Goal: Information Seeking & Learning: Check status

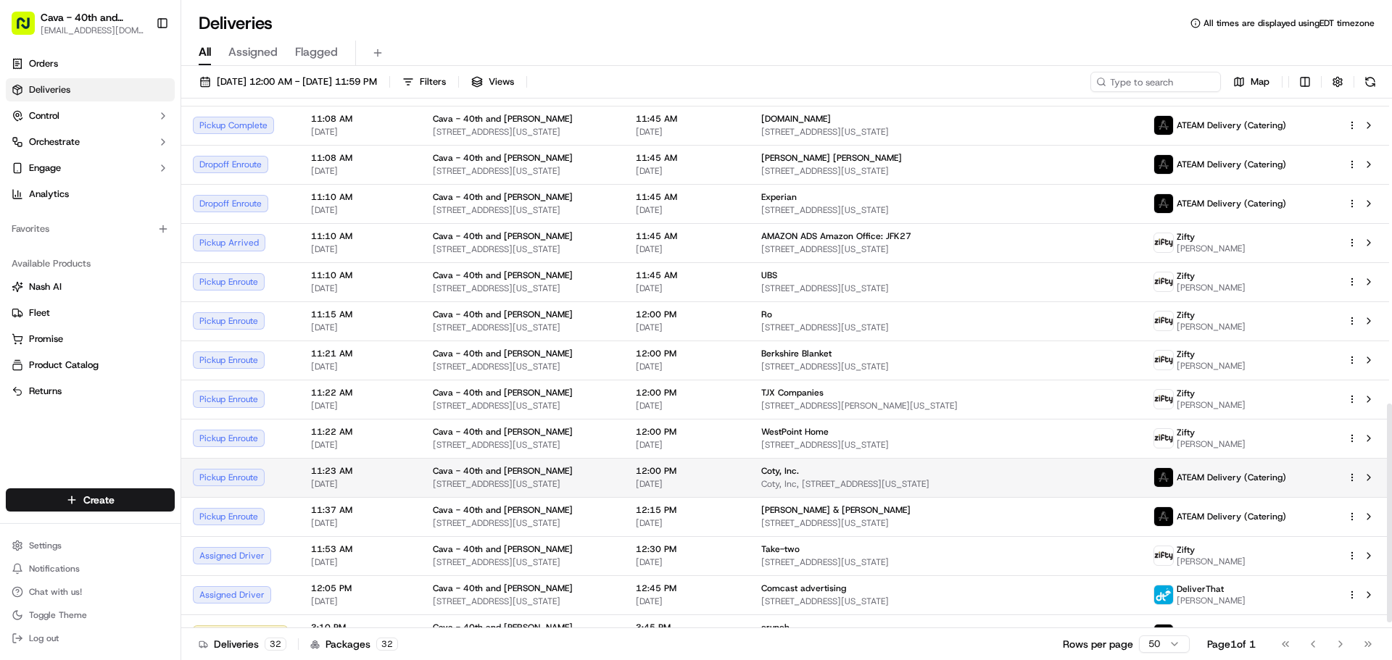
scroll to position [752, 0]
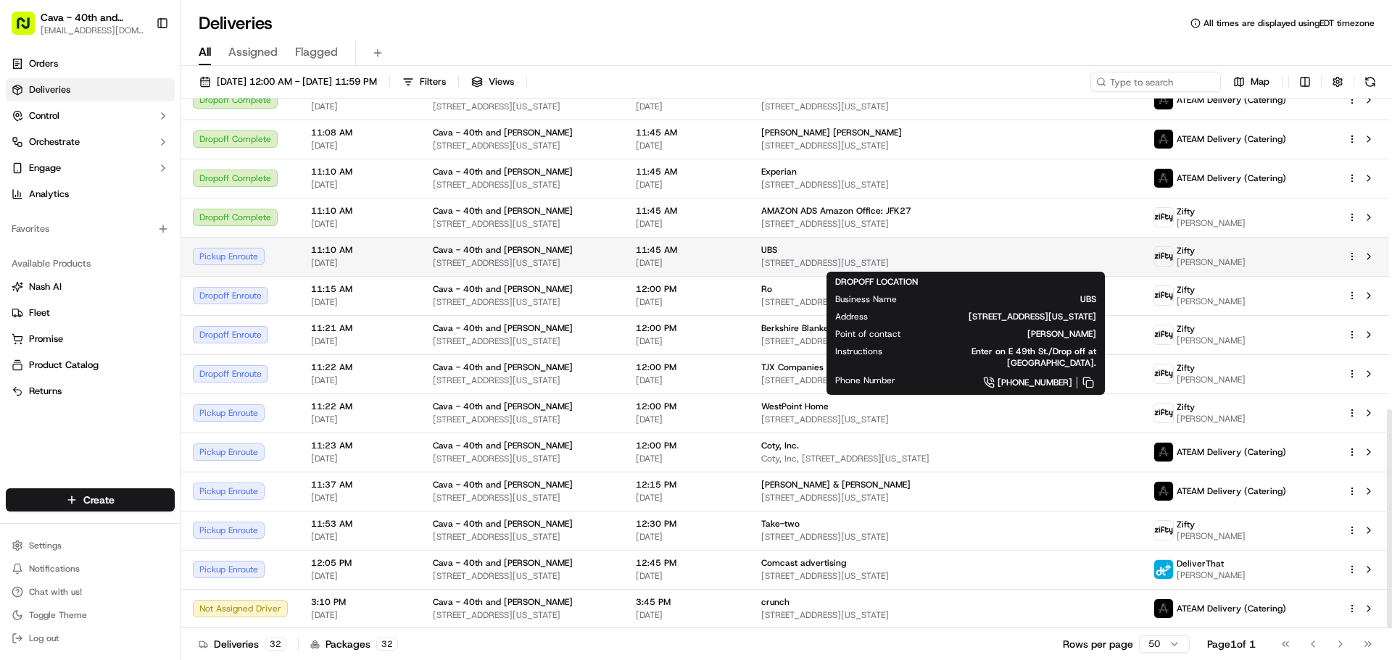
click at [820, 257] on span "[STREET_ADDRESS][US_STATE]" at bounding box center [945, 263] width 369 height 12
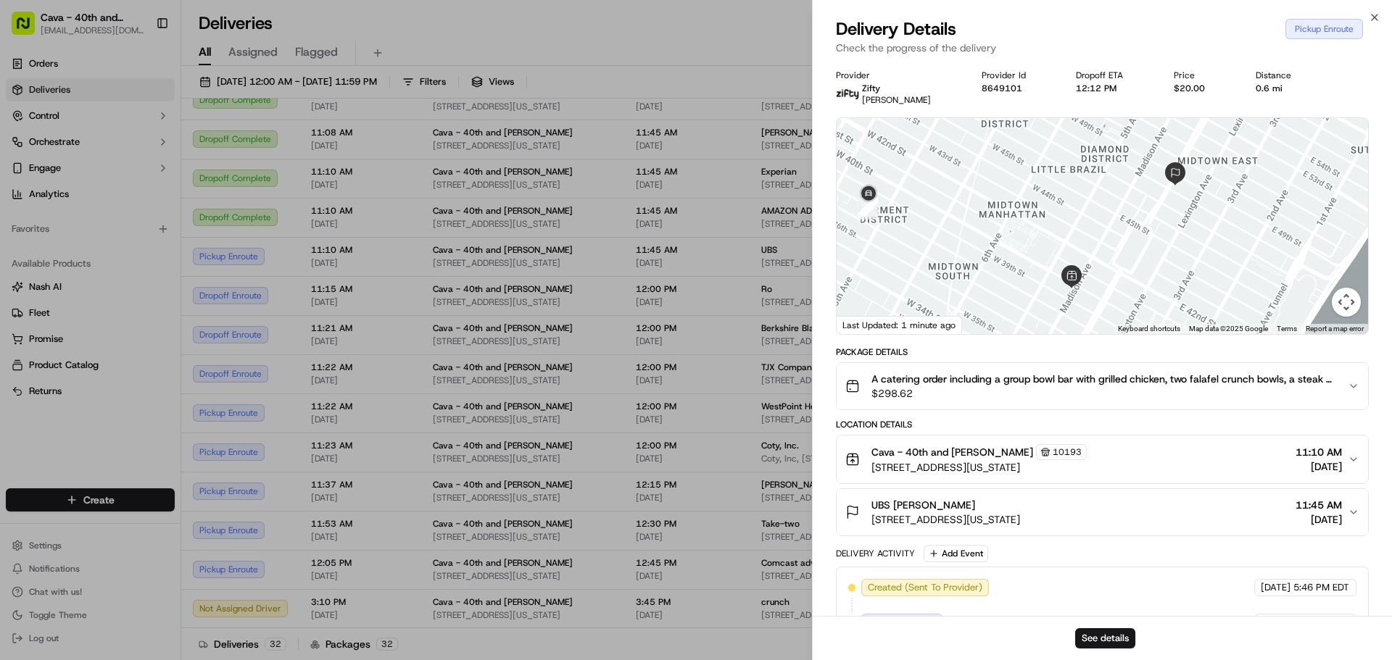
drag, startPoint x: 981, startPoint y: 222, endPoint x: 1076, endPoint y: 272, distance: 107.3
click at [1078, 270] on div at bounding box center [1101, 226] width 531 height 216
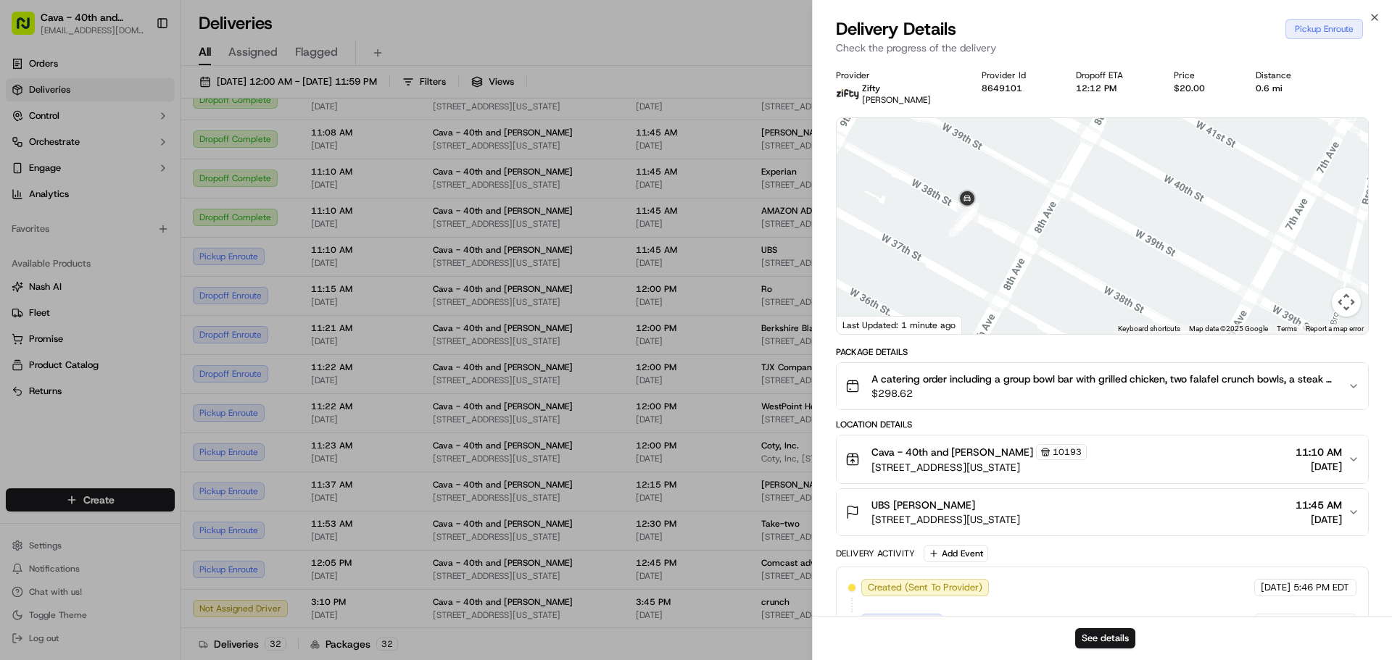
click at [1127, 214] on div at bounding box center [1101, 226] width 531 height 216
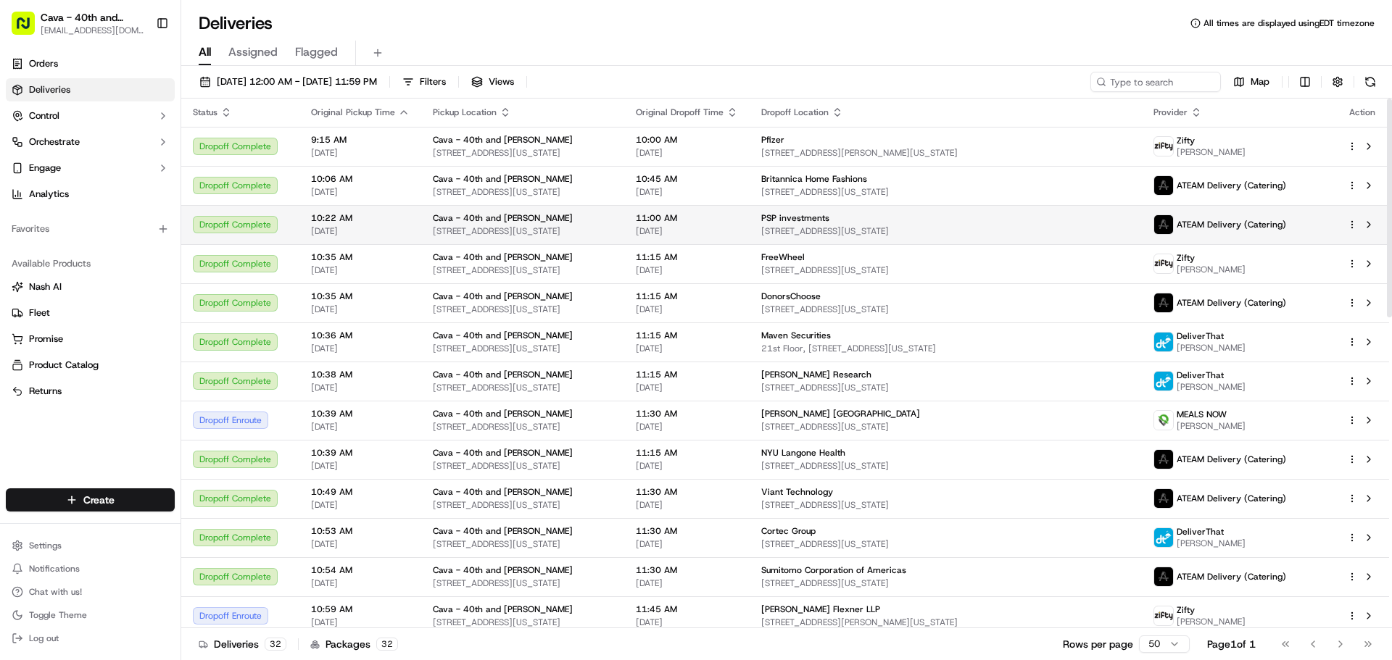
scroll to position [0, 0]
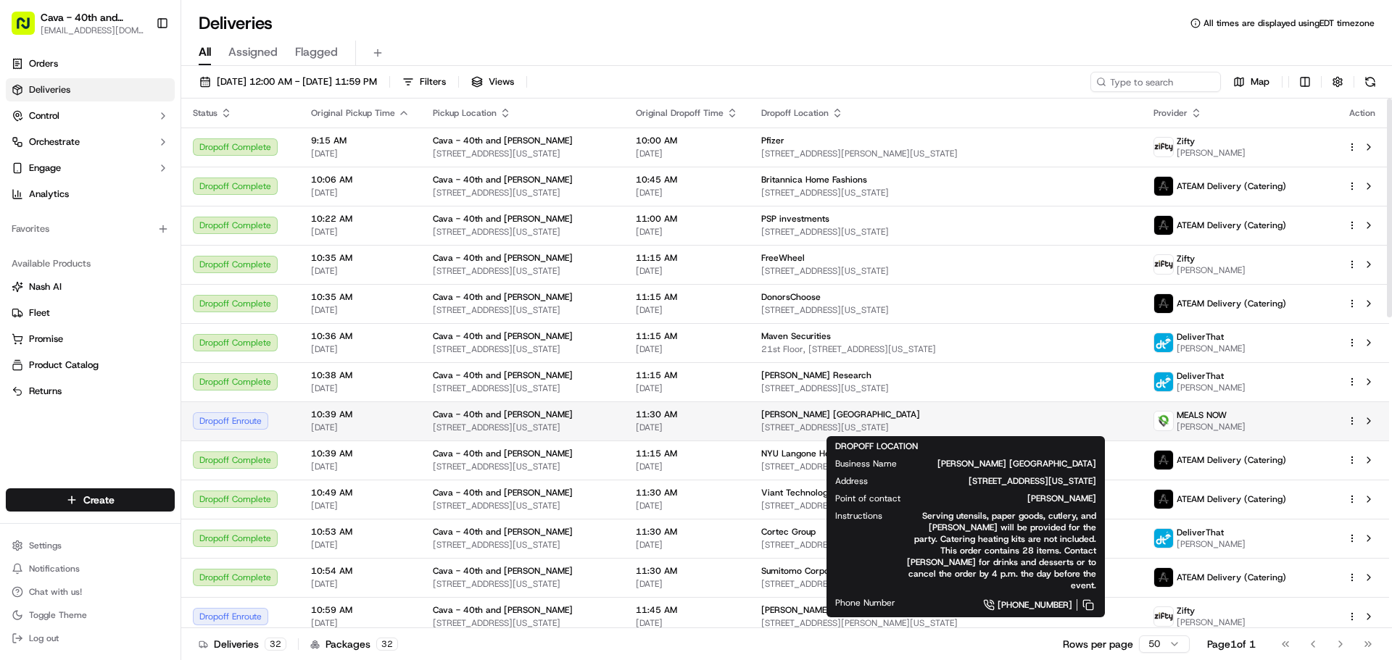
click at [791, 417] on span "[PERSON_NAME] [GEOGRAPHIC_DATA]" at bounding box center [840, 415] width 159 height 12
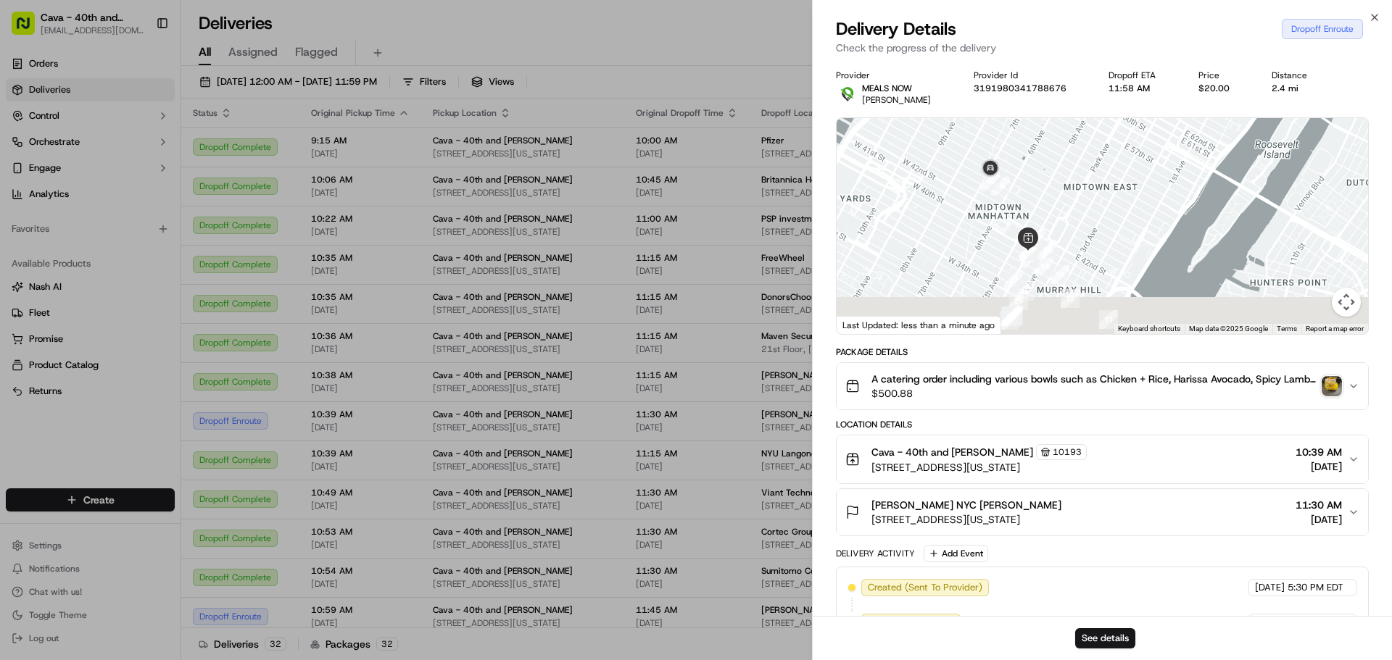
drag, startPoint x: 1162, startPoint y: 262, endPoint x: 1043, endPoint y: 210, distance: 129.5
click at [1043, 210] on div at bounding box center [1101, 226] width 531 height 216
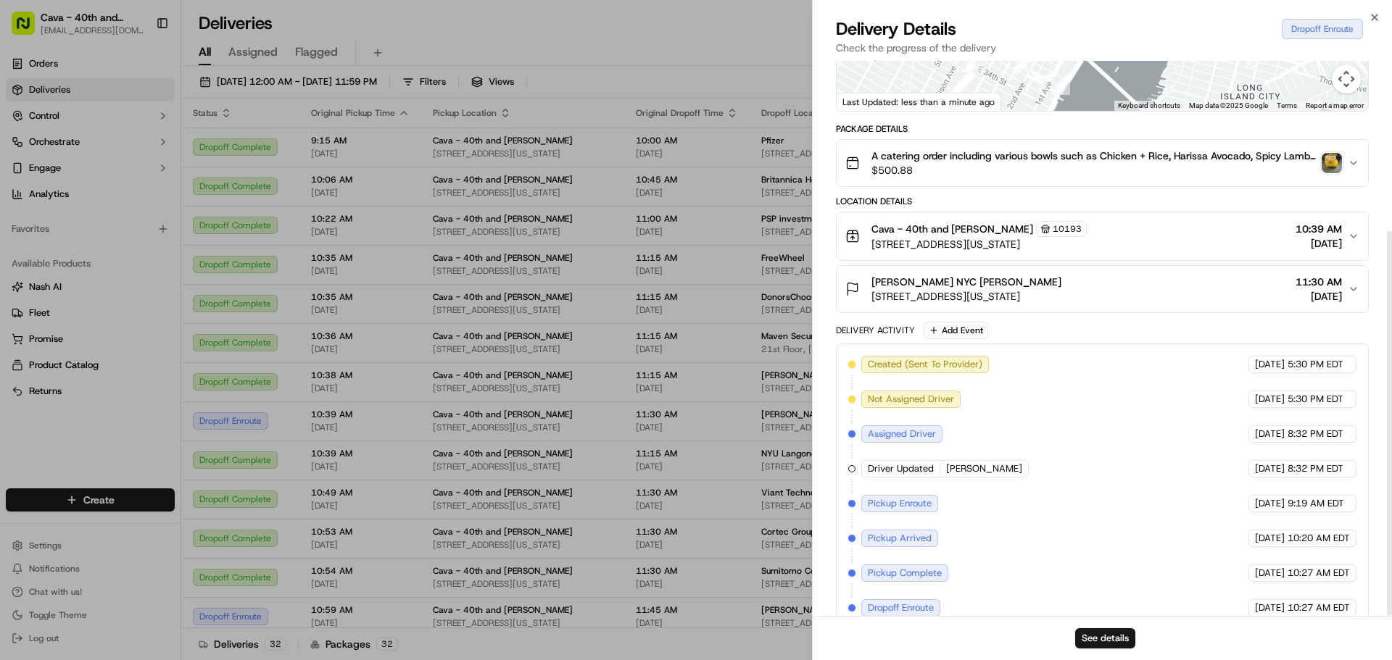
scroll to position [245, 0]
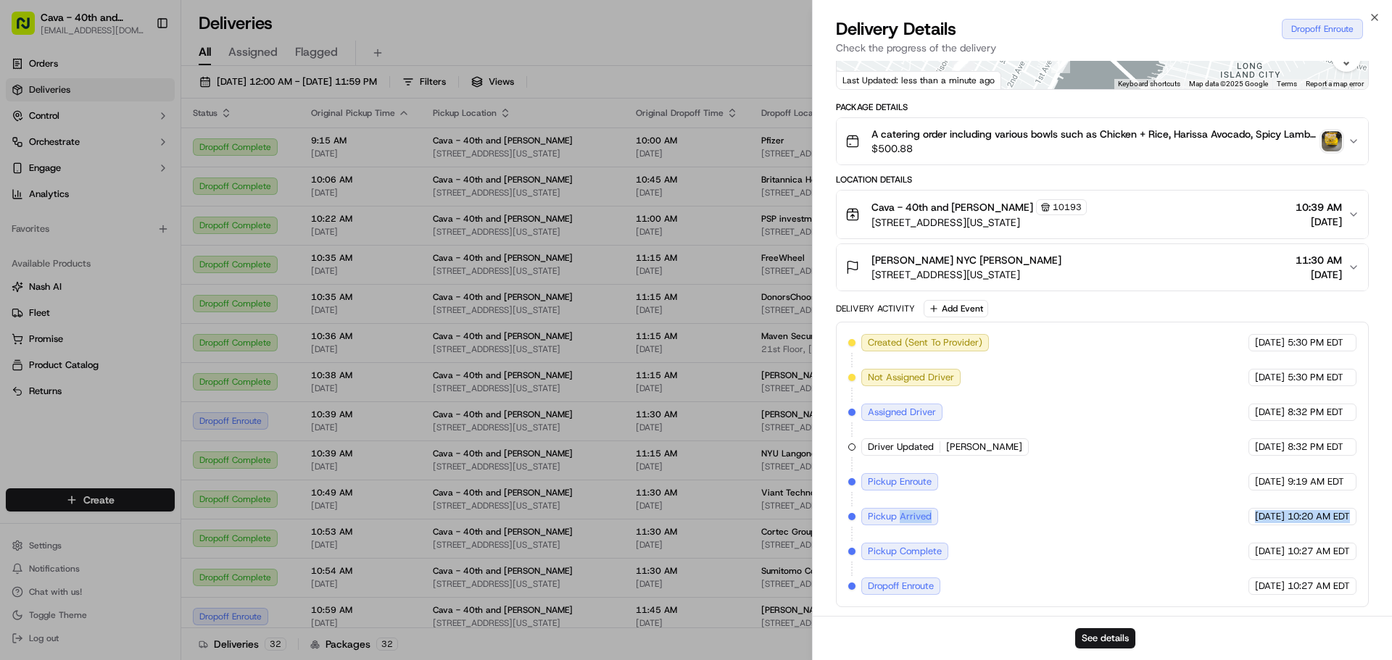
drag, startPoint x: 899, startPoint y: 520, endPoint x: 1350, endPoint y: 520, distance: 451.5
click at [1350, 520] on div "Created (Sent To Provider) MEALS NOW [DATE] 5:30 PM EDT Not Assigned Driver MEA…" at bounding box center [1102, 464] width 508 height 261
click at [1134, 552] on div "Created (Sent To Provider) MEALS NOW [DATE] 5:30 PM EDT Not Assigned Driver MEA…" at bounding box center [1102, 464] width 508 height 261
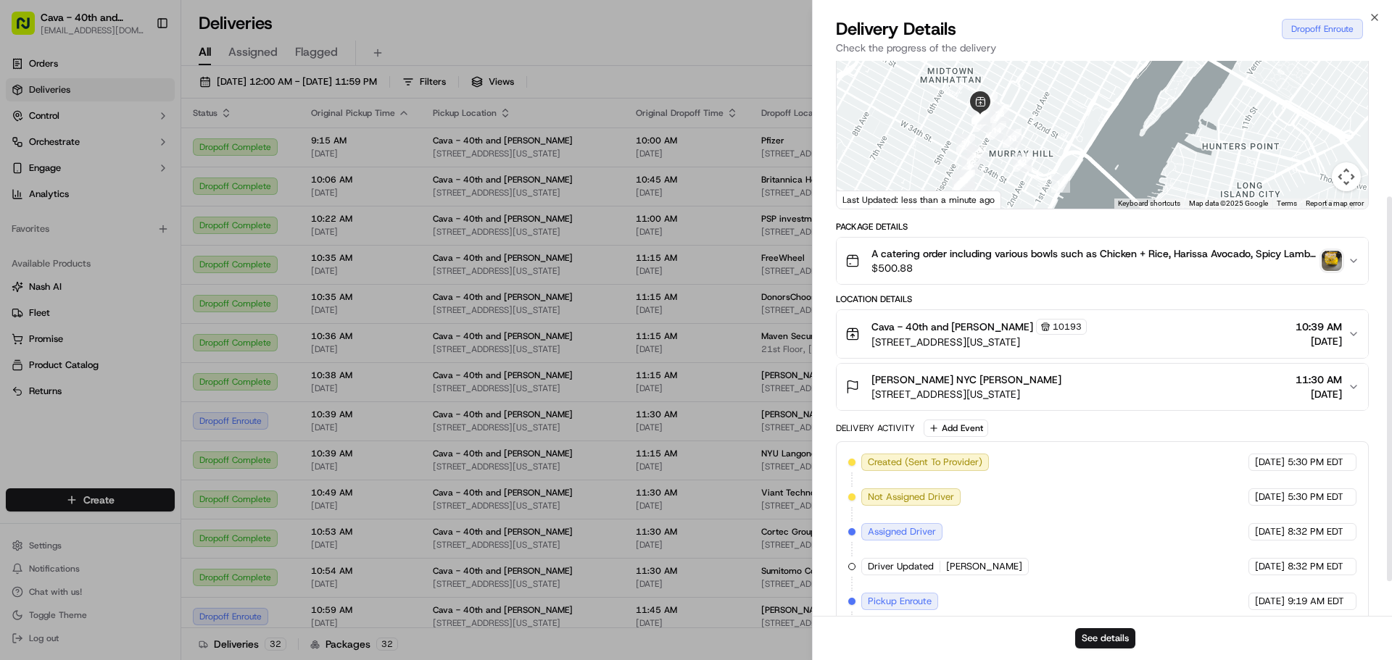
scroll to position [100, 0]
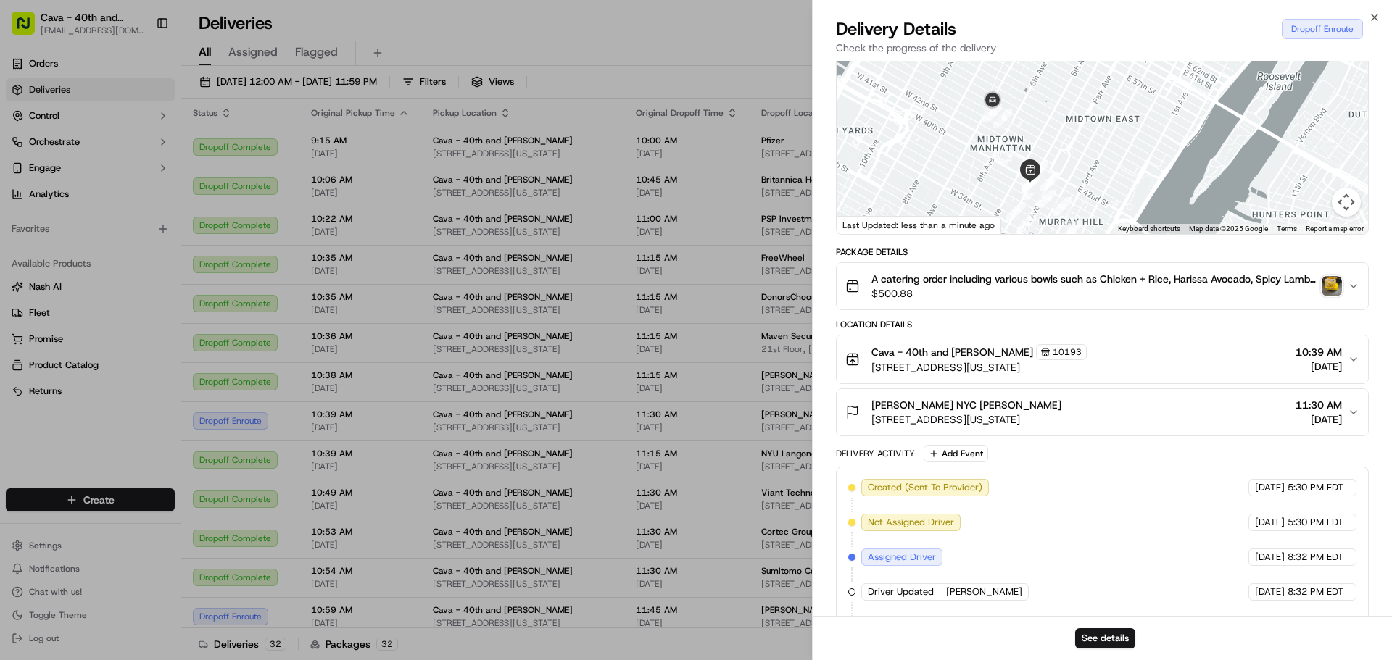
drag, startPoint x: 1028, startPoint y: 151, endPoint x: 1096, endPoint y: 209, distance: 88.9
click at [1098, 212] on div at bounding box center [1101, 126] width 531 height 216
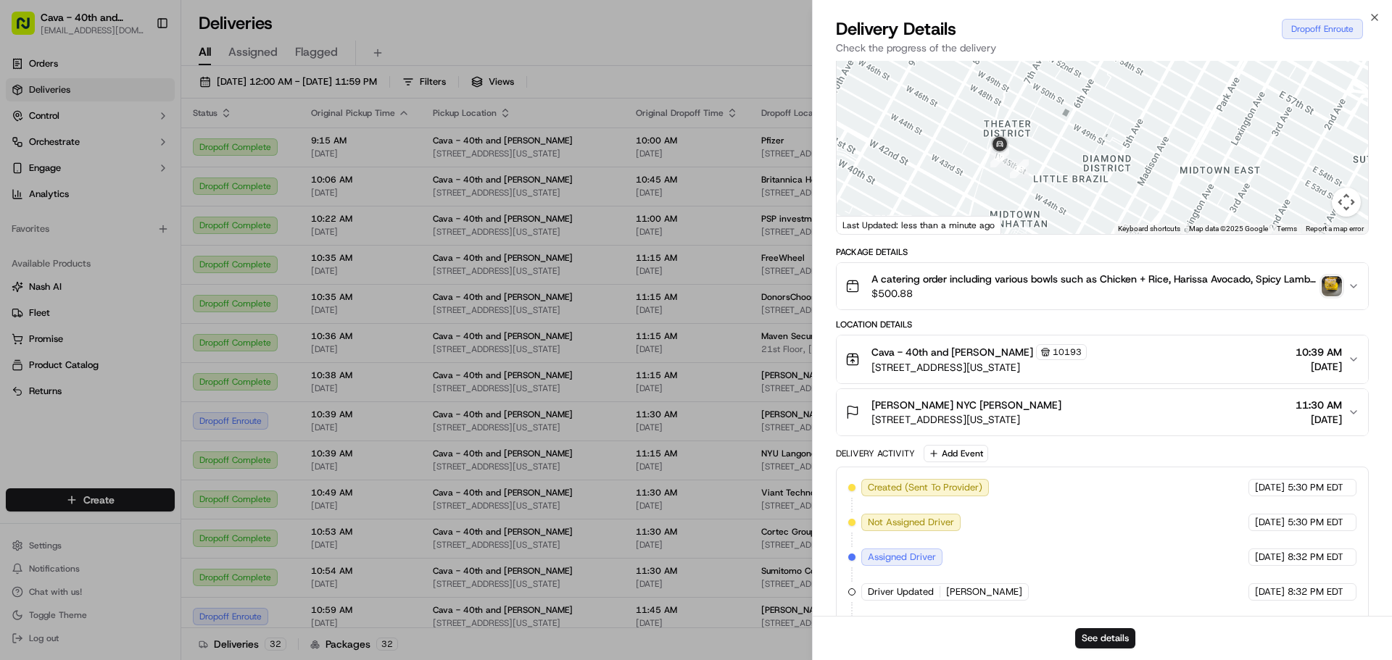
click at [1097, 194] on div at bounding box center [1101, 126] width 531 height 216
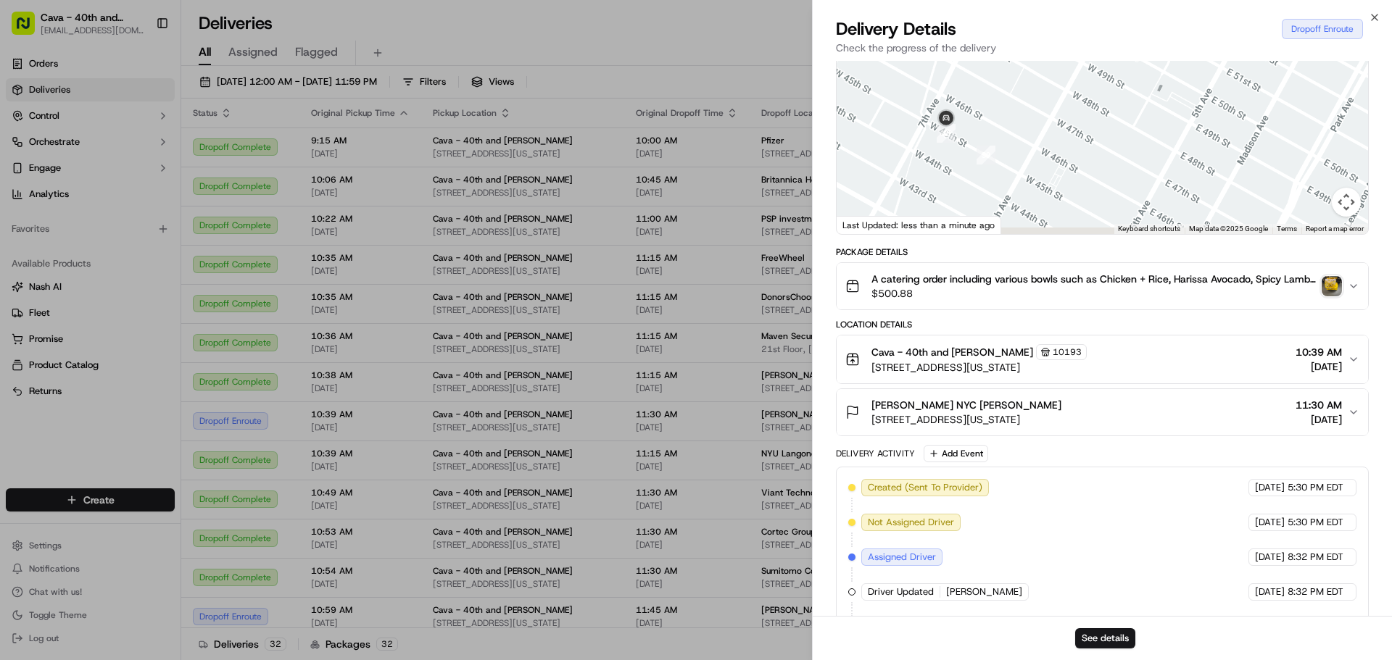
drag, startPoint x: 1029, startPoint y: 192, endPoint x: 1038, endPoint y: 139, distance: 53.6
click at [1038, 139] on div at bounding box center [1101, 126] width 531 height 216
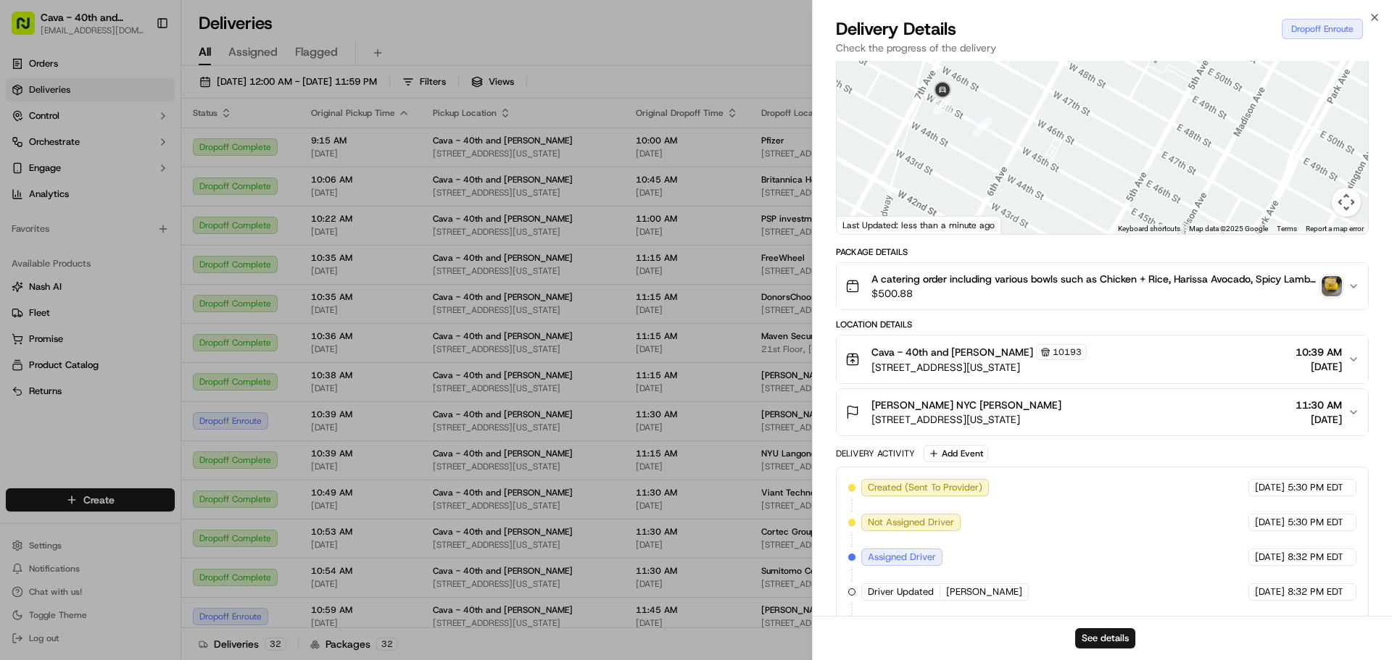
drag, startPoint x: 1068, startPoint y: 201, endPoint x: 989, endPoint y: 98, distance: 129.7
click at [989, 98] on div at bounding box center [1101, 126] width 531 height 216
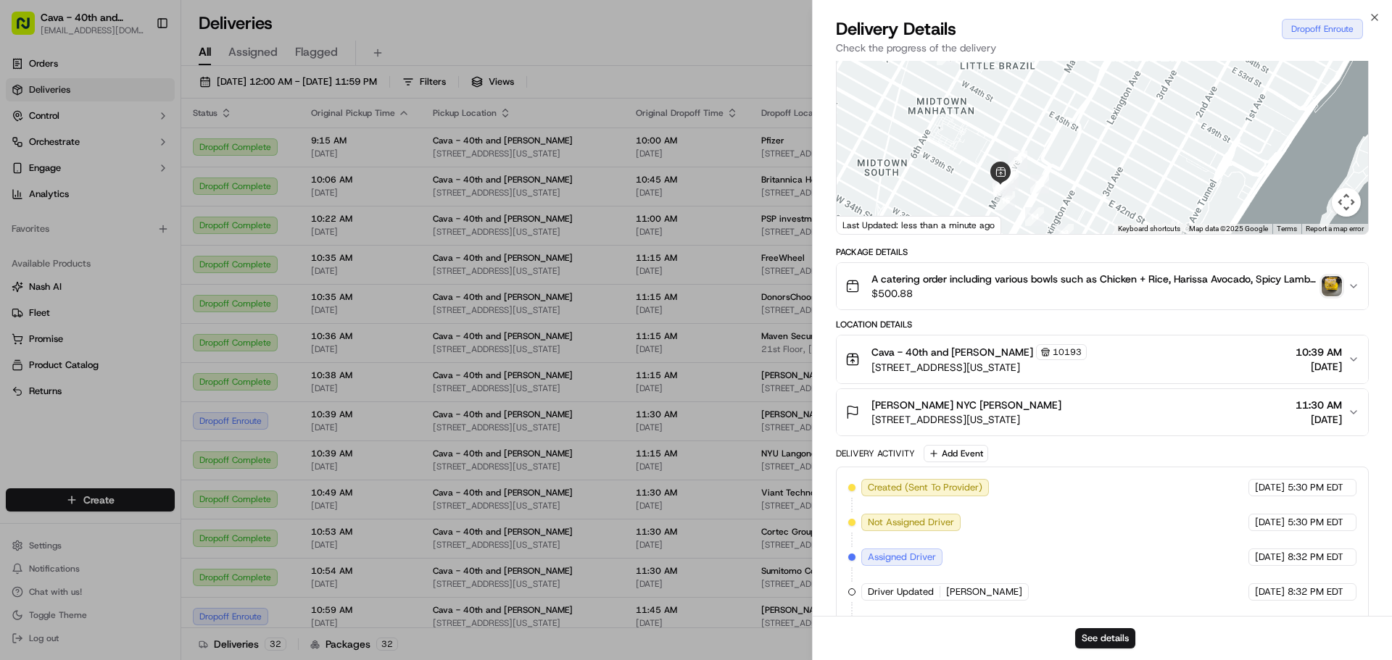
click at [1034, 194] on div at bounding box center [1101, 126] width 531 height 216
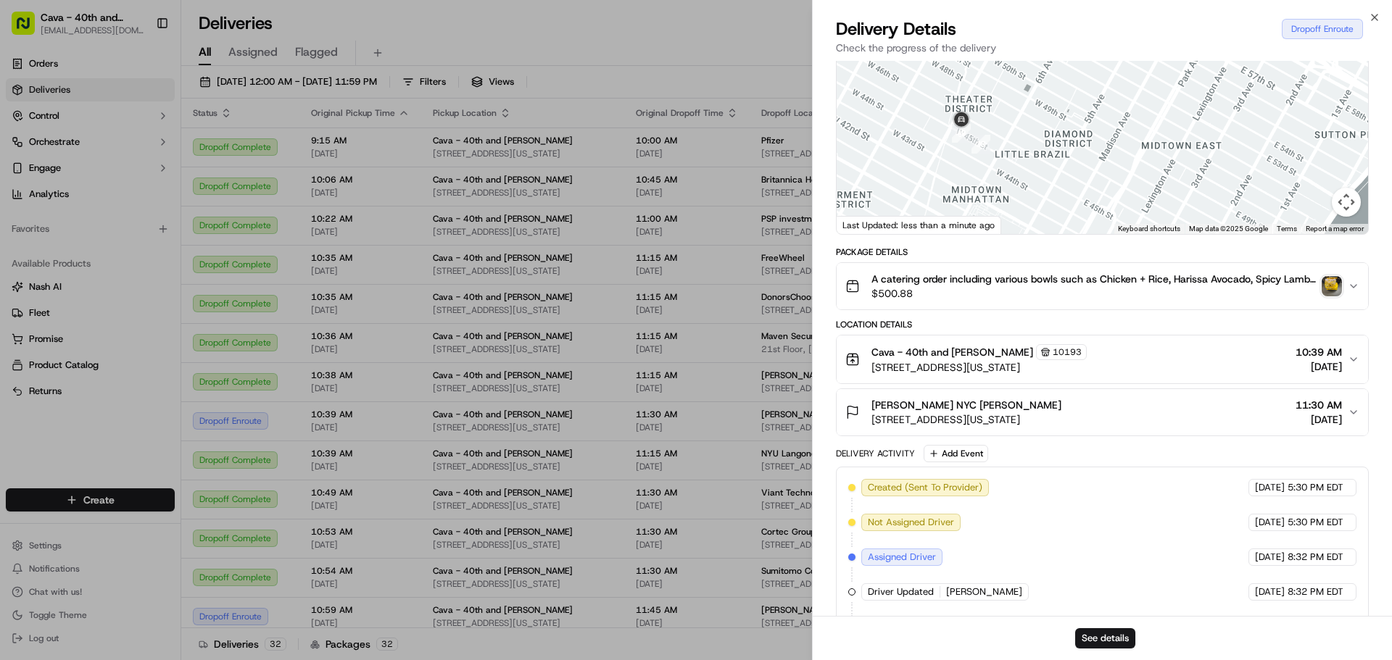
drag, startPoint x: 1029, startPoint y: 160, endPoint x: 1003, endPoint y: 116, distance: 51.3
click at [1003, 116] on div at bounding box center [1101, 126] width 531 height 216
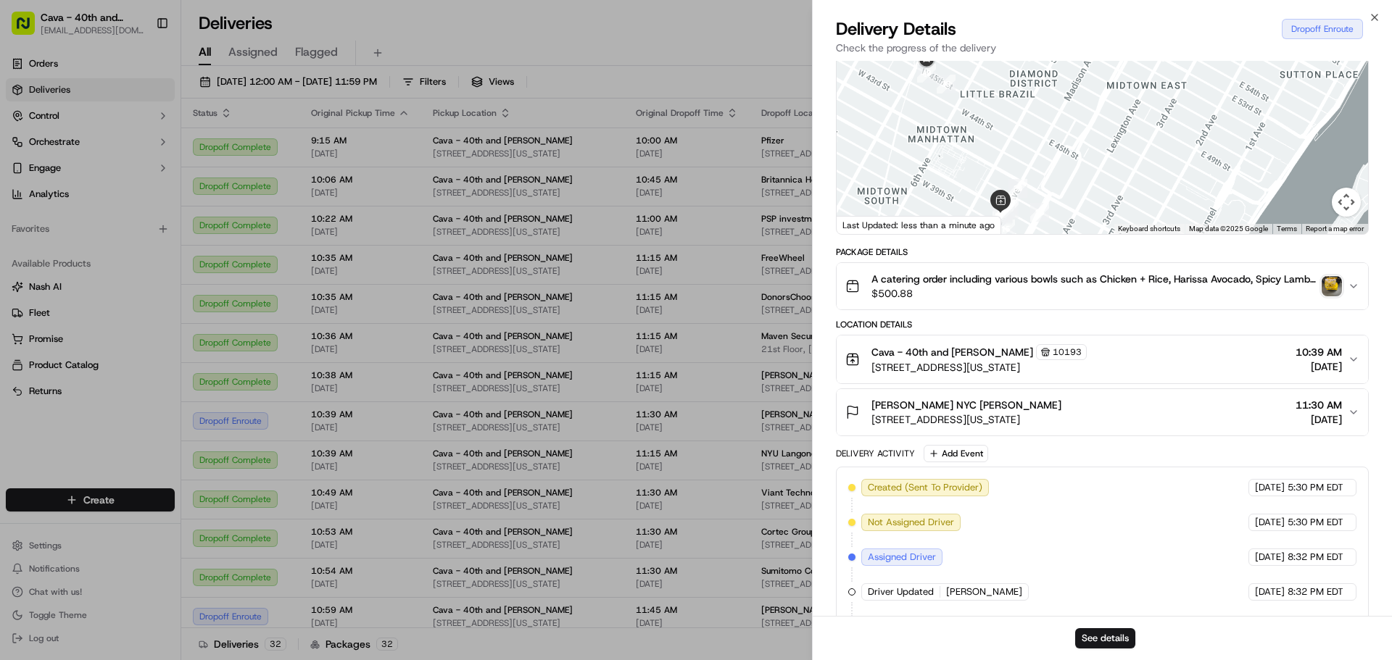
drag, startPoint x: 1001, startPoint y: 115, endPoint x: 1078, endPoint y: 275, distance: 178.0
click at [1002, 115] on div at bounding box center [1101, 126] width 531 height 216
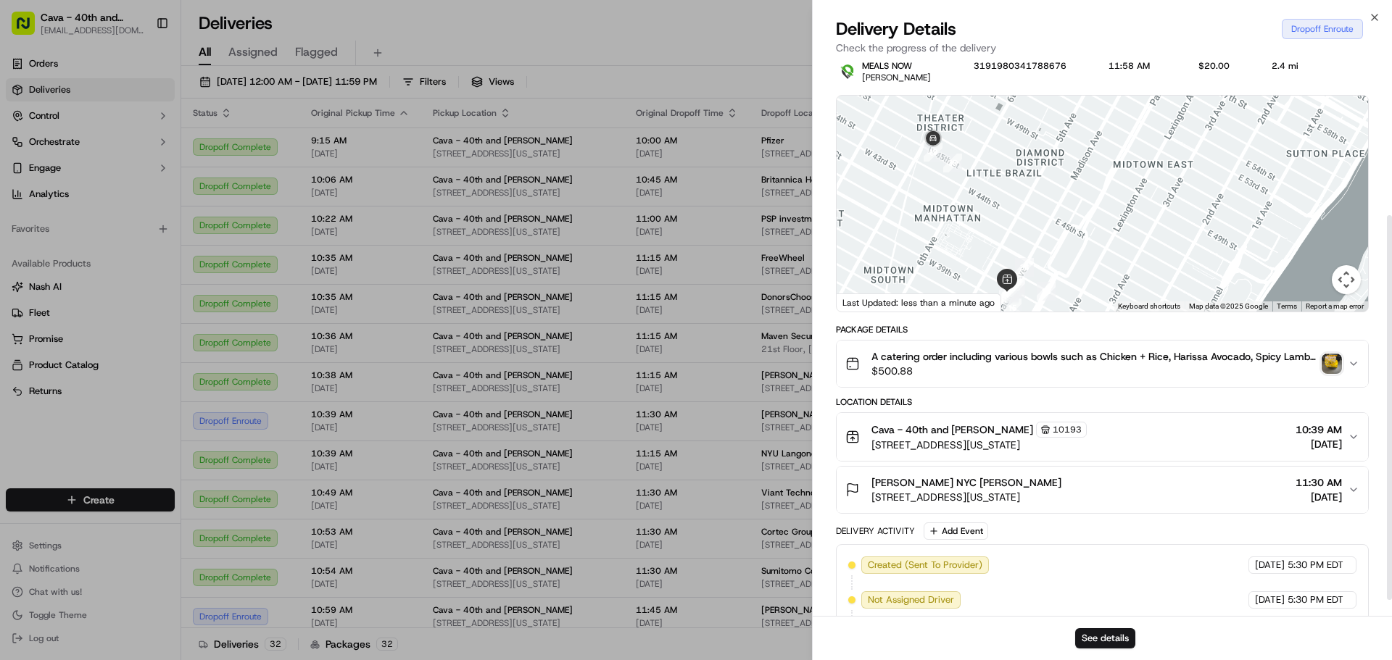
scroll to position [0, 0]
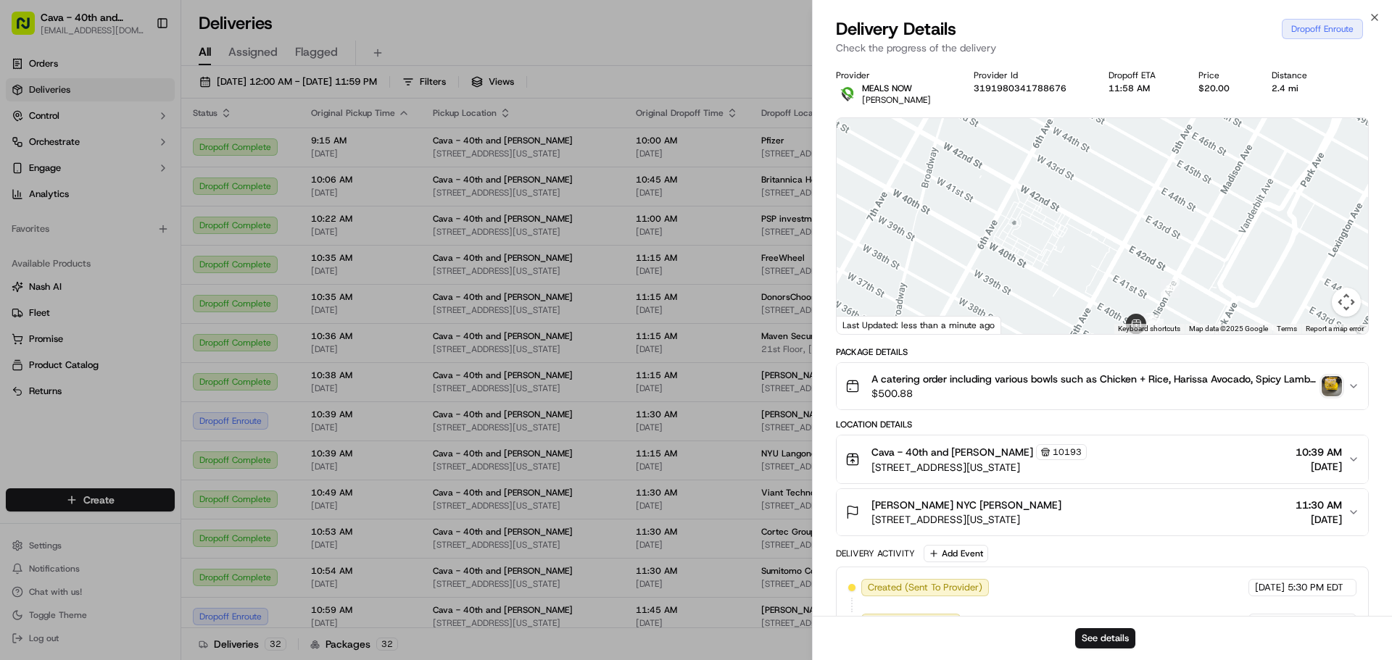
drag, startPoint x: 1049, startPoint y: 209, endPoint x: 1182, endPoint y: 139, distance: 150.8
click at [1182, 139] on div at bounding box center [1101, 226] width 531 height 216
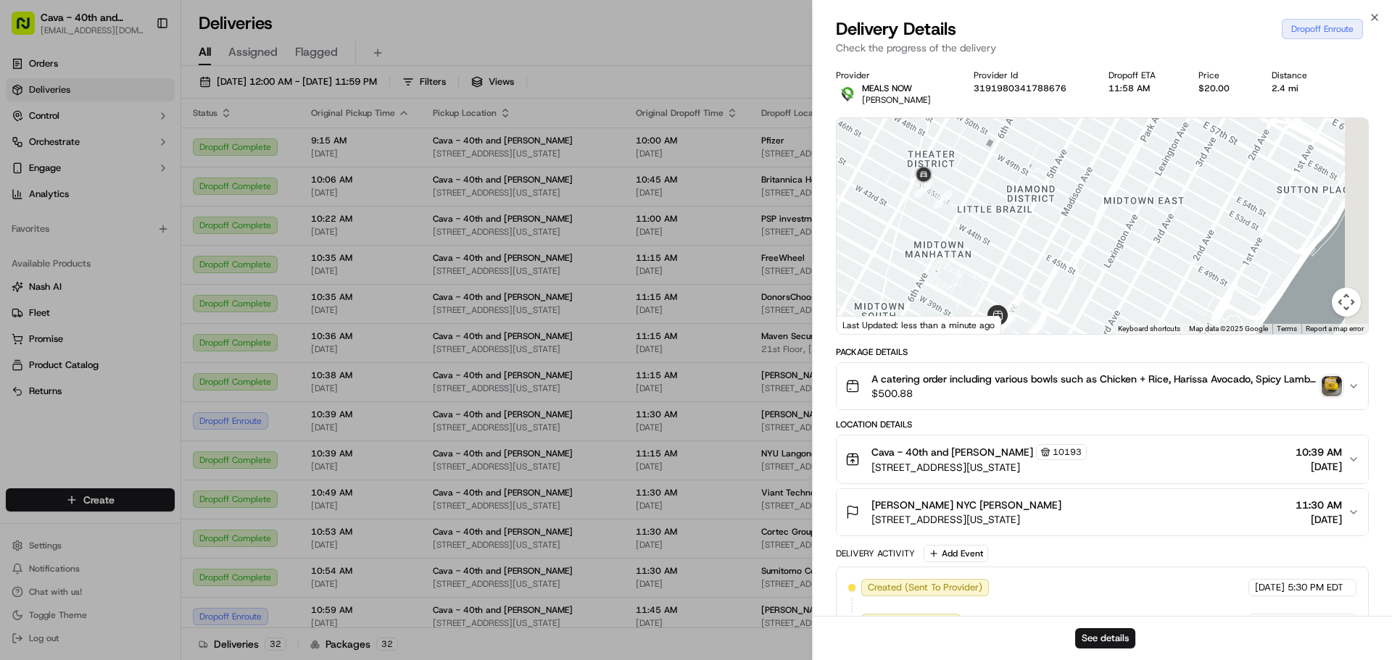
drag, startPoint x: 1140, startPoint y: 208, endPoint x: 938, endPoint y: 301, distance: 222.5
click at [938, 301] on div at bounding box center [1101, 226] width 531 height 216
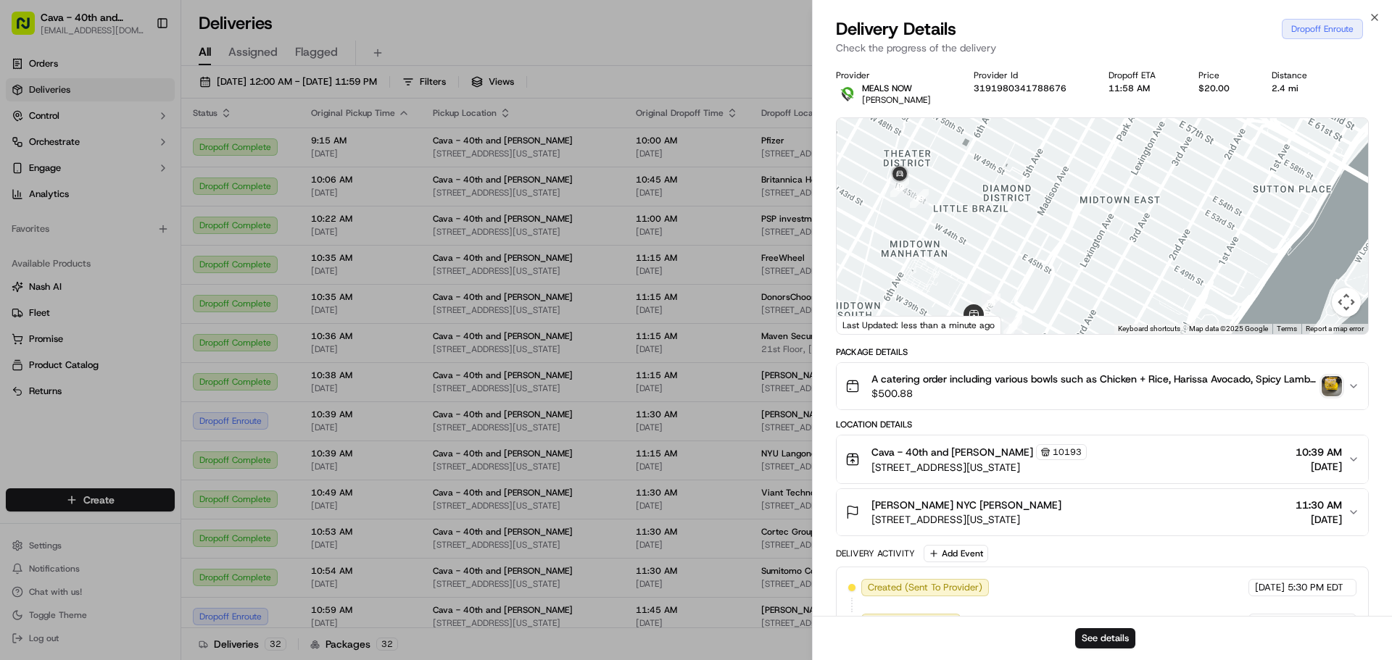
drag, startPoint x: 1022, startPoint y: 269, endPoint x: 1036, endPoint y: 180, distance: 89.5
click at [1036, 180] on div at bounding box center [1101, 226] width 531 height 216
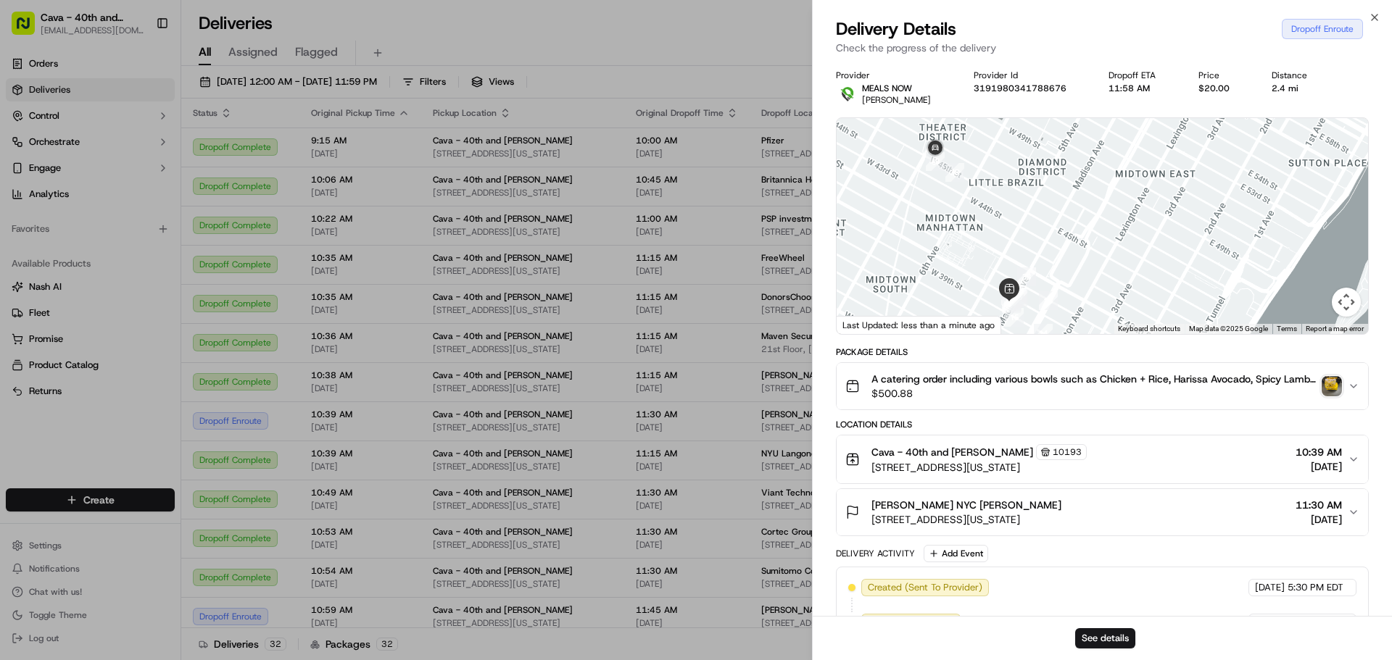
drag, startPoint x: 955, startPoint y: 172, endPoint x: 982, endPoint y: 214, distance: 49.9
click at [982, 214] on div at bounding box center [1101, 226] width 531 height 216
click at [1344, 382] on div "A catering order including various bowls such as Chicken + Rice, Harissa Avocad…" at bounding box center [1096, 386] width 502 height 29
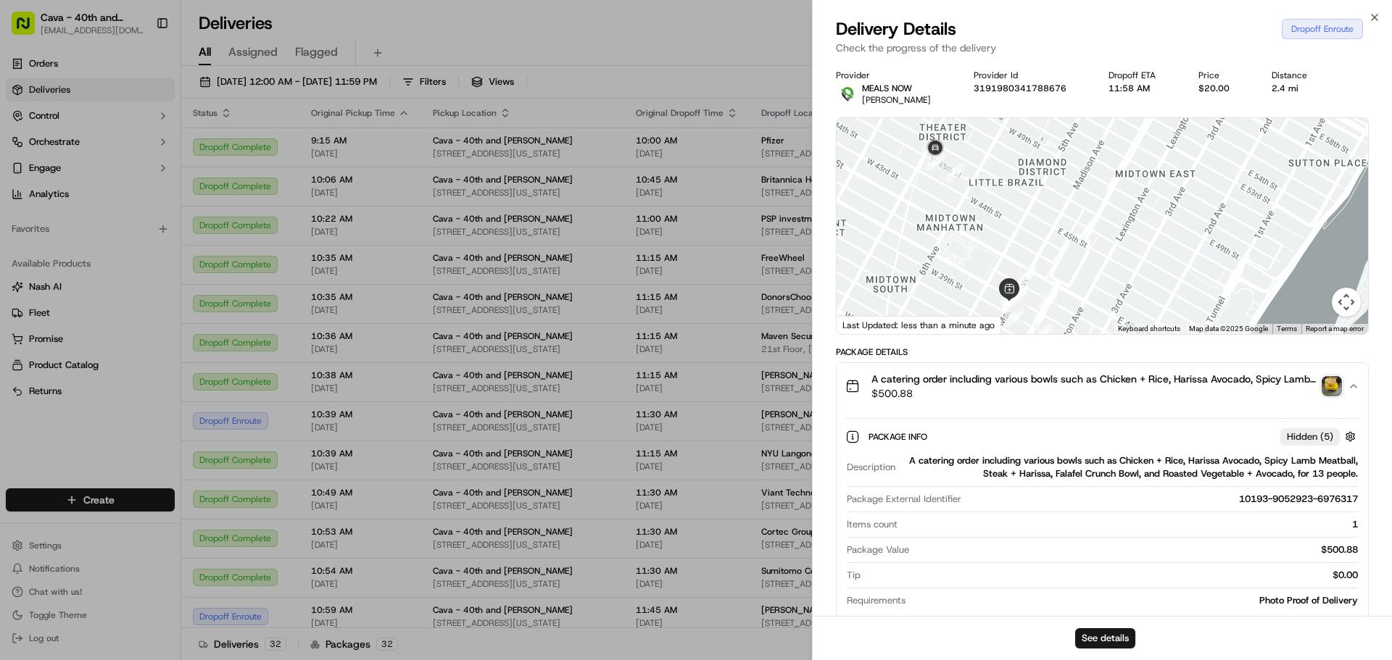
click at [1334, 393] on img "button" at bounding box center [1331, 386] width 20 height 20
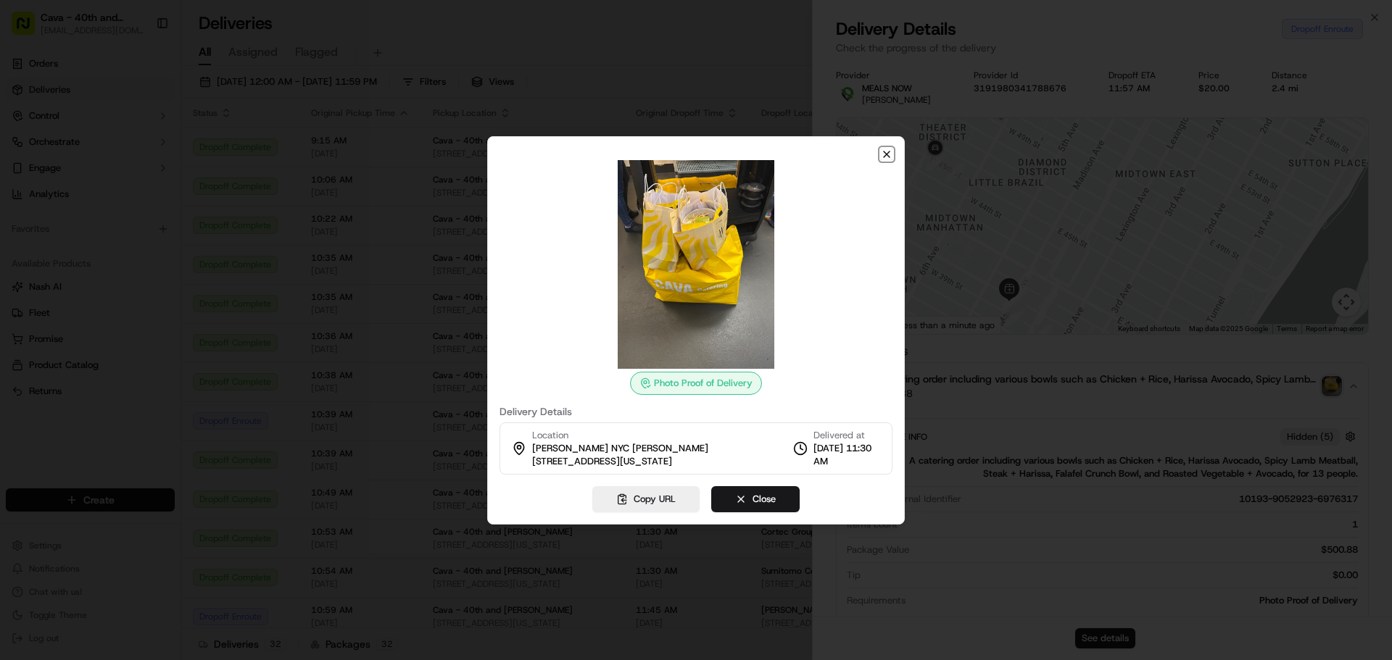
click at [881, 154] on icon "button" at bounding box center [887, 155] width 12 height 12
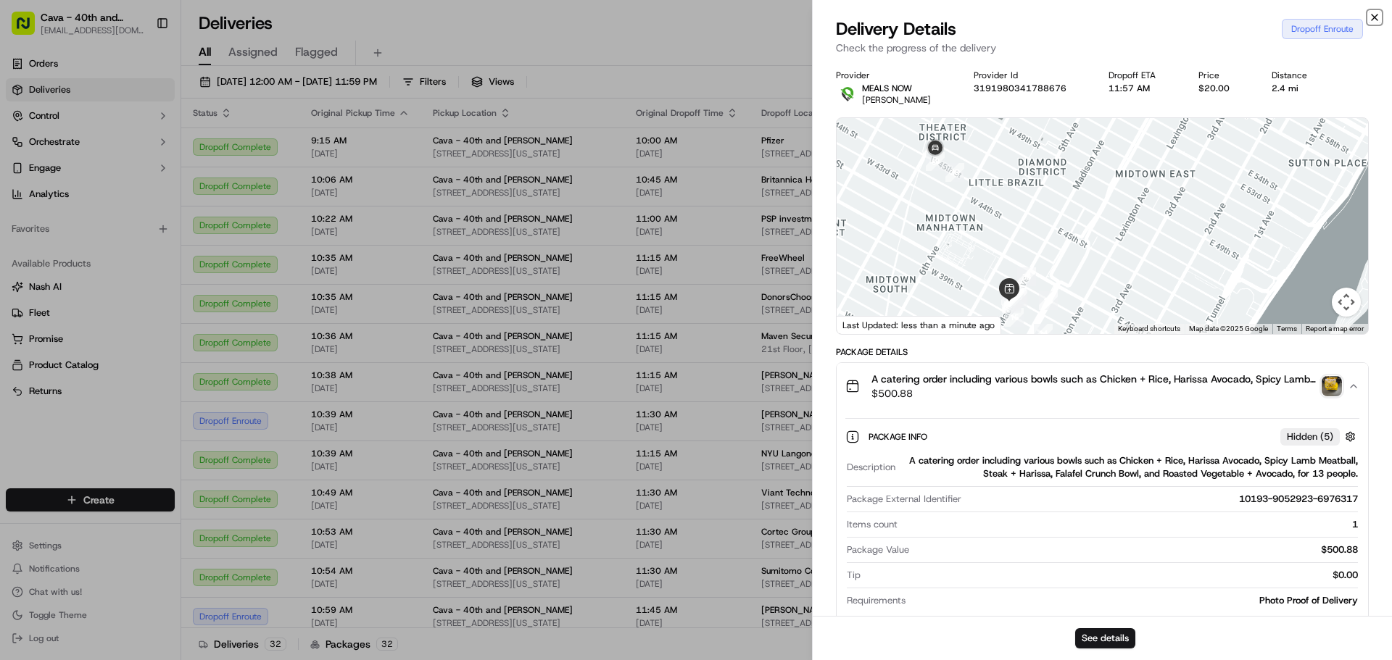
click at [1376, 16] on icon "button" at bounding box center [1374, 18] width 12 height 12
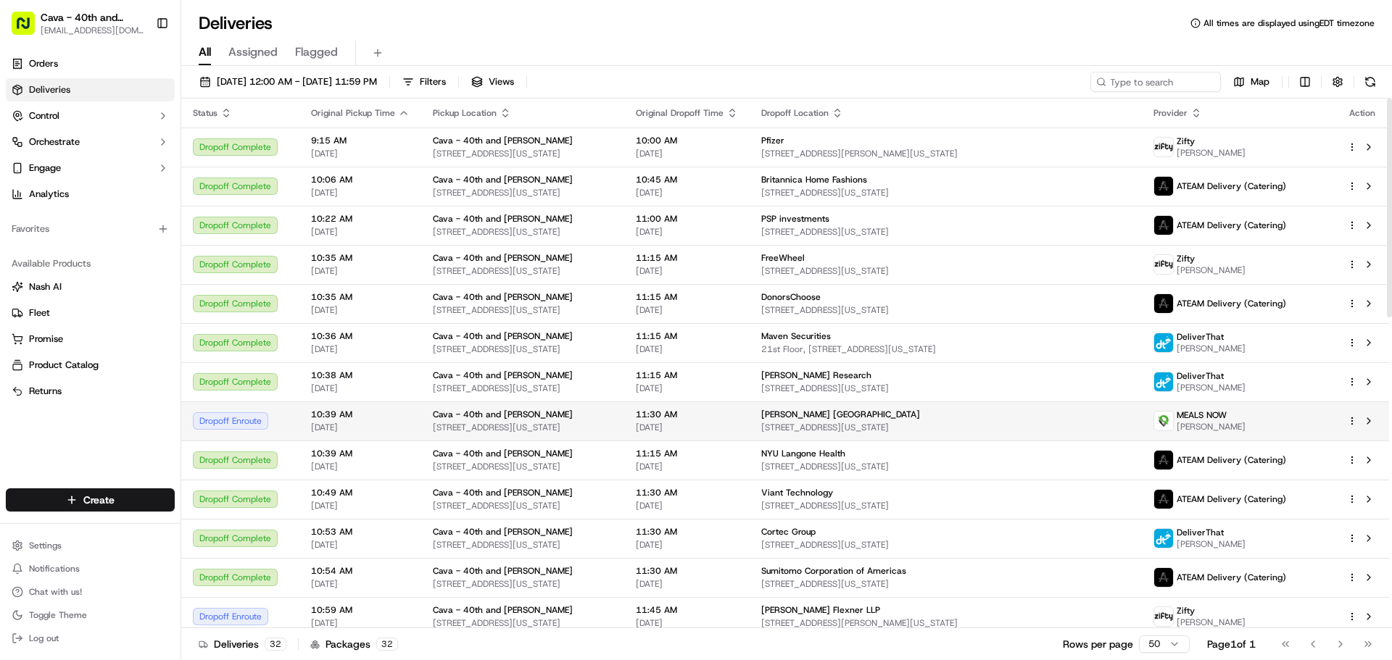
click at [806, 412] on span "[PERSON_NAME] [GEOGRAPHIC_DATA]" at bounding box center [840, 415] width 159 height 12
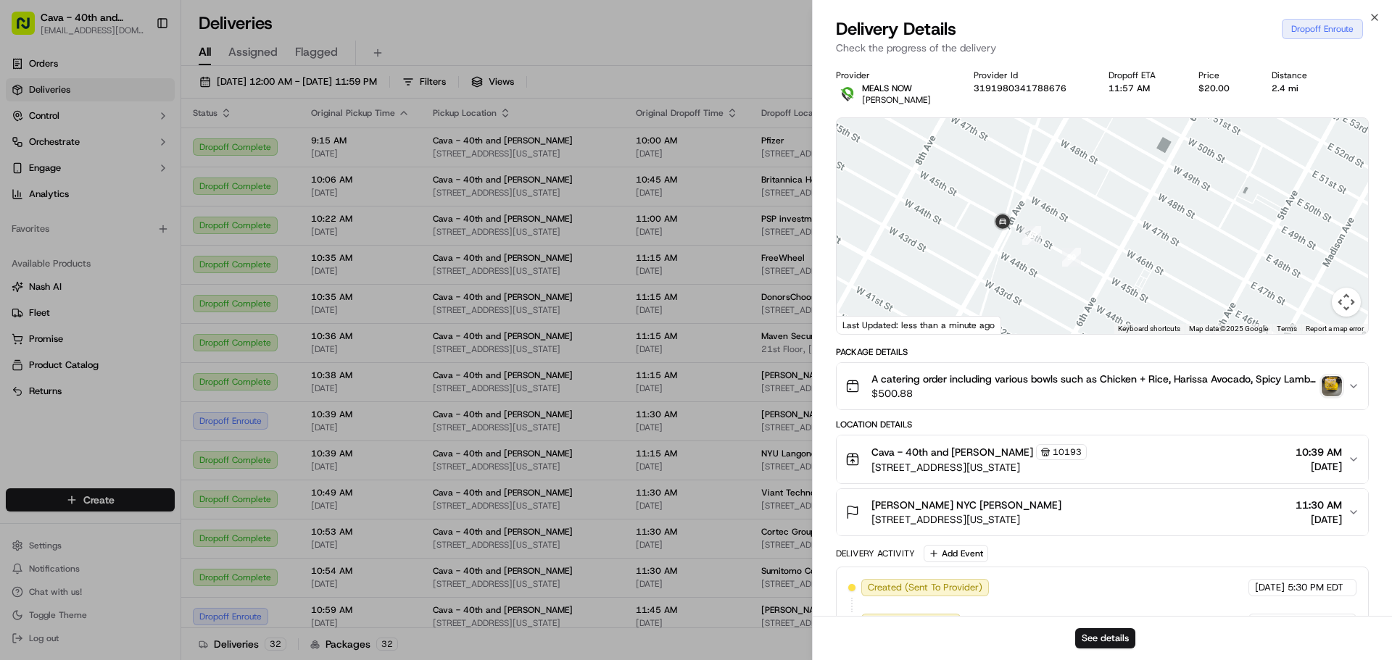
drag, startPoint x: 1024, startPoint y: 279, endPoint x: 997, endPoint y: 260, distance: 33.4
click at [997, 260] on div at bounding box center [1101, 226] width 531 height 216
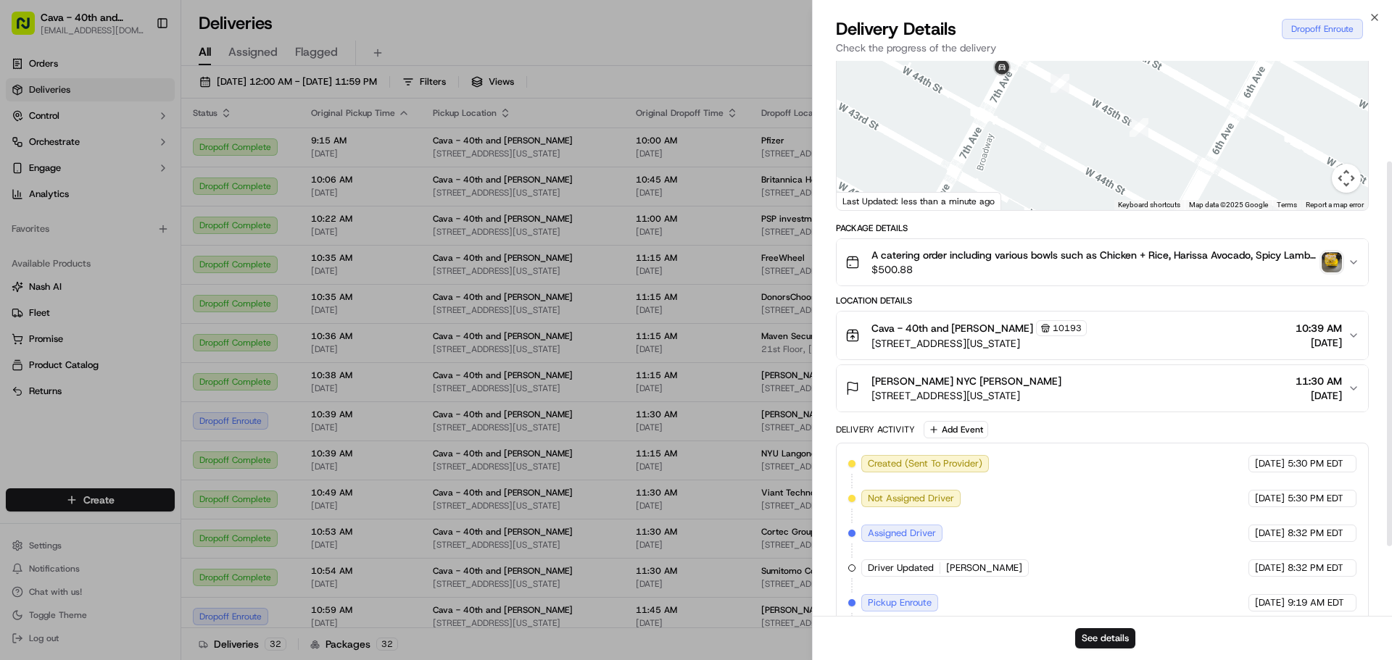
scroll to position [145, 0]
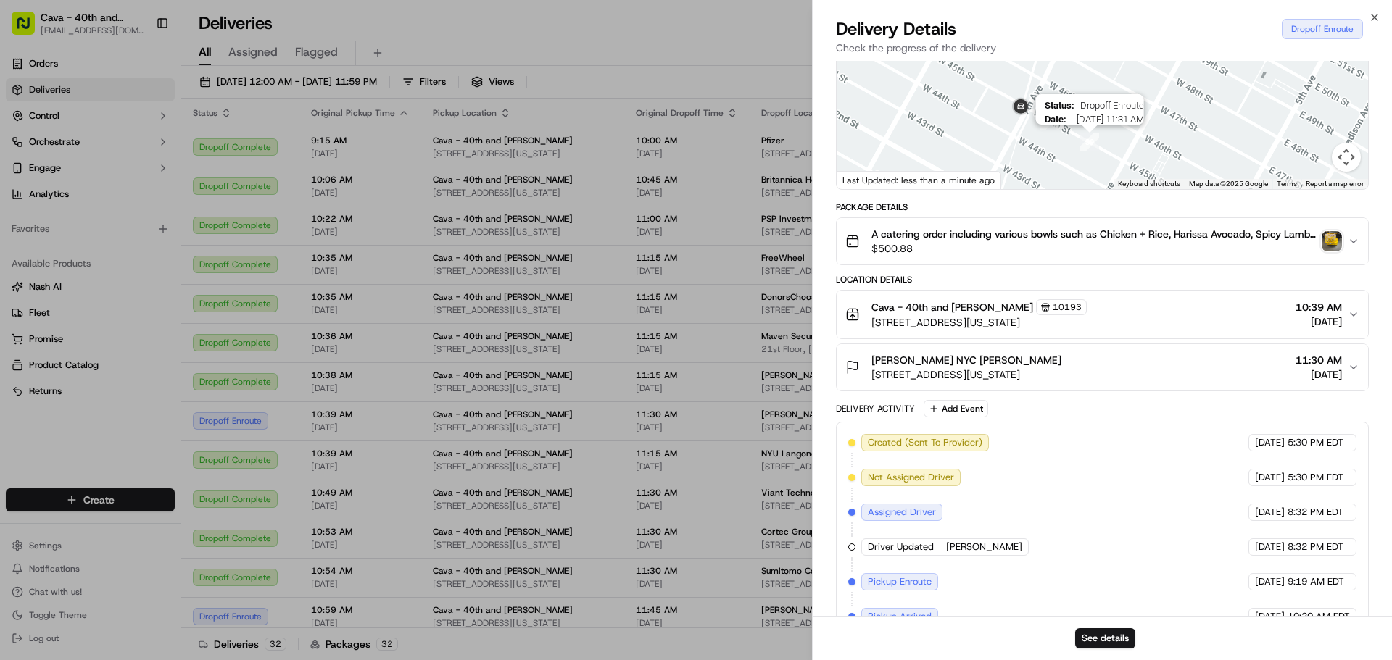
drag, startPoint x: 1095, startPoint y: 138, endPoint x: 1078, endPoint y: 83, distance: 57.1
click at [1080, 133] on img "39" at bounding box center [1089, 142] width 19 height 19
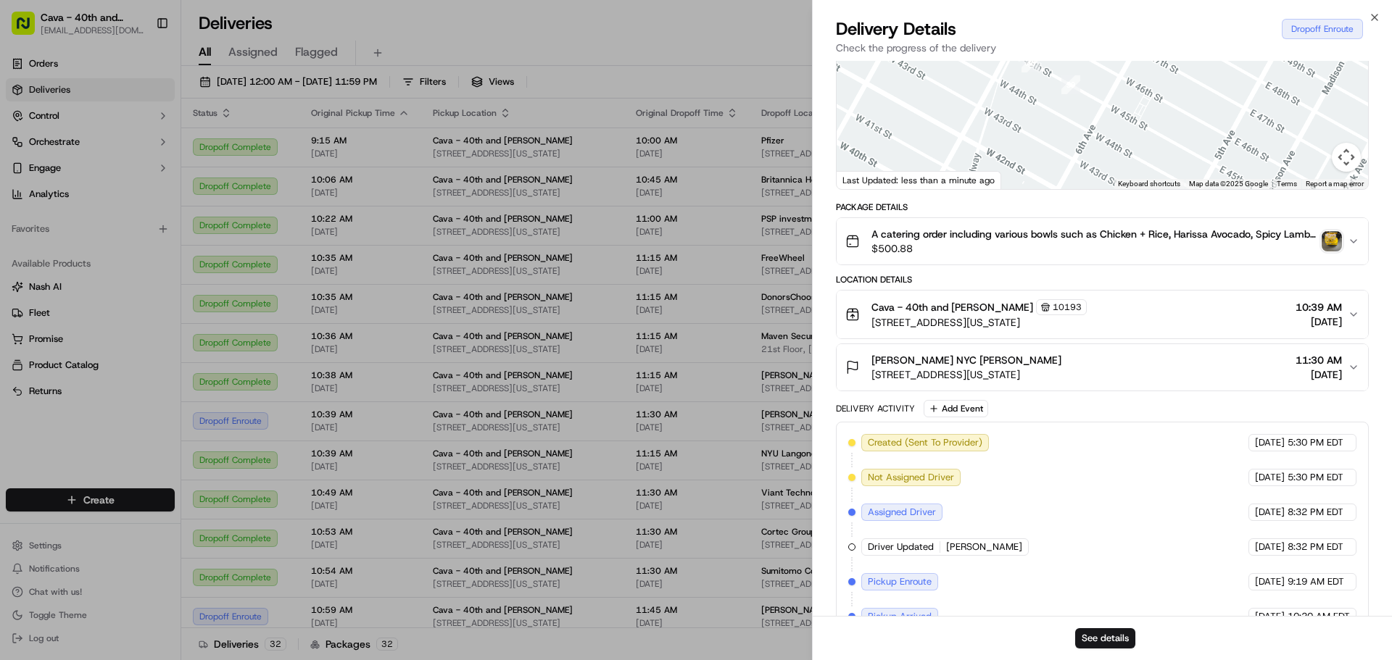
drag, startPoint x: 1102, startPoint y: 122, endPoint x: 1100, endPoint y: 75, distance: 47.9
click at [1100, 75] on div at bounding box center [1101, 81] width 531 height 216
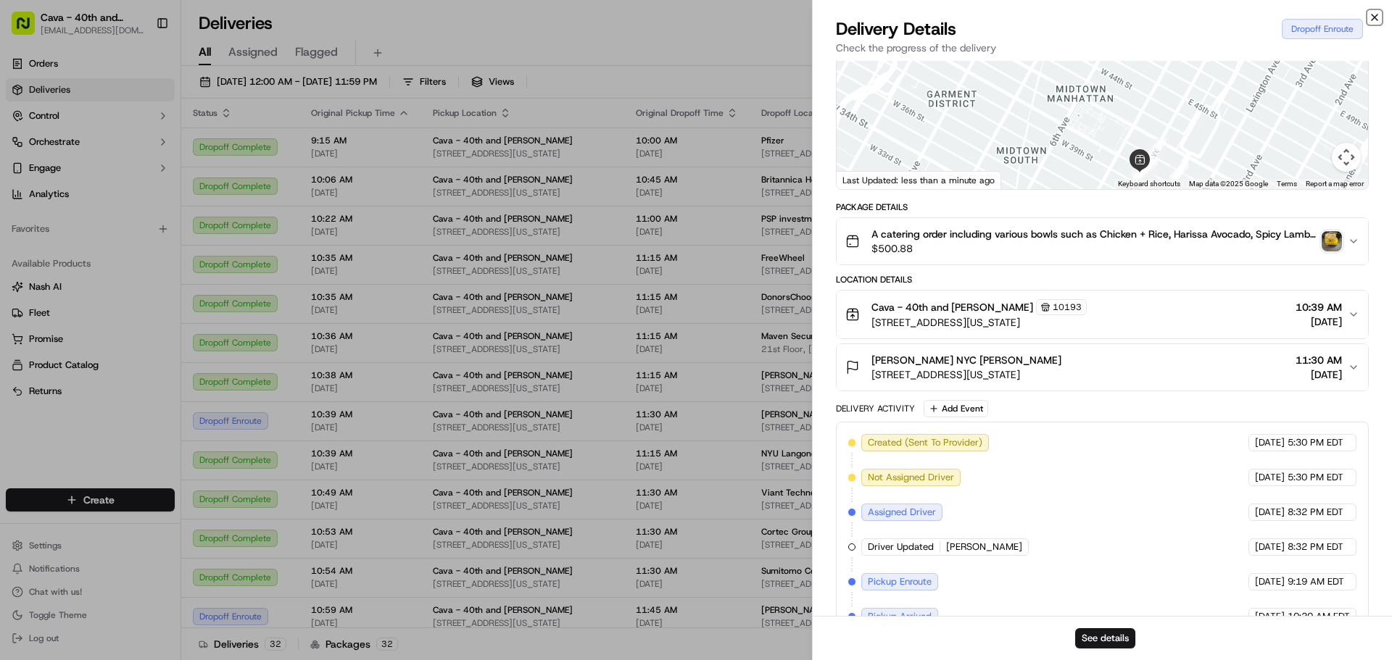
click at [1375, 15] on icon "button" at bounding box center [1374, 18] width 12 height 12
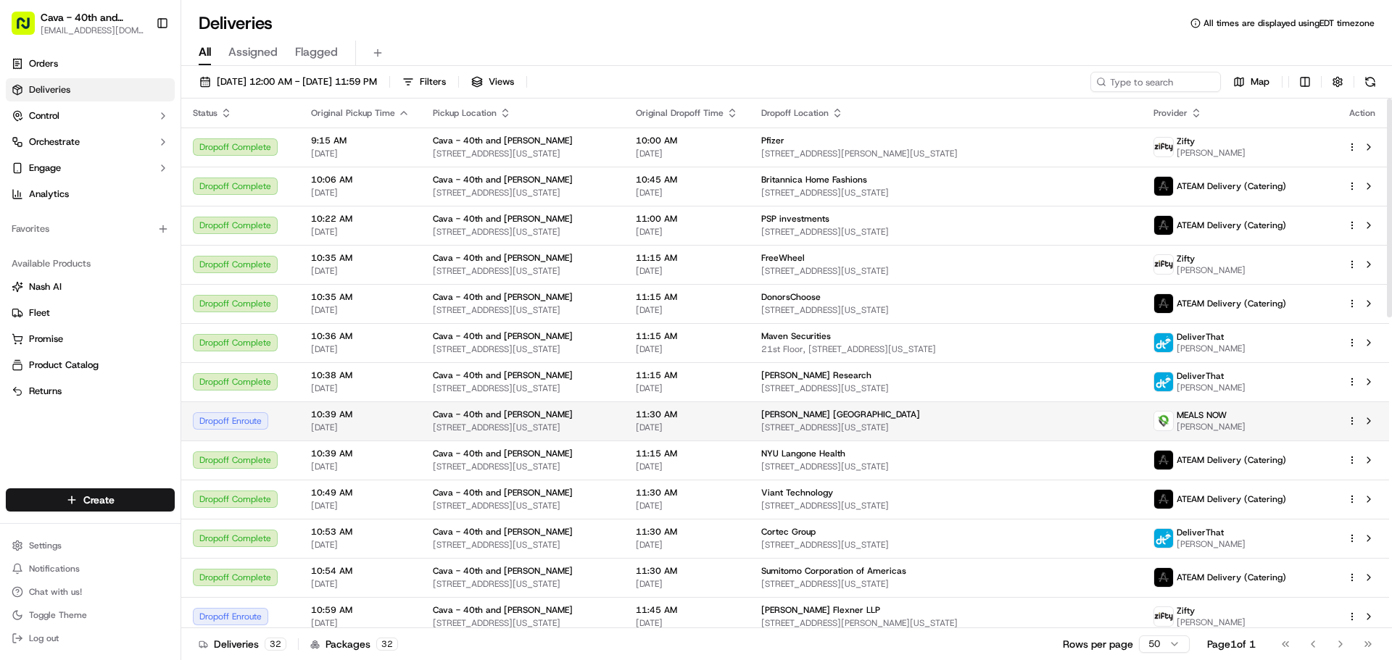
click at [846, 415] on div "[PERSON_NAME] [GEOGRAPHIC_DATA]" at bounding box center [945, 415] width 369 height 12
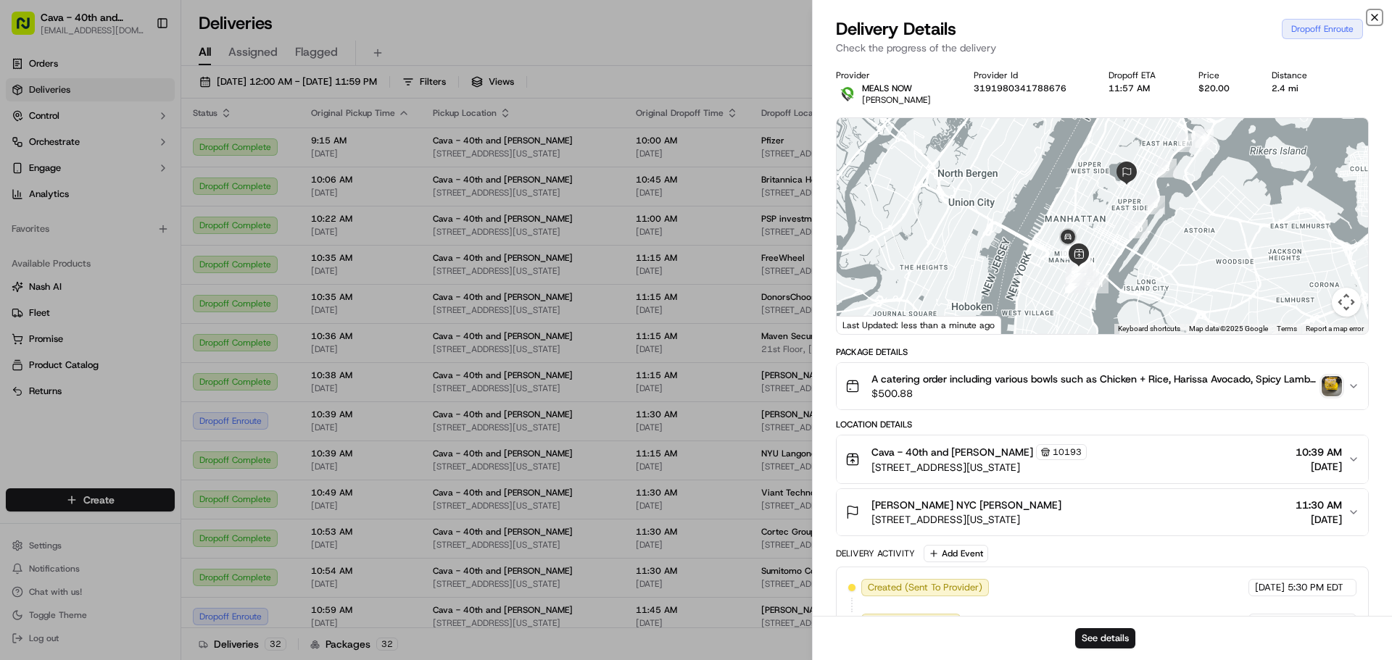
click at [1372, 12] on icon "button" at bounding box center [1374, 18] width 12 height 12
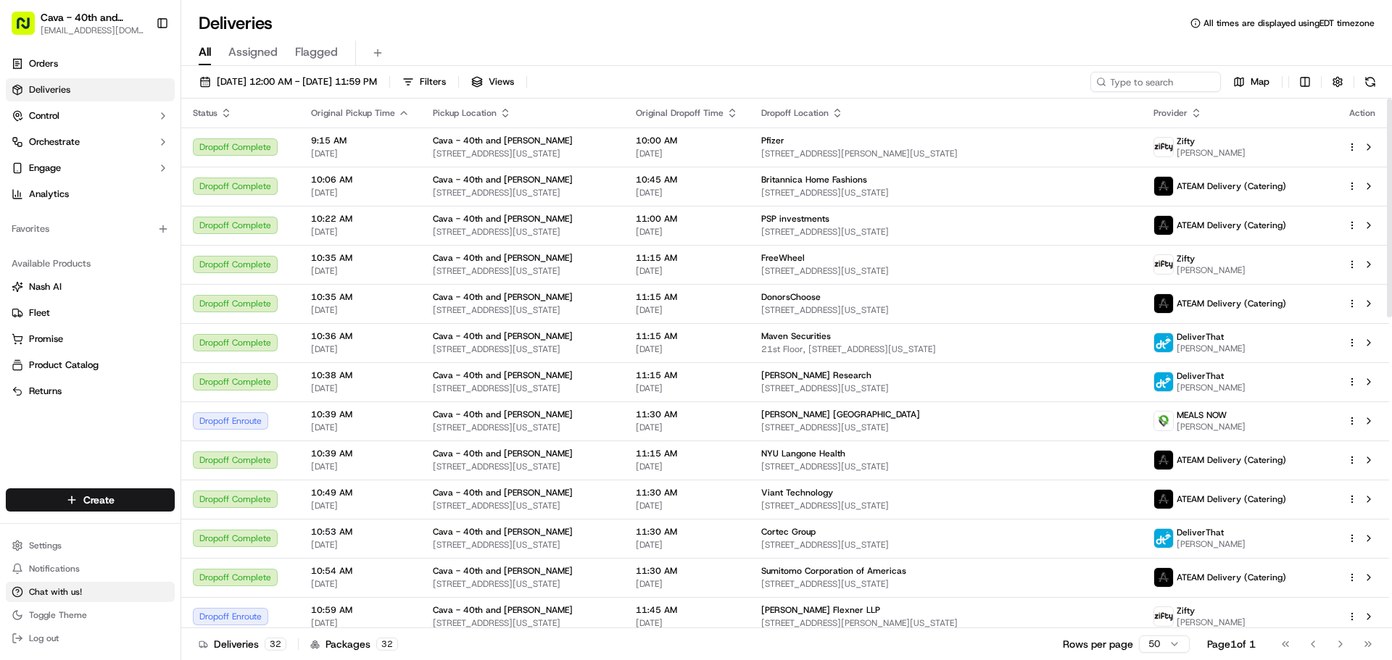
click at [30, 593] on span "Chat with us!" at bounding box center [55, 592] width 53 height 12
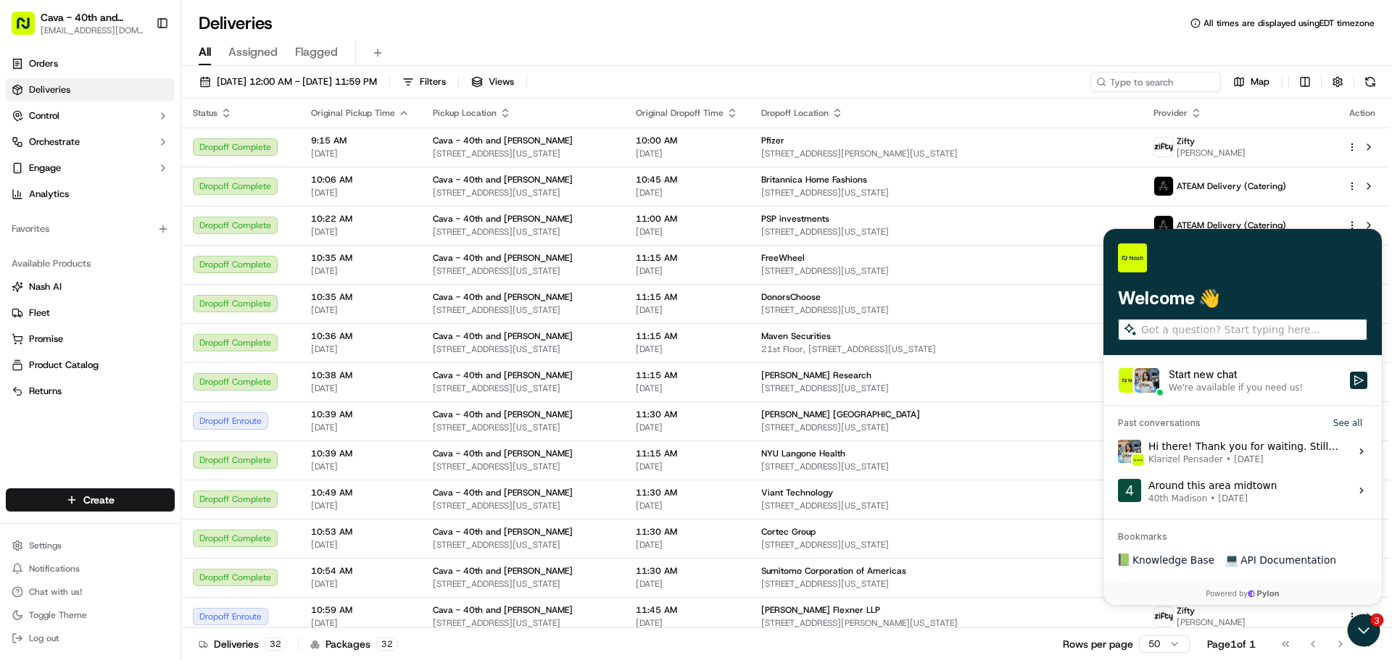
click at [1234, 391] on div "We're available if you need us!" at bounding box center [1235, 388] width 134 height 12
click at [1350, 389] on button "Start new chat We're available if you need us!" at bounding box center [1358, 380] width 17 height 17
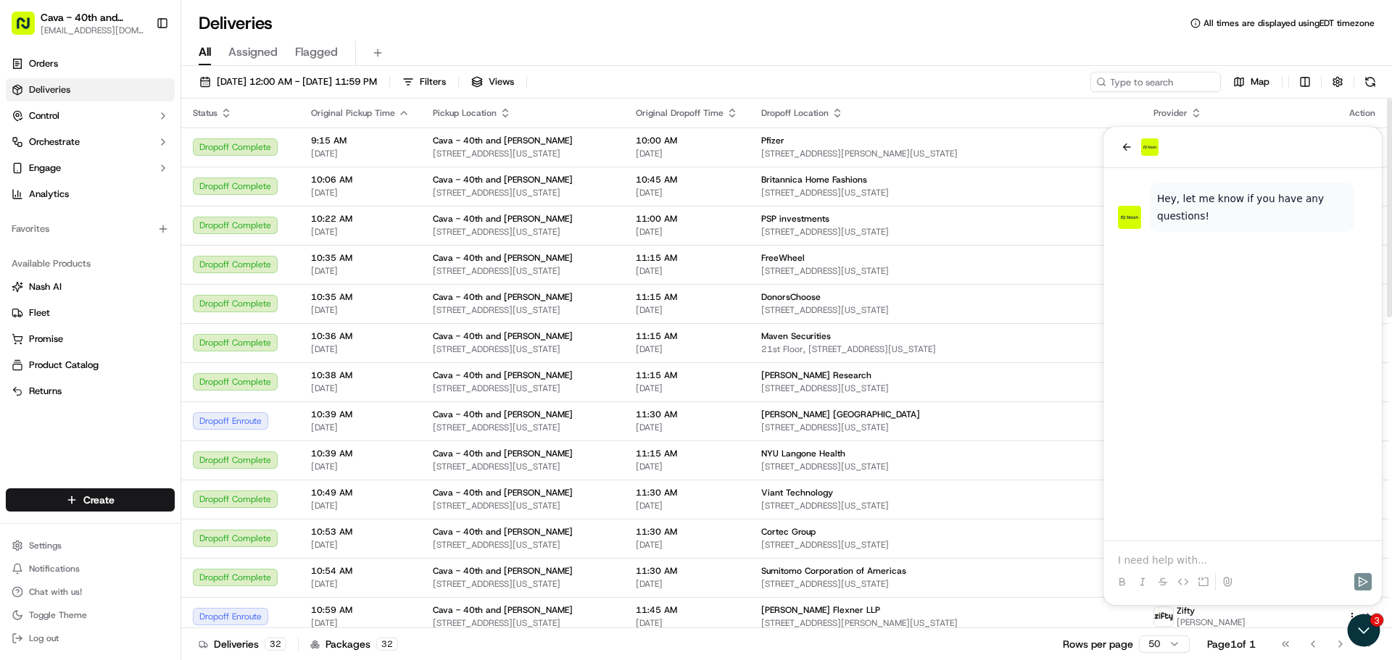
click at [1142, 564] on p at bounding box center [1242, 560] width 249 height 14
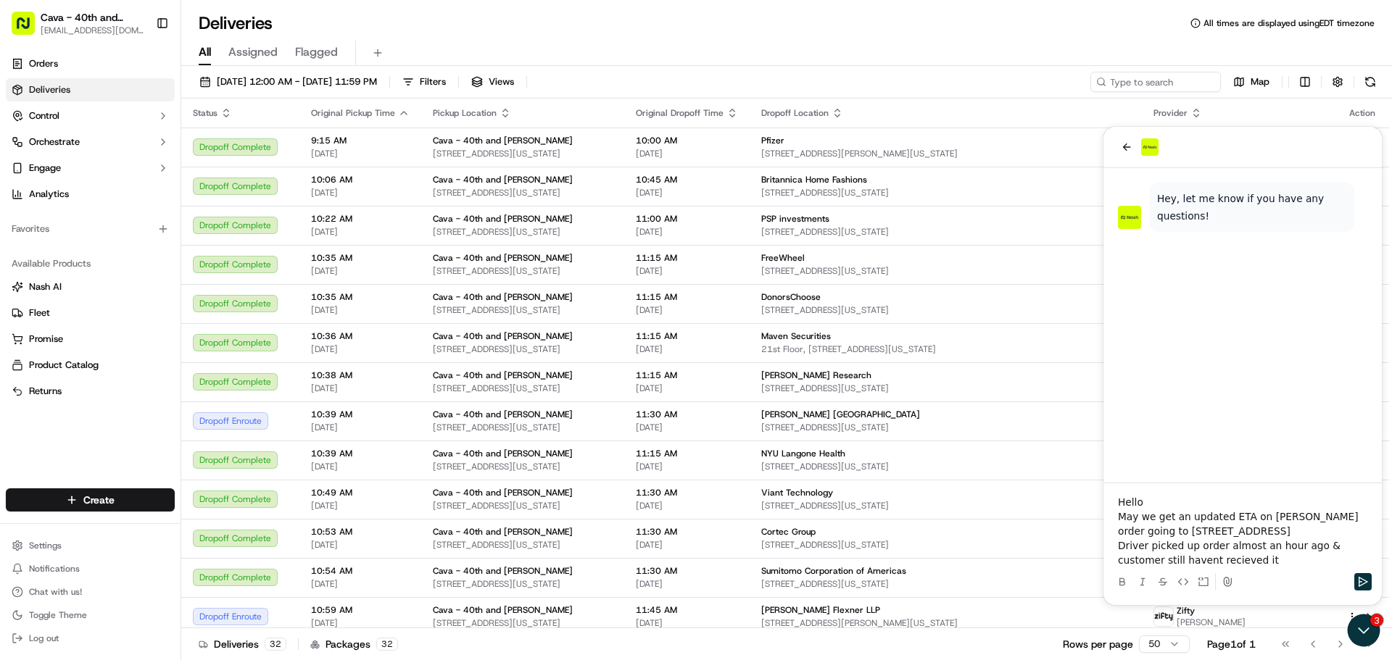
click at [1189, 558] on p "Driver picked up order almost an hour ago & customer still havent recieved it" at bounding box center [1242, 553] width 249 height 29
click at [1222, 559] on p "Driver picked up order almost an hour ago & customer still havent received it" at bounding box center [1242, 553] width 249 height 29
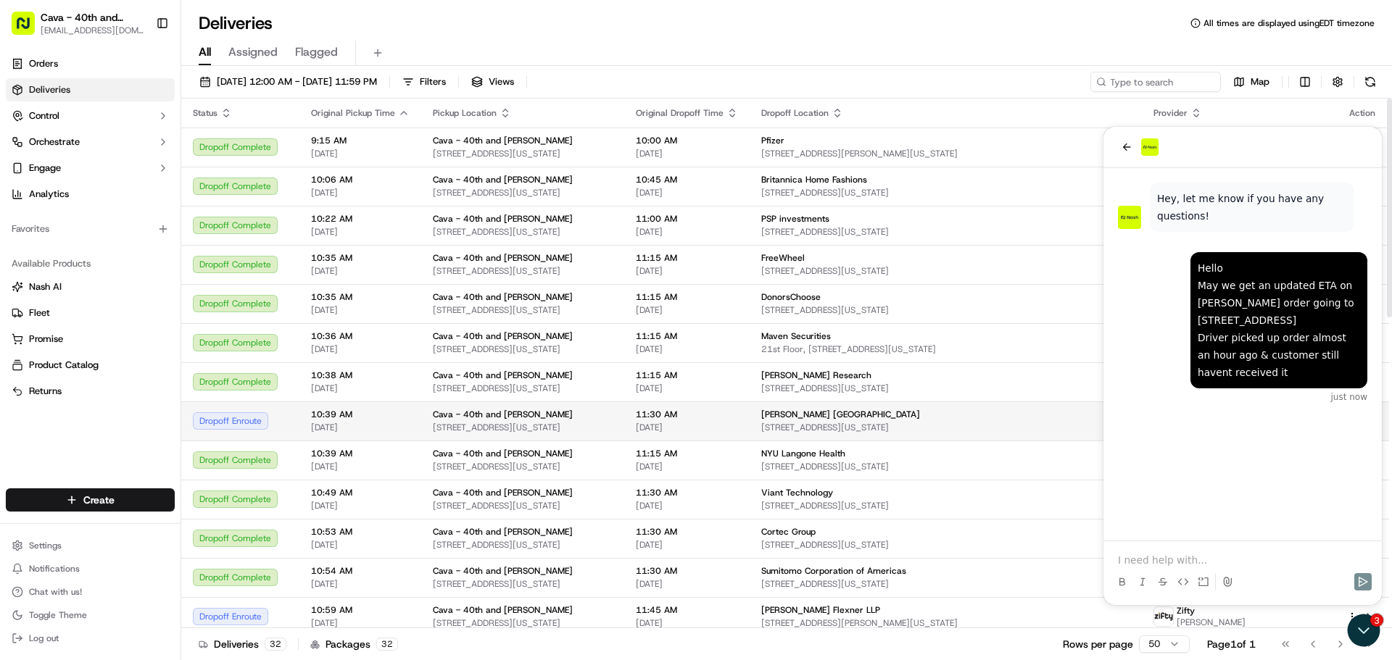
click at [876, 423] on span "[STREET_ADDRESS][US_STATE]" at bounding box center [945, 428] width 369 height 12
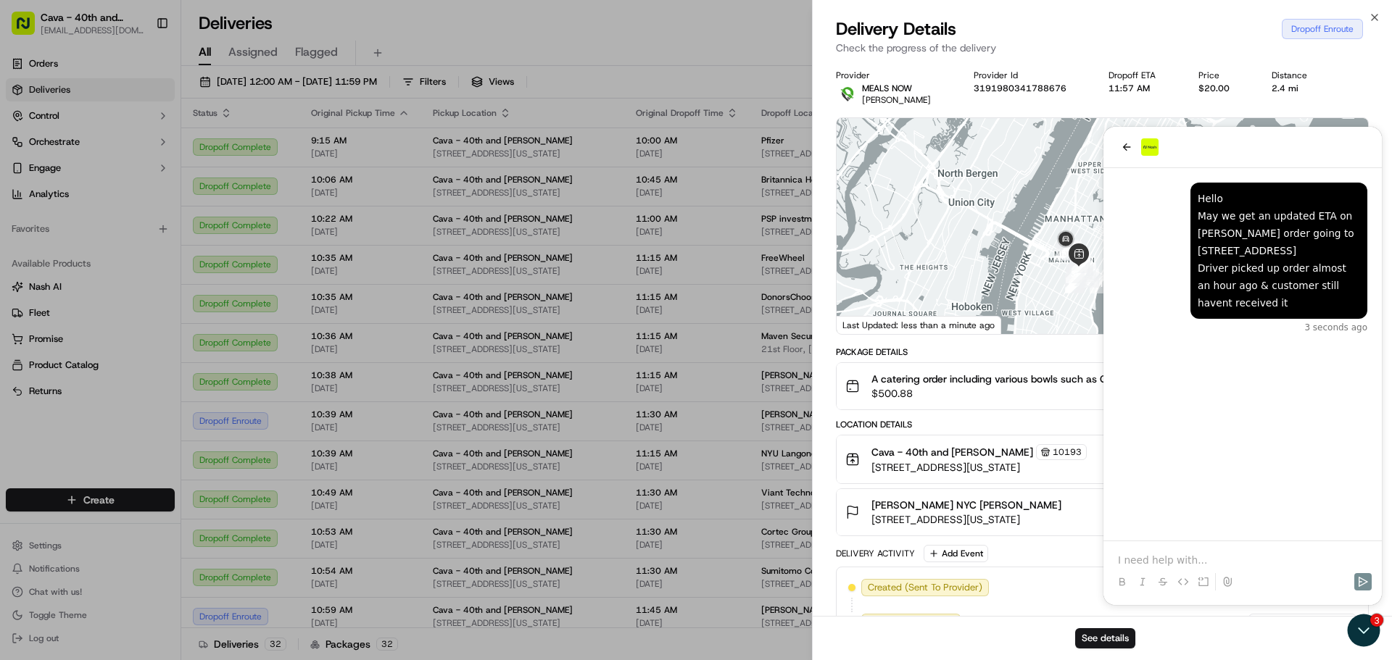
click at [1371, 632] on div "See details" at bounding box center [1101, 638] width 579 height 44
click at [1368, 15] on icon "button" at bounding box center [1374, 18] width 12 height 12
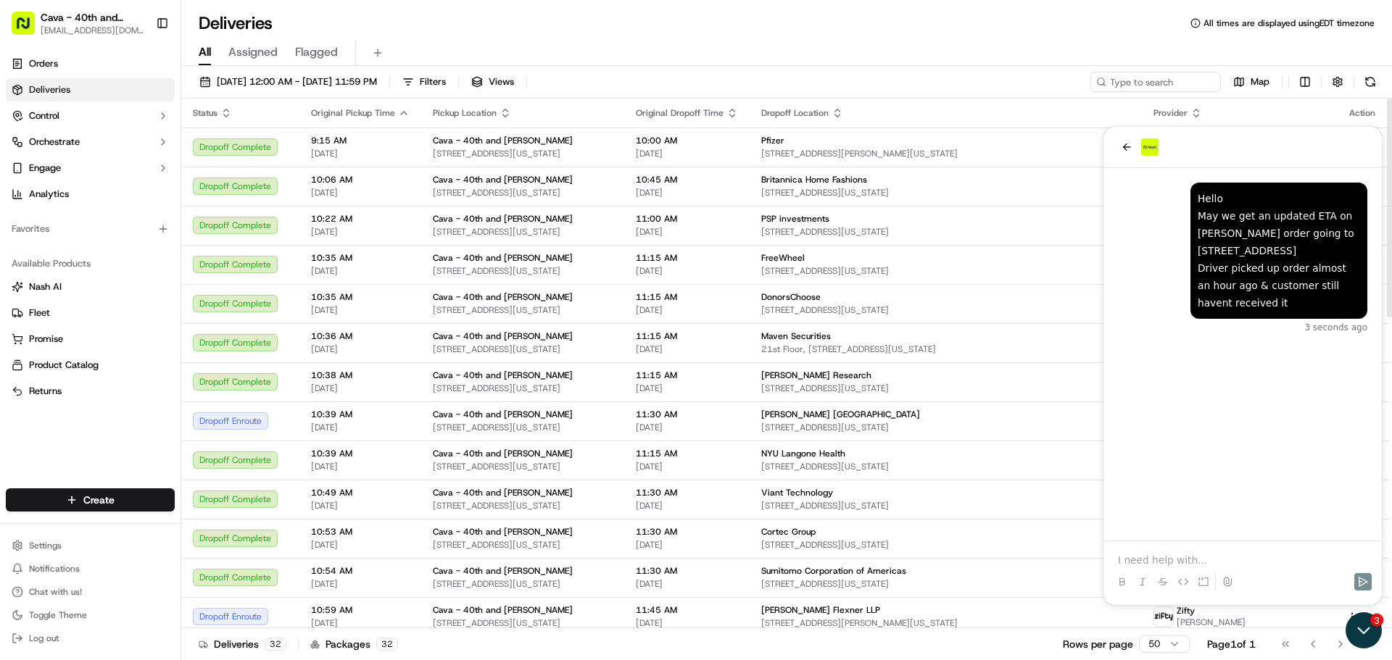
click at [1355, 623] on icon "Open customer support" at bounding box center [1363, 630] width 36 height 36
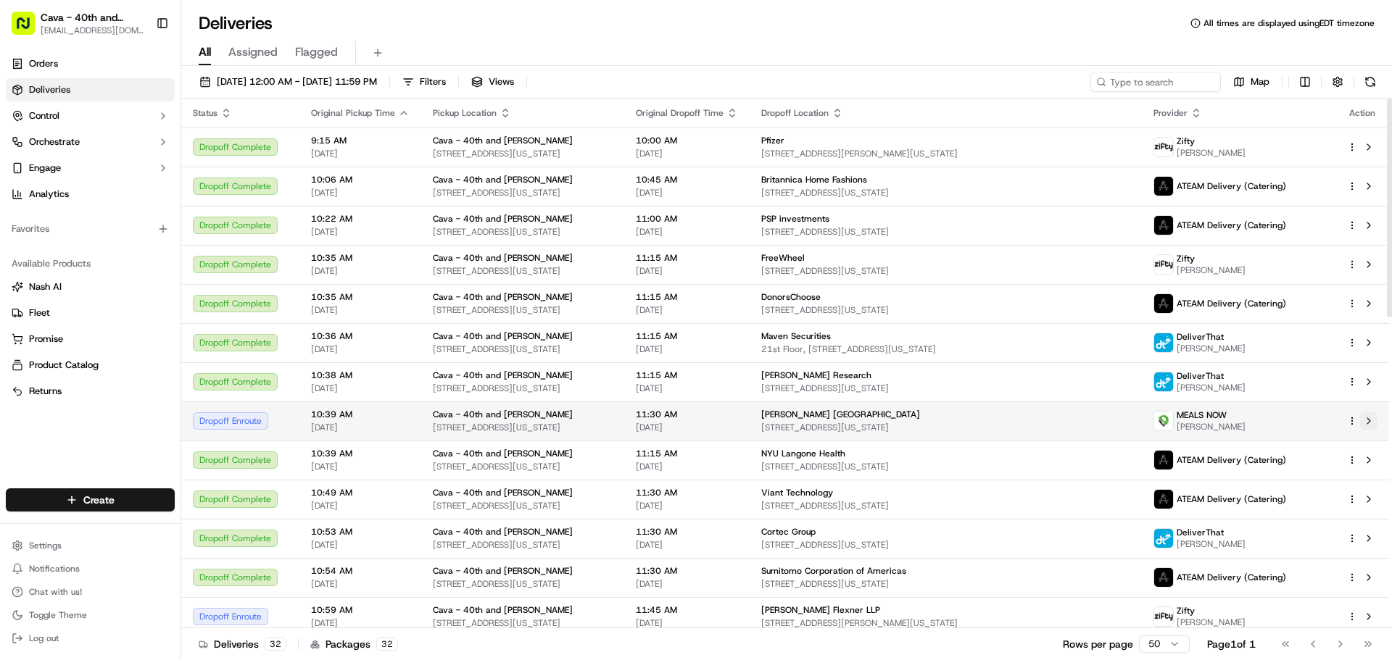
click at [1370, 422] on button at bounding box center [1368, 420] width 17 height 17
click at [56, 585] on button "Chat with us!" at bounding box center [90, 592] width 169 height 20
click at [48, 594] on span "Chat with us!" at bounding box center [55, 592] width 53 height 12
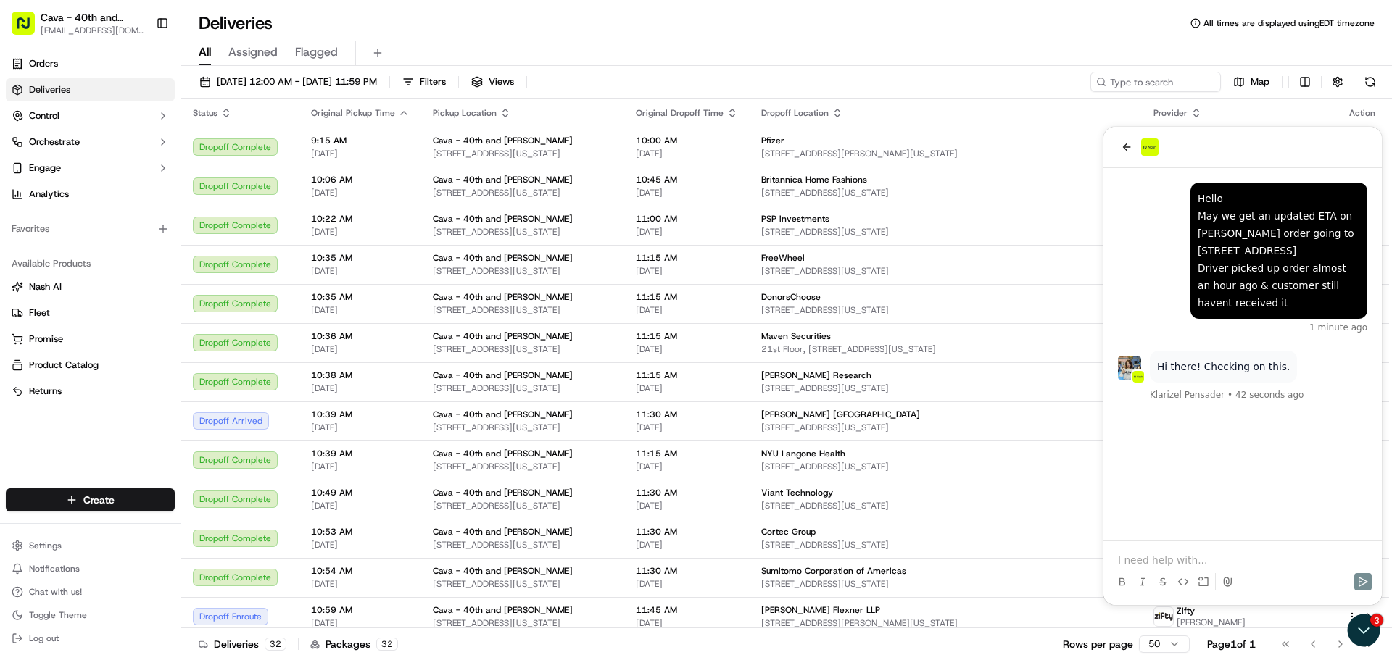
click at [1146, 562] on p at bounding box center [1242, 560] width 249 height 14
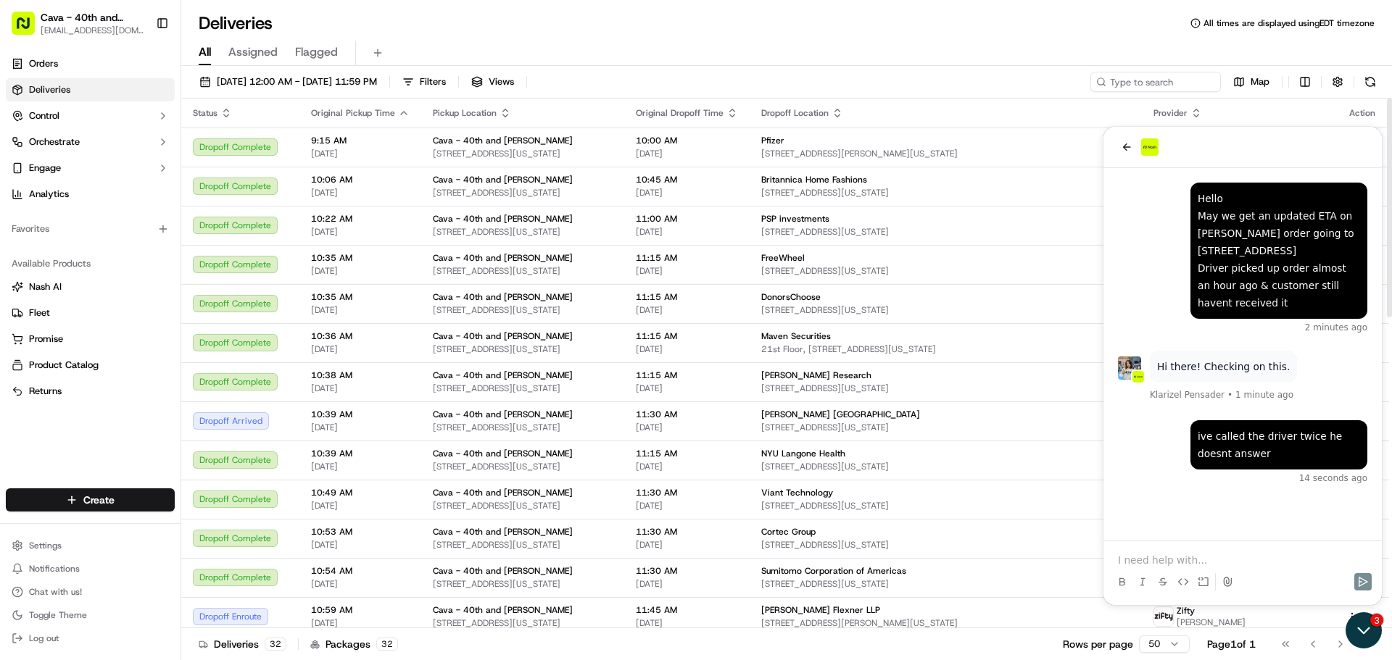
click at [1368, 628] on icon "Open customer support" at bounding box center [1363, 630] width 36 height 36
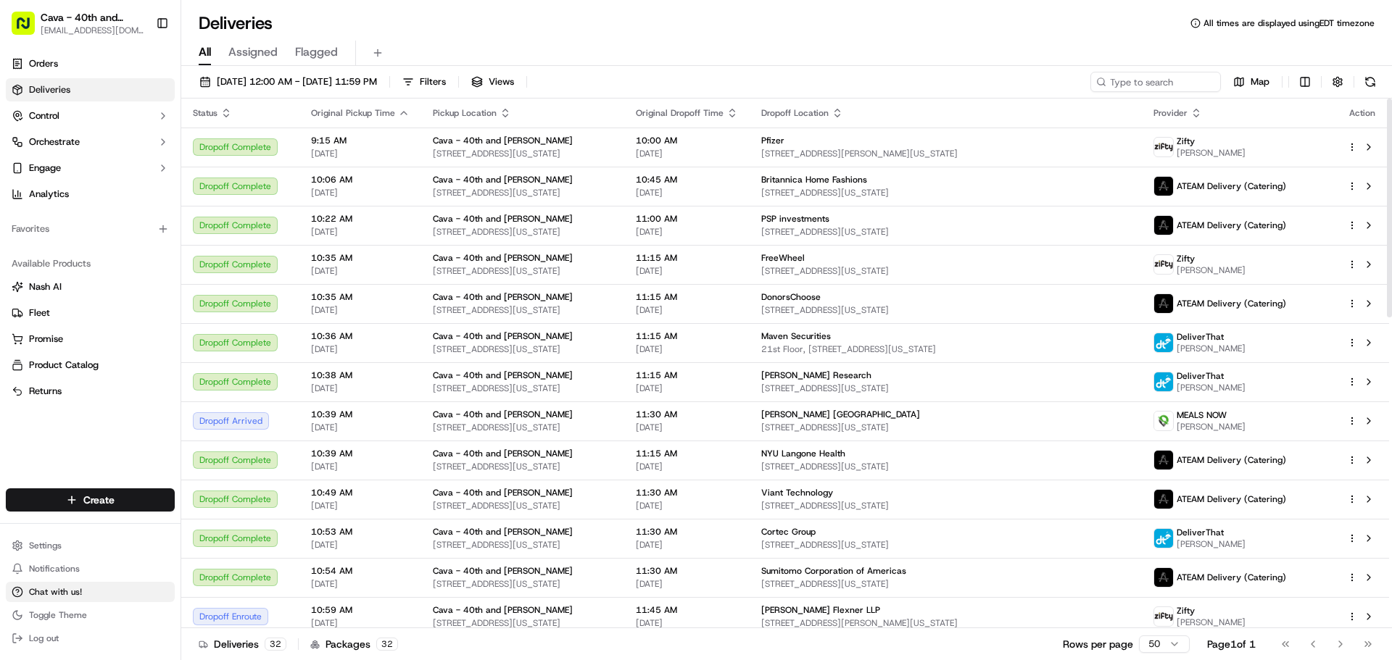
click at [64, 596] on span "Chat with us!" at bounding box center [55, 592] width 53 height 12
click at [820, 424] on span "[STREET_ADDRESS][US_STATE]" at bounding box center [945, 428] width 369 height 12
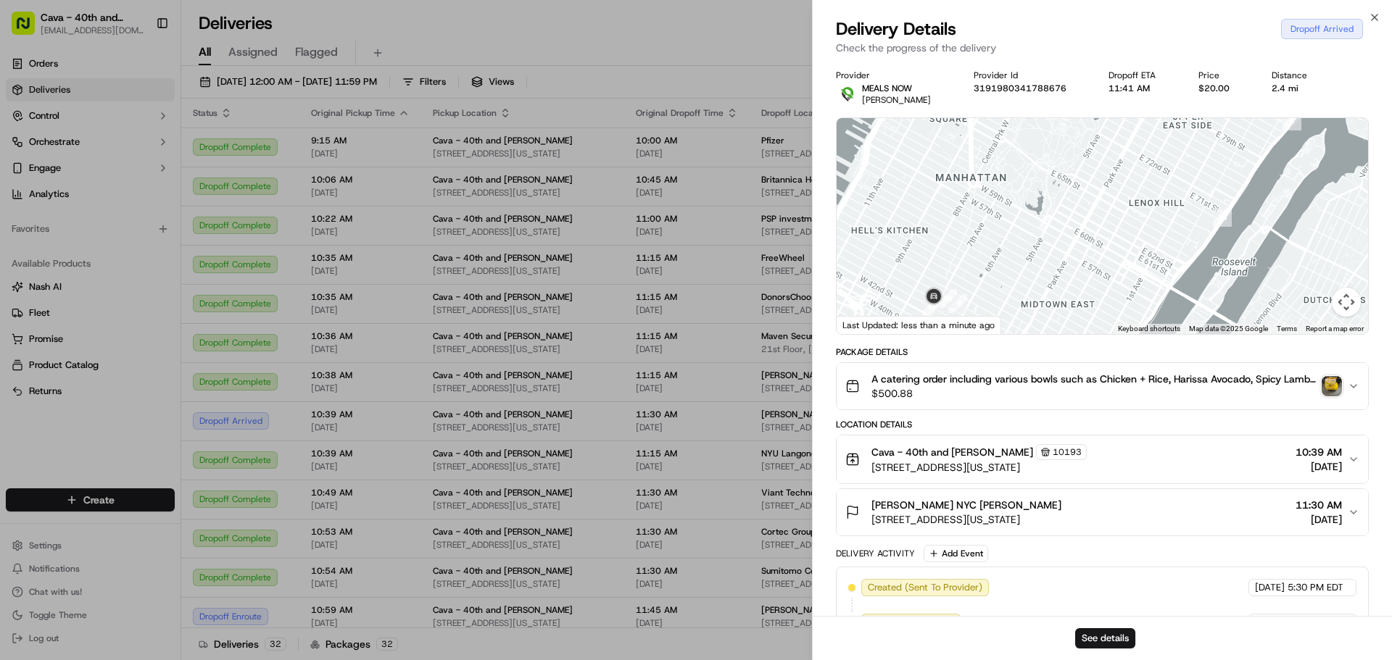
drag, startPoint x: 1035, startPoint y: 293, endPoint x: 1060, endPoint y: 210, distance: 86.2
click at [1060, 210] on div at bounding box center [1101, 226] width 531 height 216
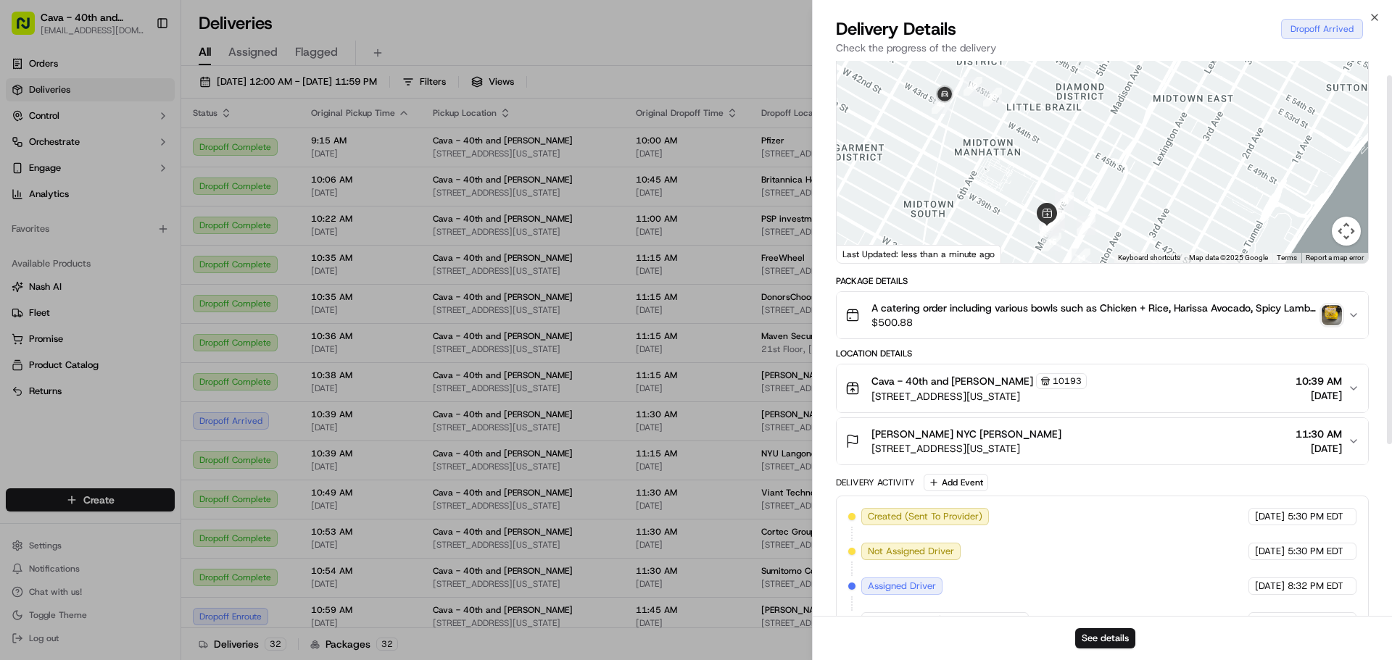
scroll to position [72, 0]
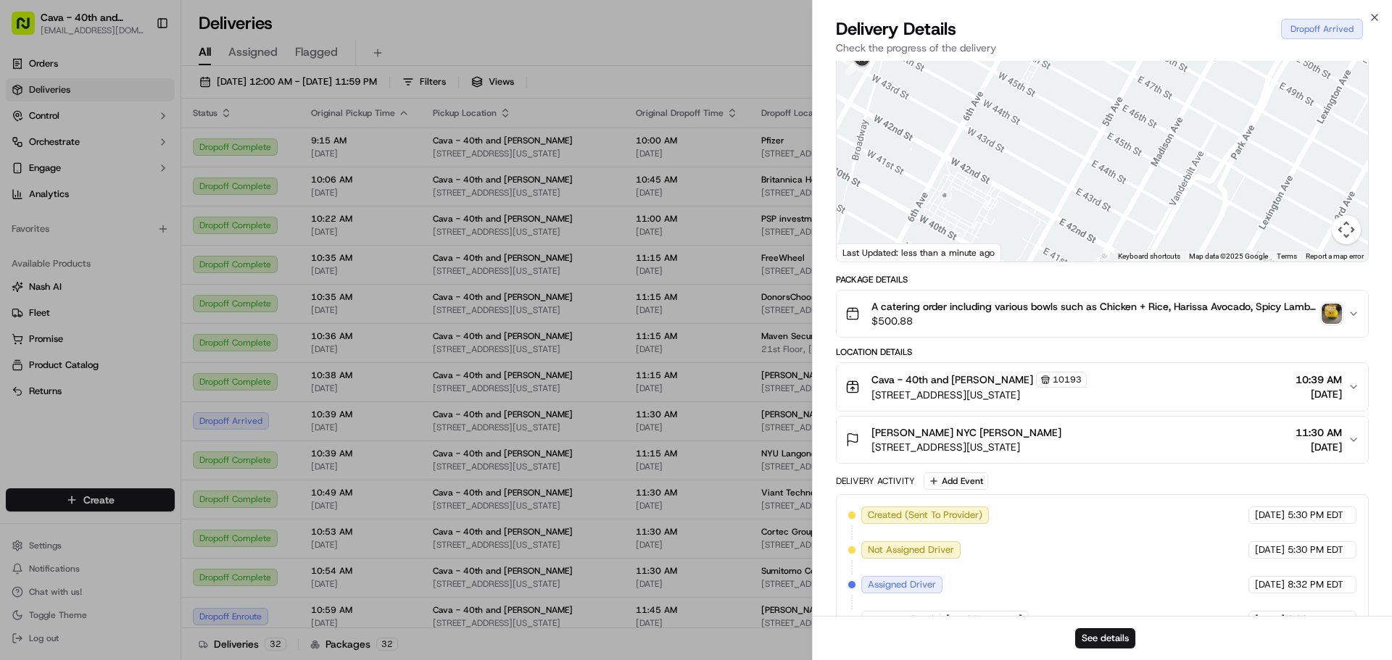
click at [1089, 204] on div at bounding box center [1101, 154] width 531 height 216
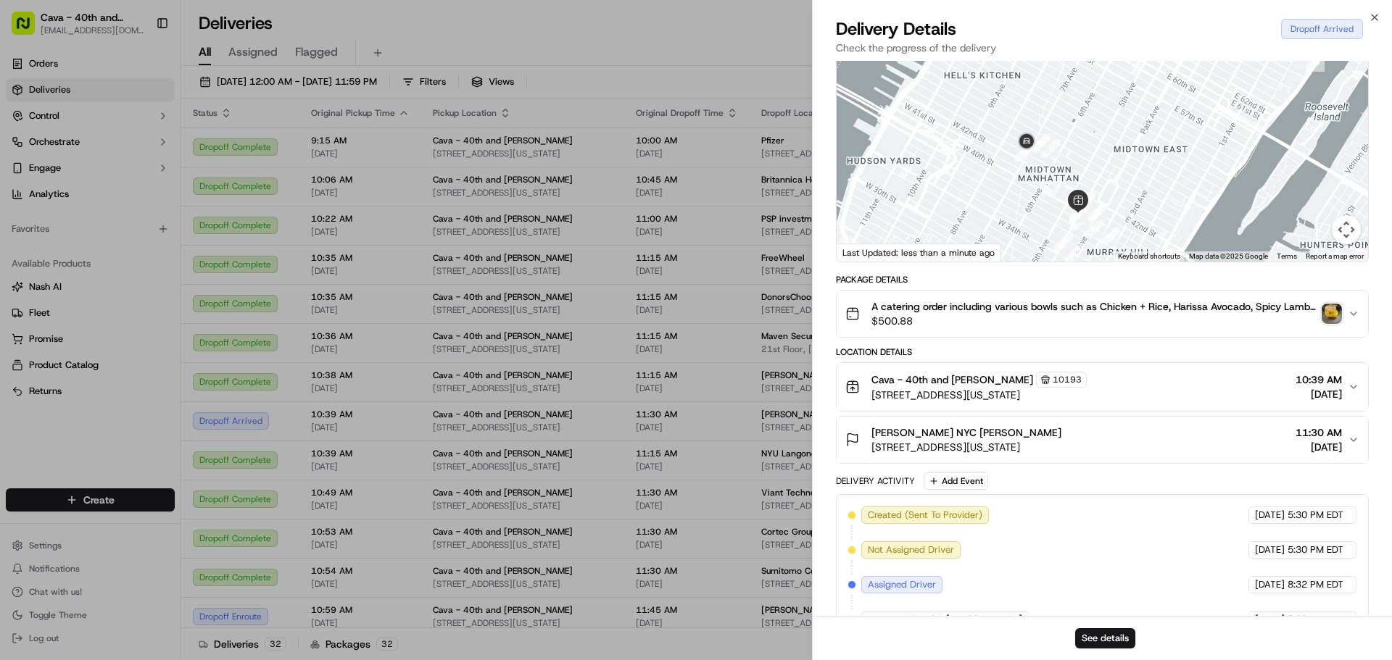
drag, startPoint x: 1134, startPoint y: 133, endPoint x: 1134, endPoint y: 123, distance: 10.1
click at [1134, 123] on div at bounding box center [1101, 154] width 531 height 216
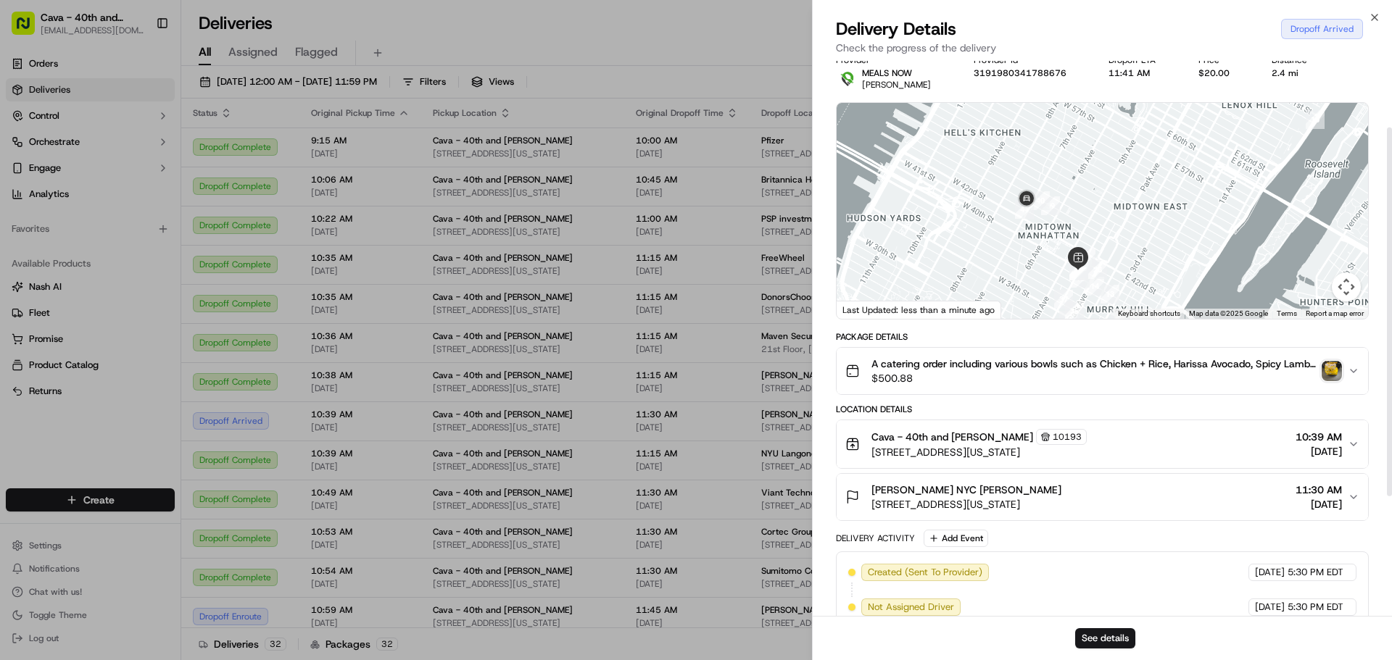
scroll to position [0, 0]
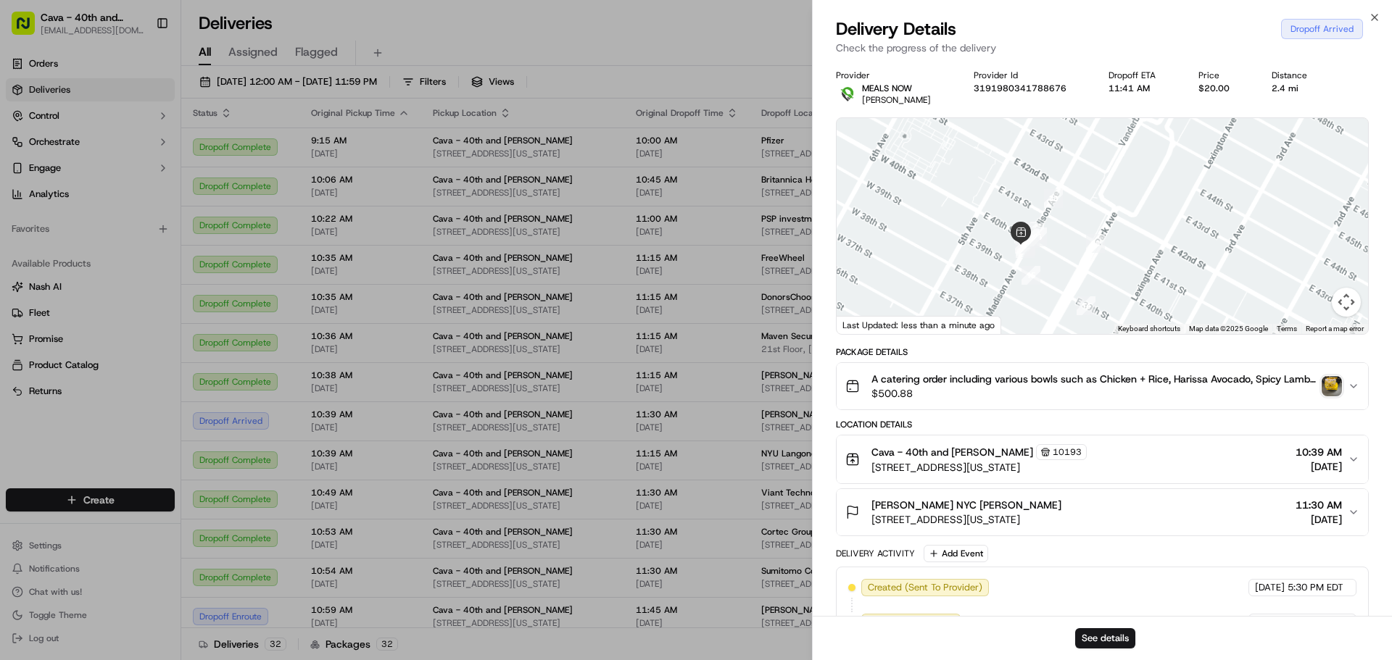
drag, startPoint x: 1152, startPoint y: 281, endPoint x: 1309, endPoint y: 230, distance: 165.5
click at [1309, 230] on div at bounding box center [1101, 226] width 531 height 216
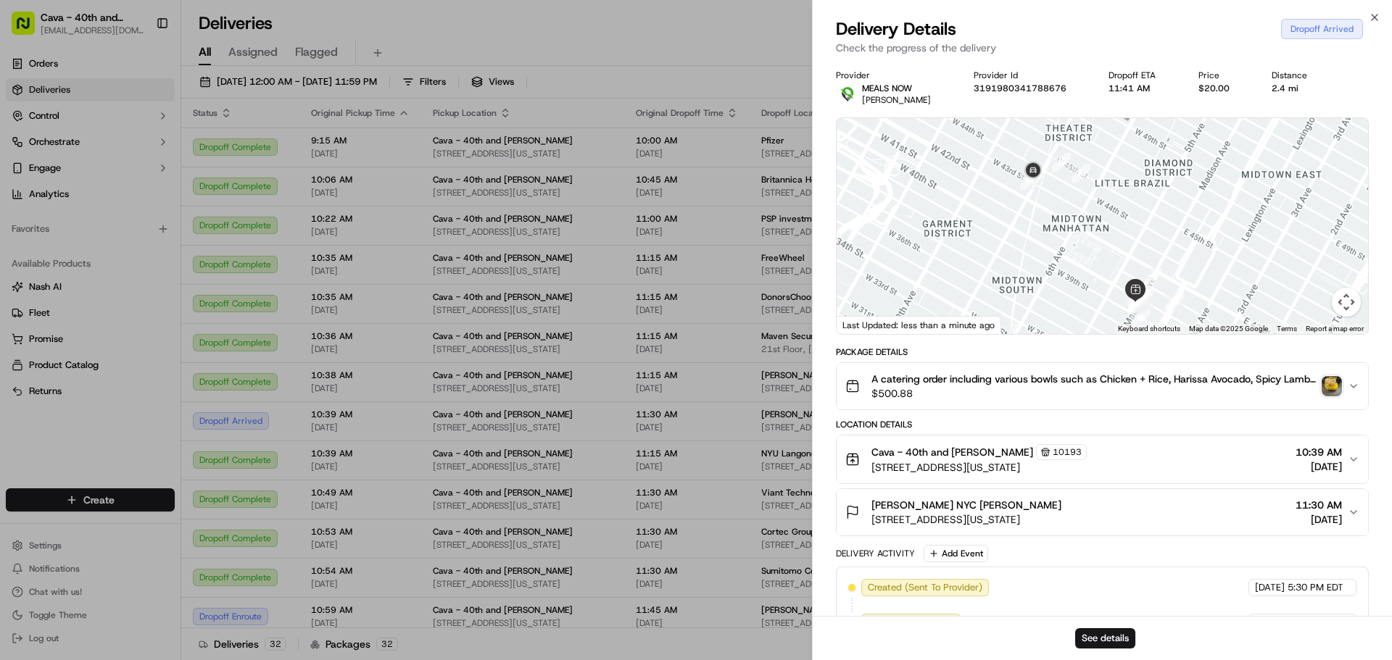
drag, startPoint x: 1234, startPoint y: 266, endPoint x: 1215, endPoint y: 291, distance: 31.2
click at [1218, 292] on div at bounding box center [1101, 226] width 531 height 216
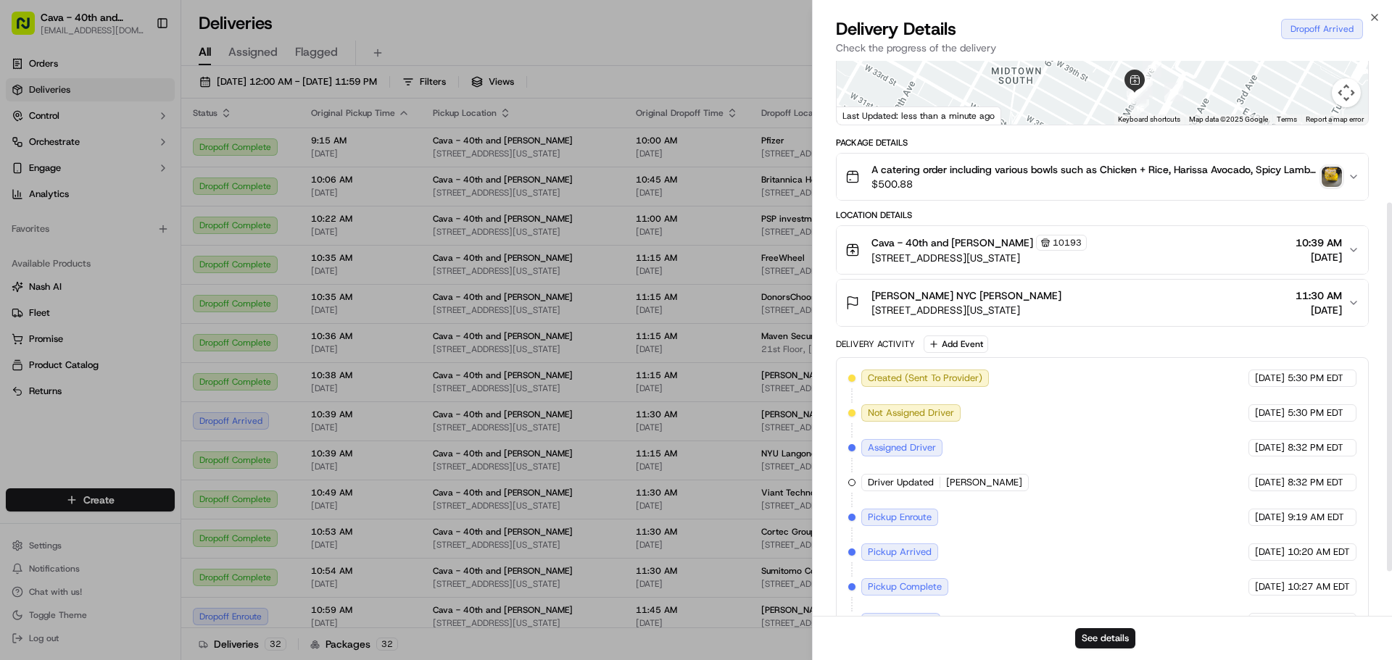
scroll to position [207, 0]
click at [1342, 96] on button "Map camera controls" at bounding box center [1345, 94] width 29 height 29
click at [1379, 15] on icon "button" at bounding box center [1374, 18] width 12 height 12
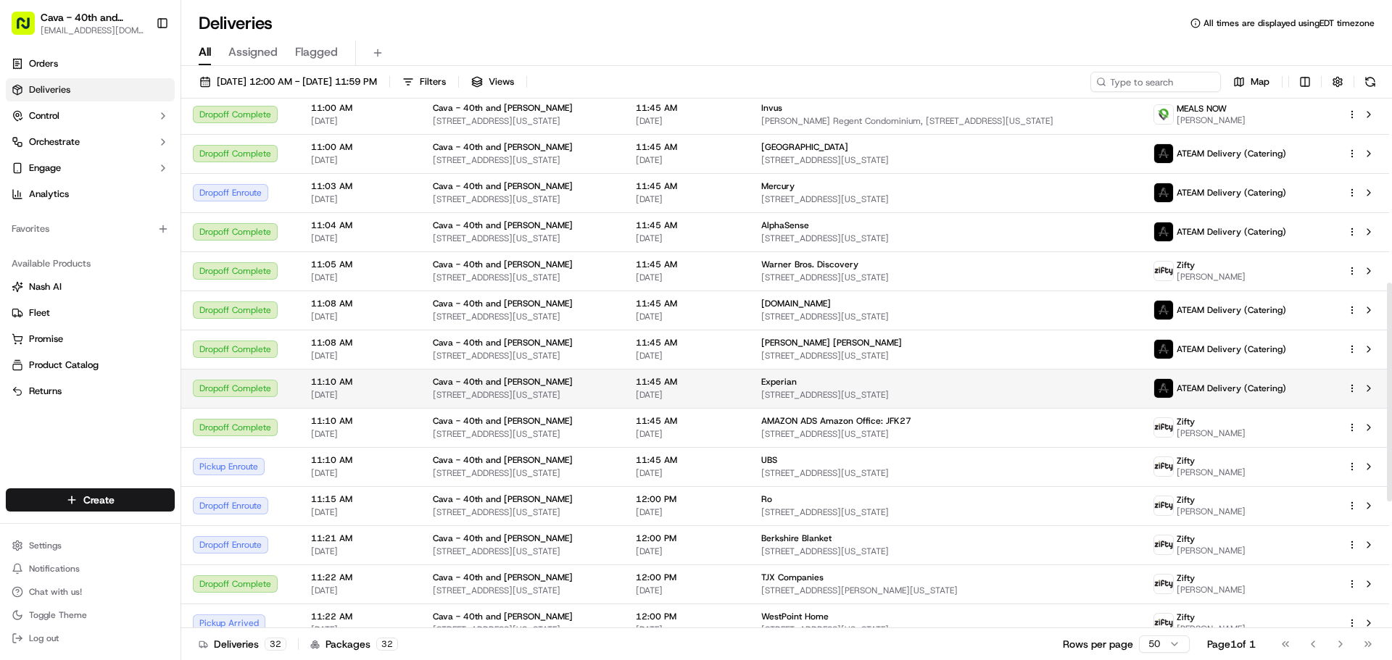
scroll to position [580, 0]
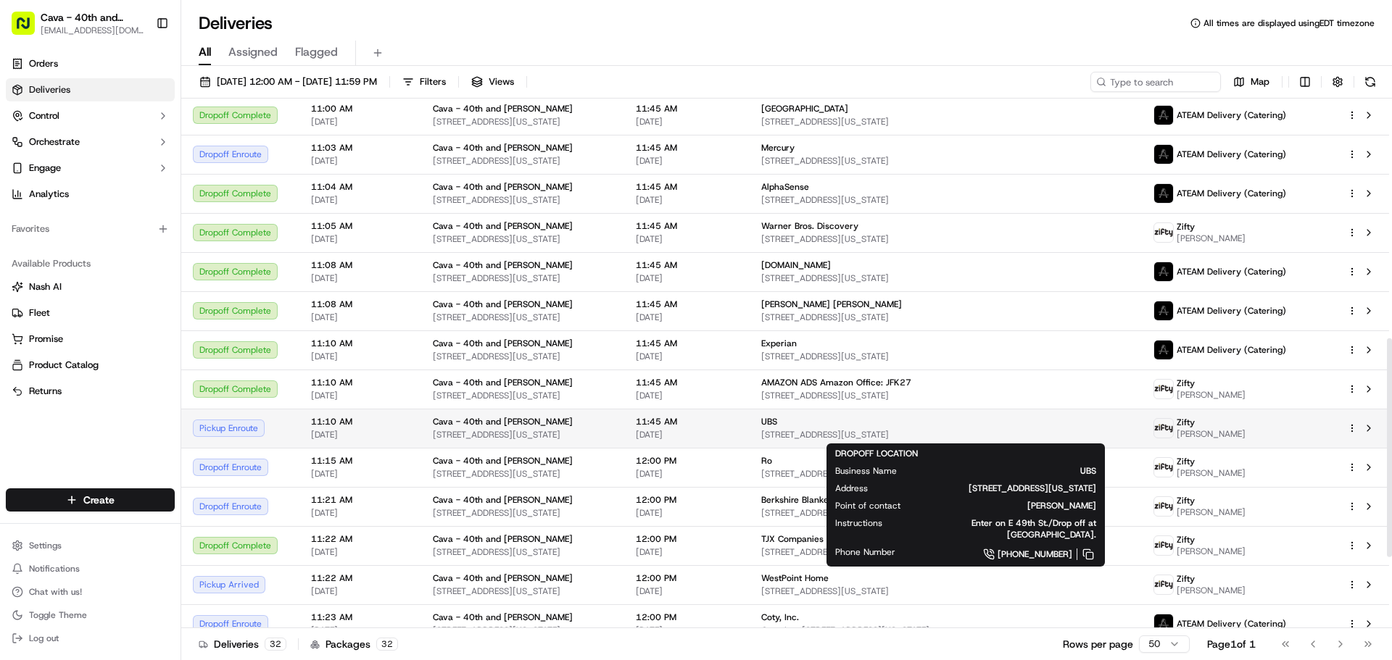
click at [805, 428] on div "UBS [STREET_ADDRESS][US_STATE]" at bounding box center [945, 428] width 369 height 25
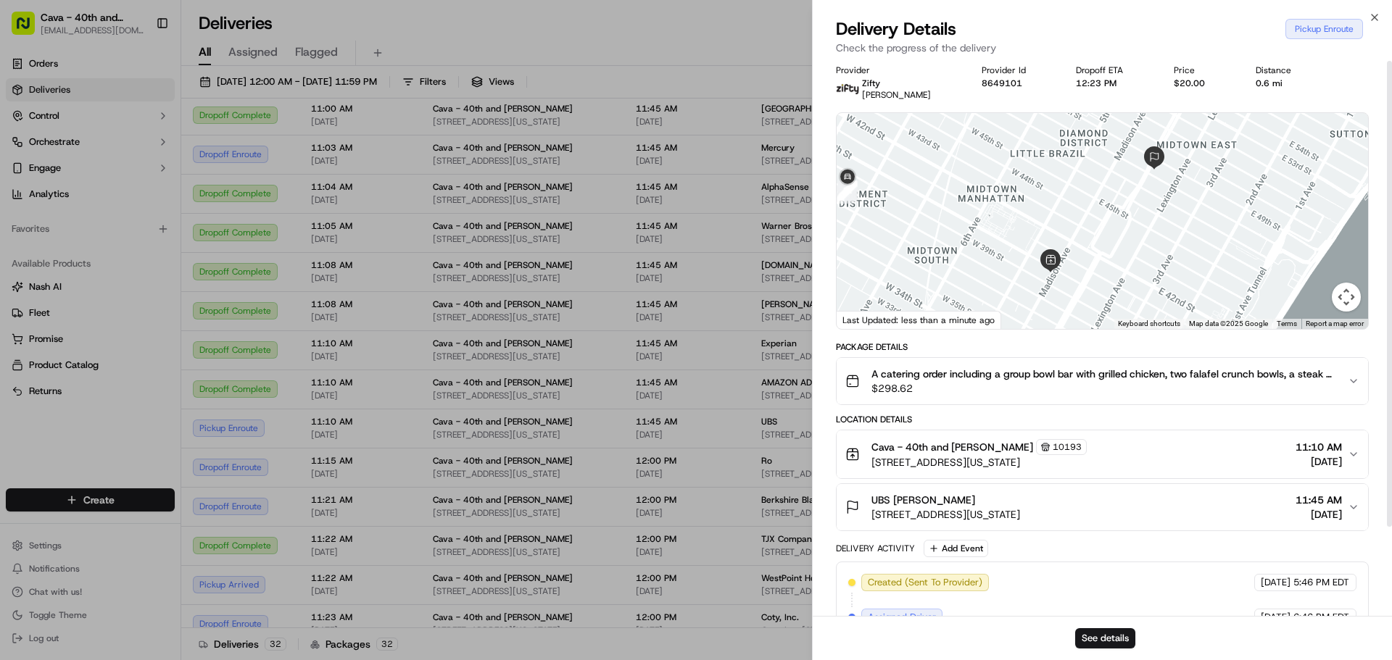
scroll to position [0, 0]
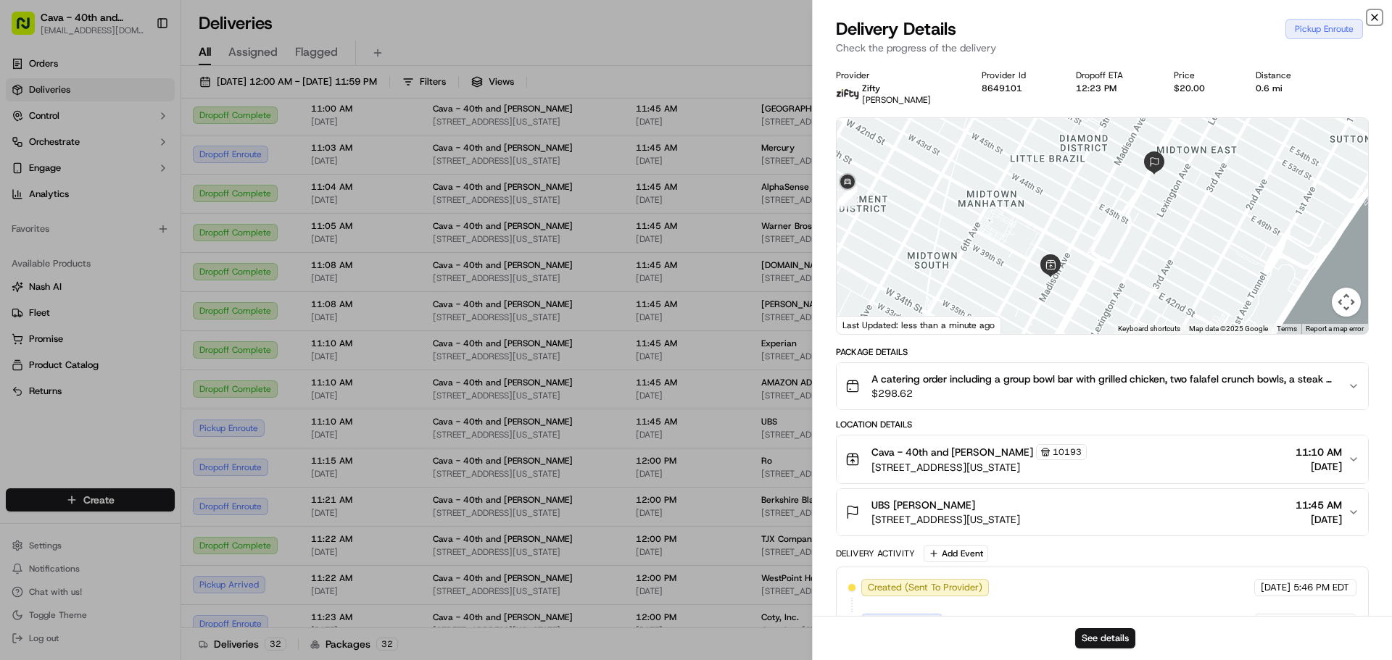
click at [1379, 14] on icon "button" at bounding box center [1374, 18] width 12 height 12
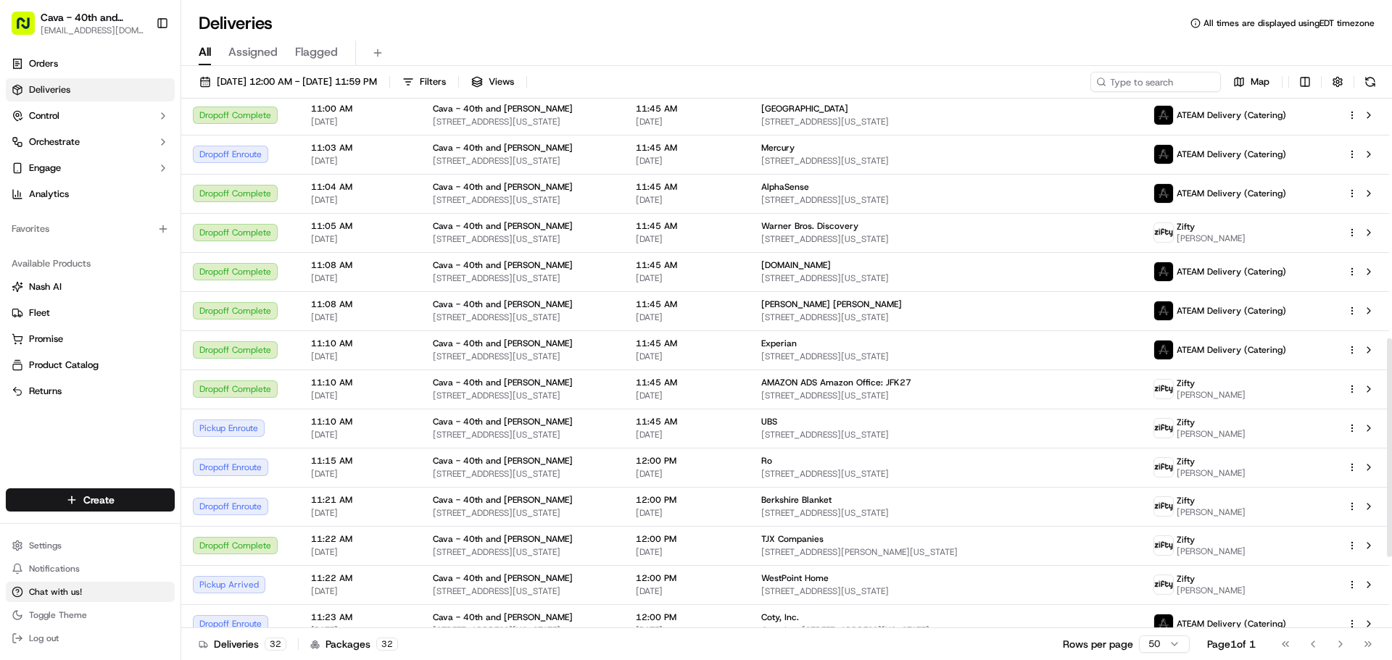
click at [47, 594] on span "Chat with us!" at bounding box center [55, 592] width 53 height 12
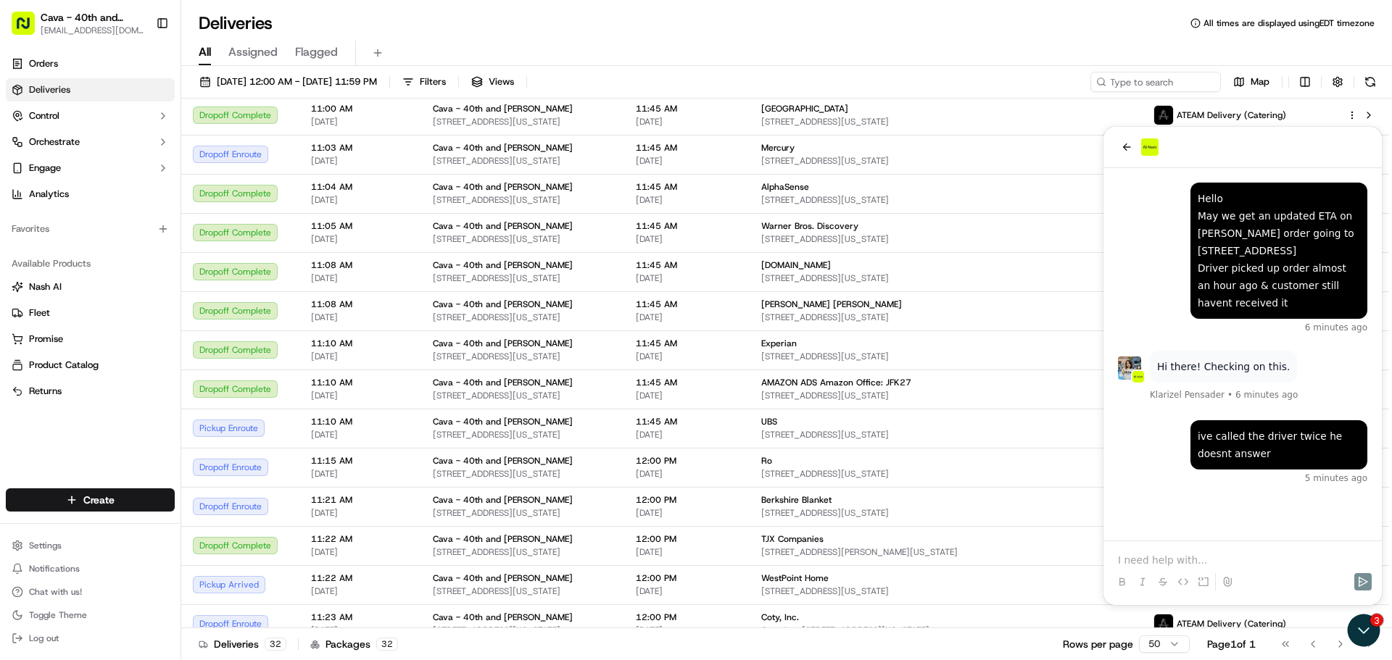
click at [1128, 555] on p at bounding box center [1242, 560] width 249 height 14
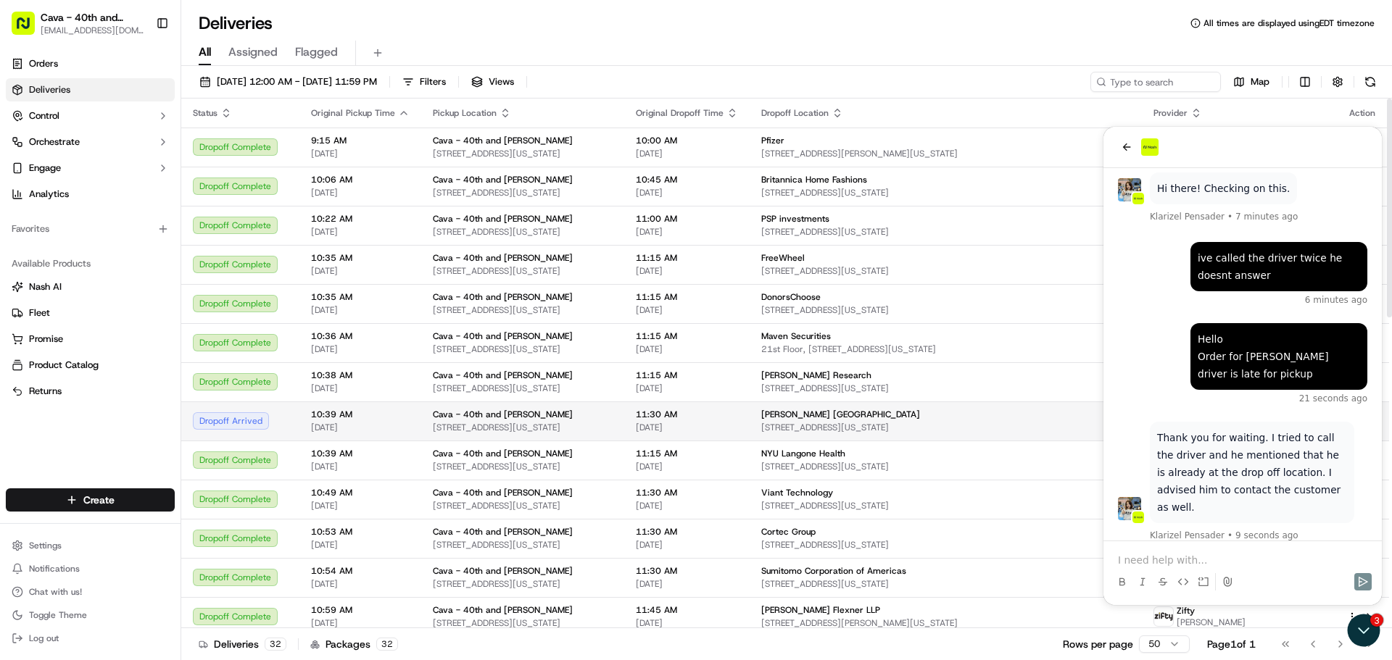
click at [801, 428] on span "[STREET_ADDRESS][US_STATE]" at bounding box center [945, 428] width 369 height 12
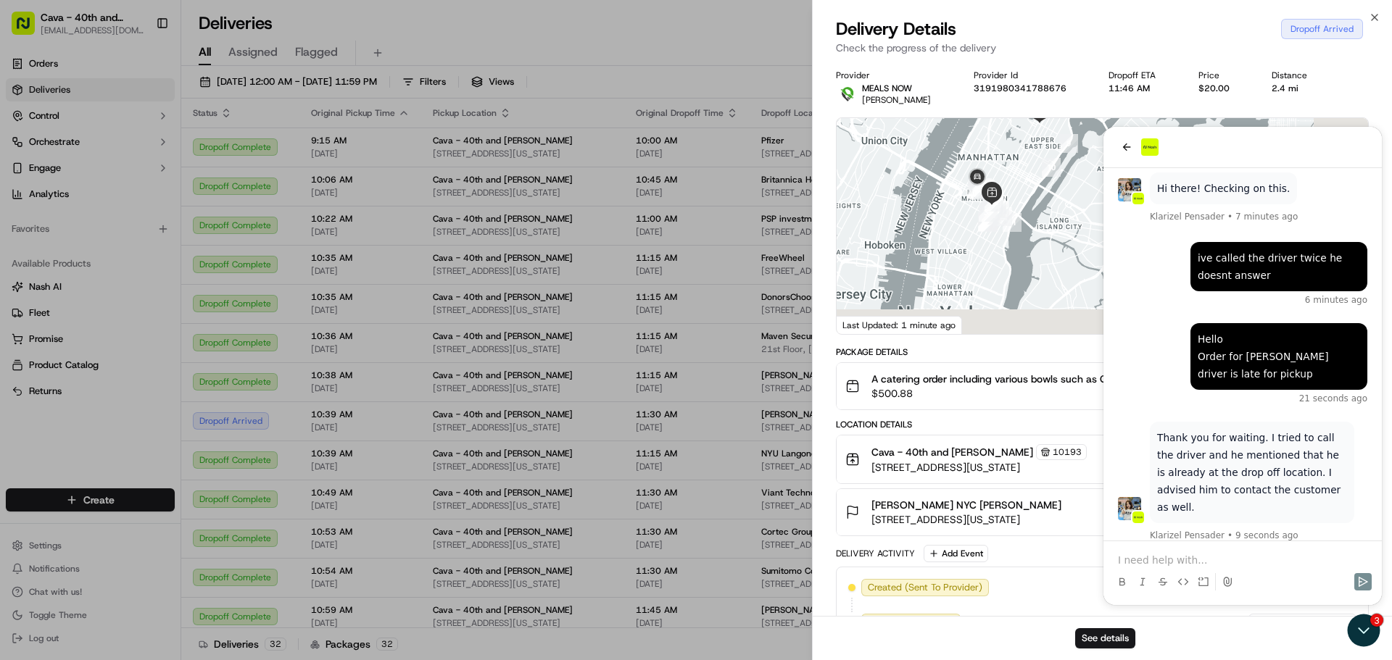
drag, startPoint x: 1012, startPoint y: 261, endPoint x: 912, endPoint y: 188, distance: 123.9
click at [912, 188] on div at bounding box center [1101, 226] width 531 height 216
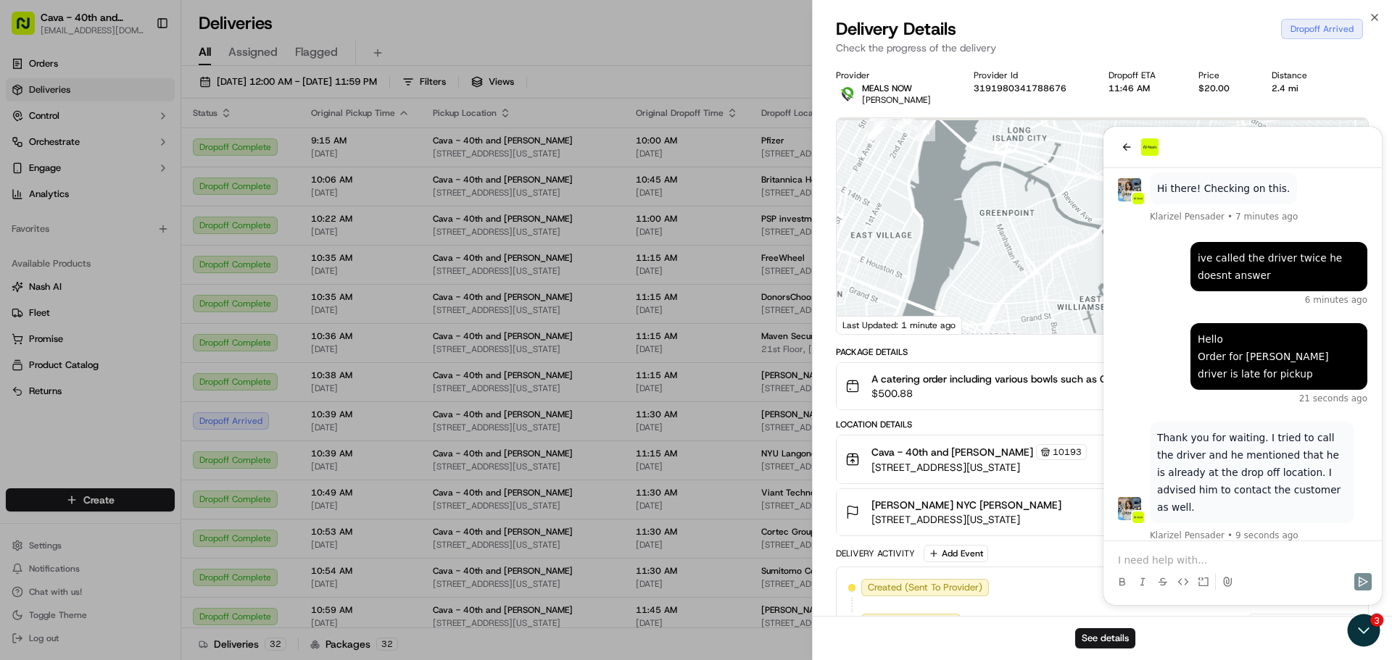
drag, startPoint x: 969, startPoint y: 244, endPoint x: 971, endPoint y: 276, distance: 32.0
click at [980, 273] on div at bounding box center [1101, 226] width 531 height 216
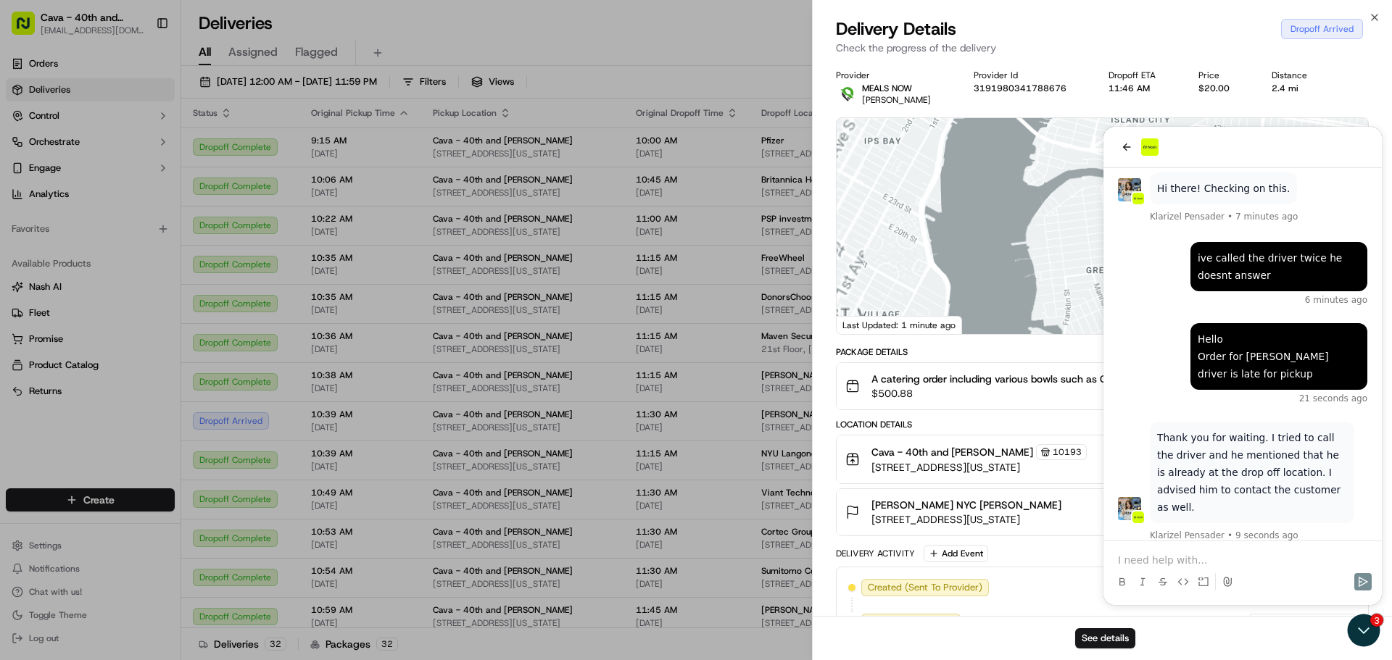
drag, startPoint x: 943, startPoint y: 206, endPoint x: 999, endPoint y: 318, distance: 125.4
click at [1002, 313] on div at bounding box center [1101, 226] width 531 height 216
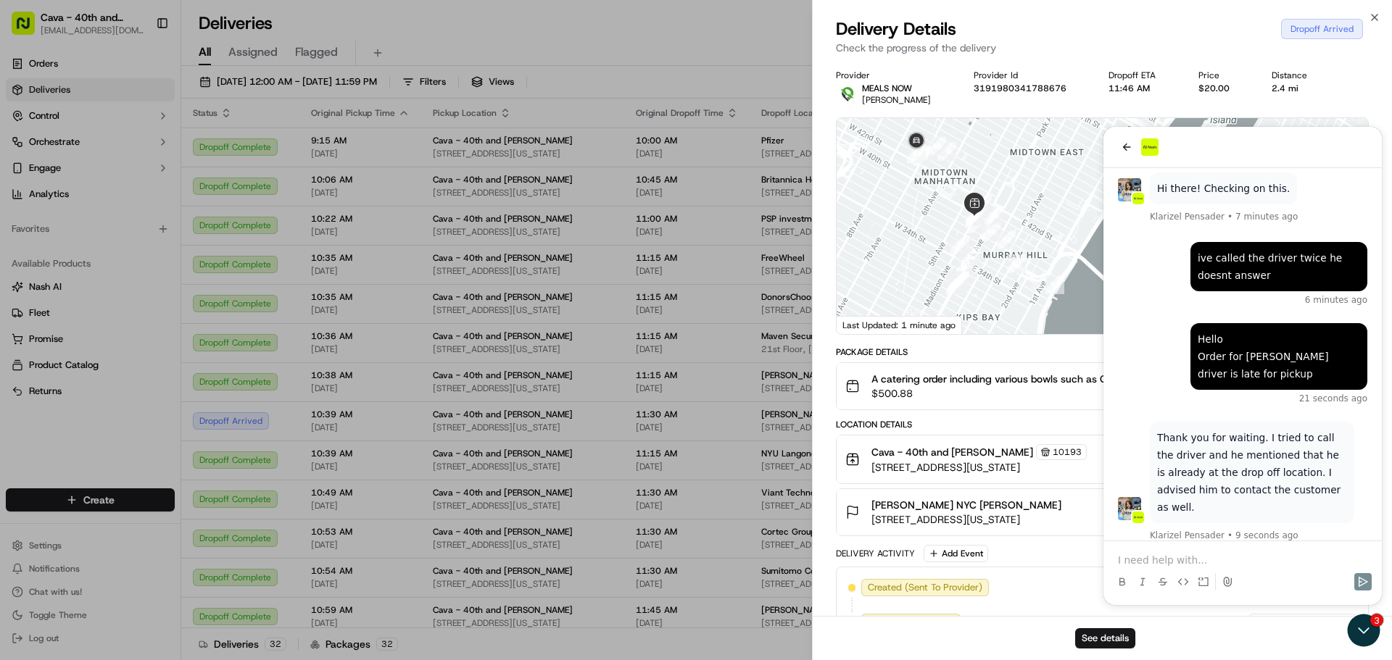
drag, startPoint x: 976, startPoint y: 268, endPoint x: 996, endPoint y: 341, distance: 76.0
click at [1049, 354] on div "Provider MEALS NOW [PERSON_NAME] Provider Id 3191980341788676 Dropoff ETA 11:46…" at bounding box center [1102, 479] width 533 height 818
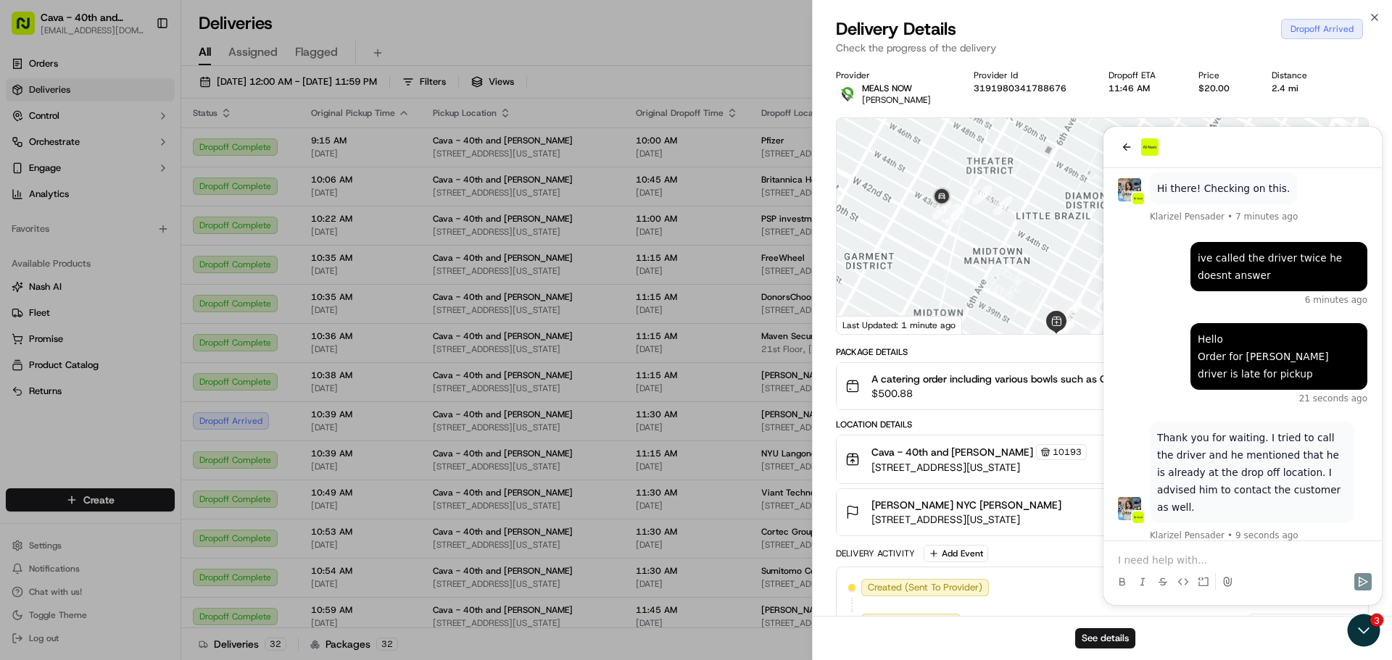
drag, startPoint x: 944, startPoint y: 292, endPoint x: 940, endPoint y: 275, distance: 17.9
click at [944, 308] on div at bounding box center [1101, 226] width 531 height 216
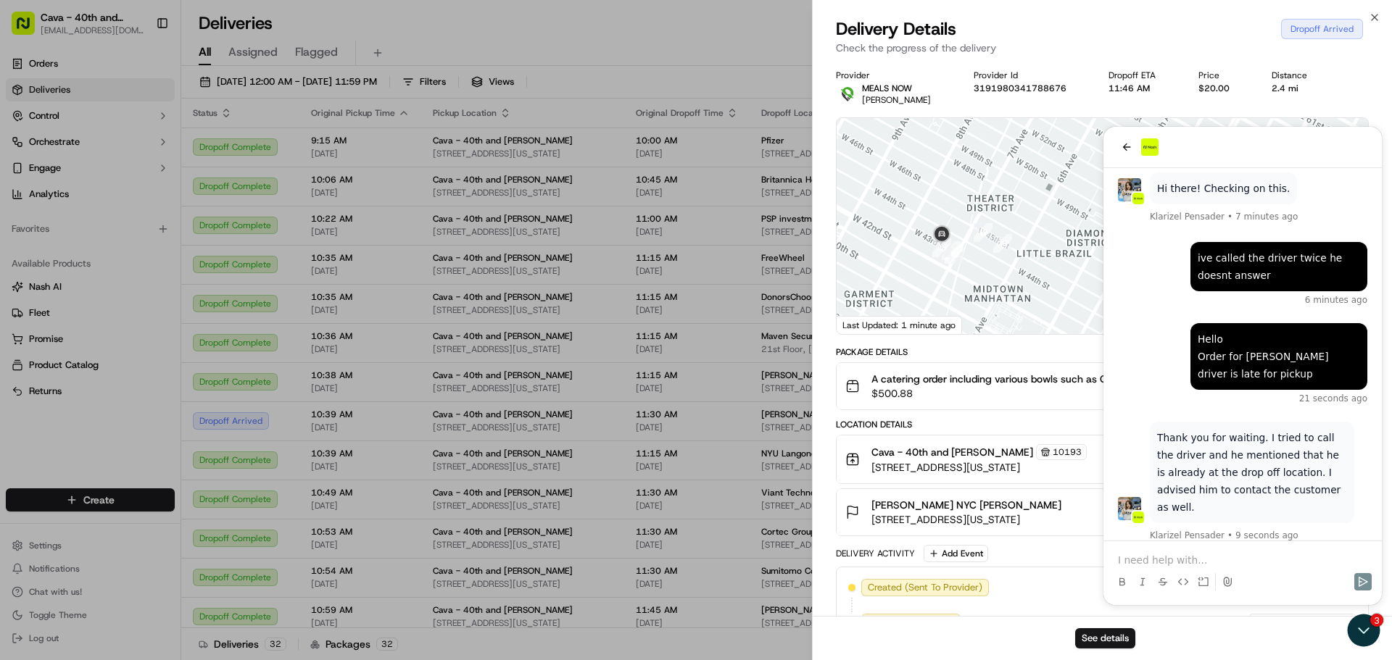
click at [1190, 556] on div "Delivery Activity Add Event" at bounding box center [1102, 553] width 533 height 17
click at [1371, 17] on icon "button" at bounding box center [1374, 18] width 12 height 12
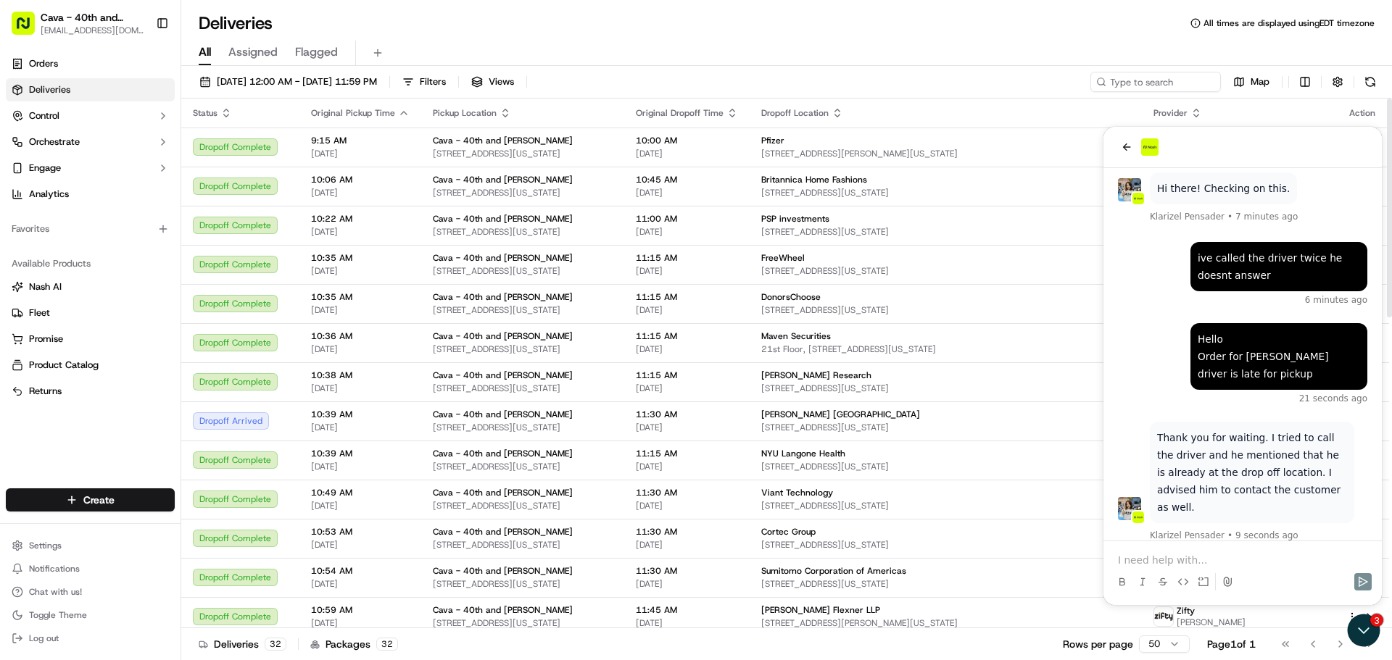
click at [1183, 557] on p at bounding box center [1242, 560] width 249 height 14
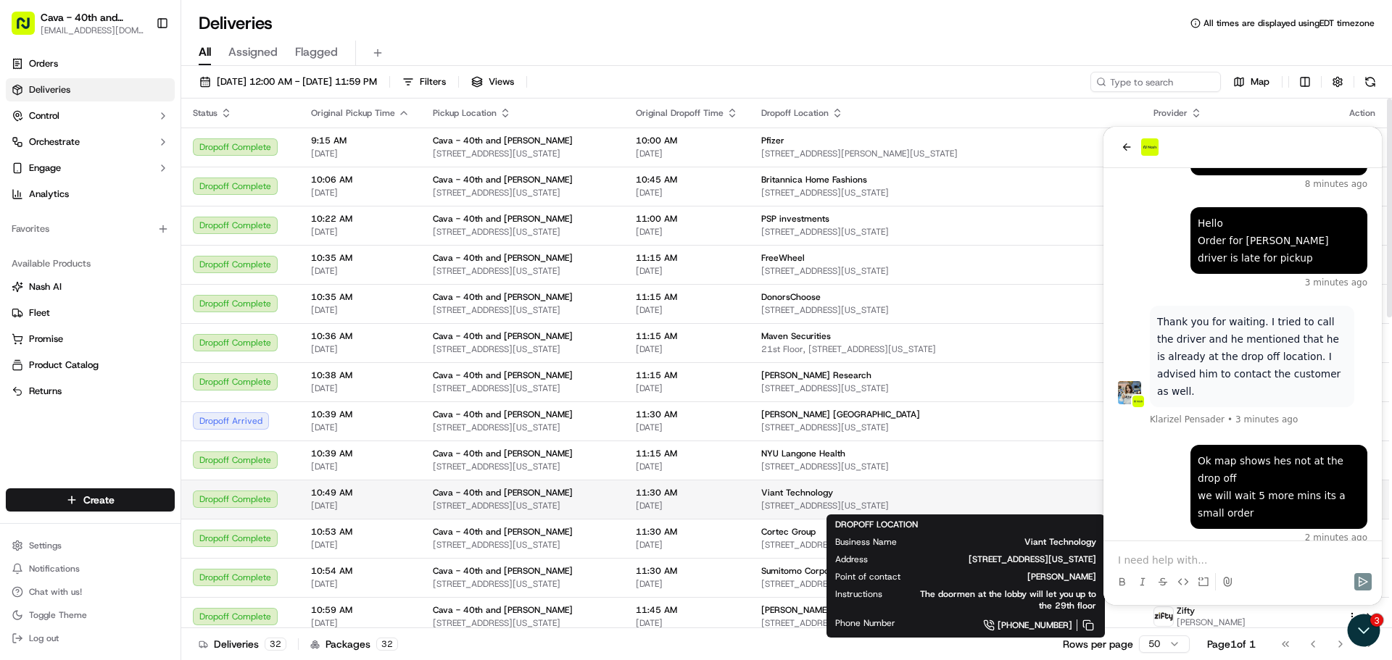
scroll to position [399, 0]
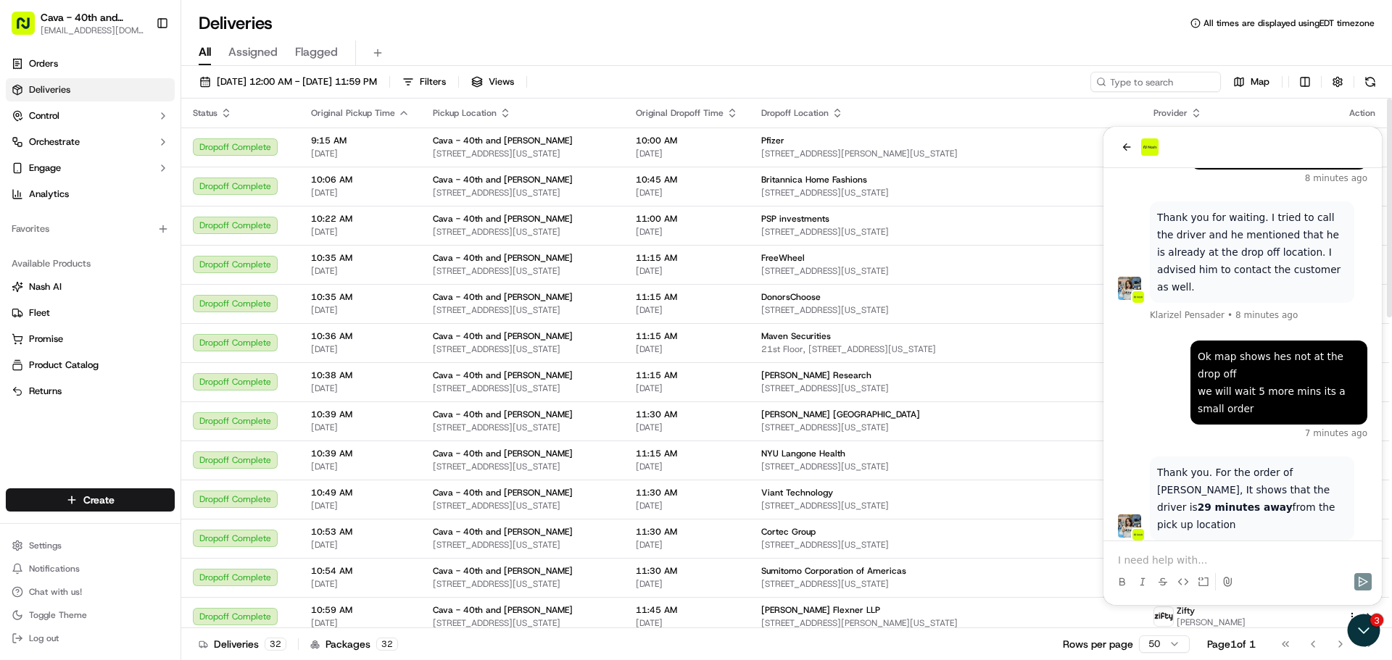
click at [1147, 558] on p at bounding box center [1242, 560] width 249 height 14
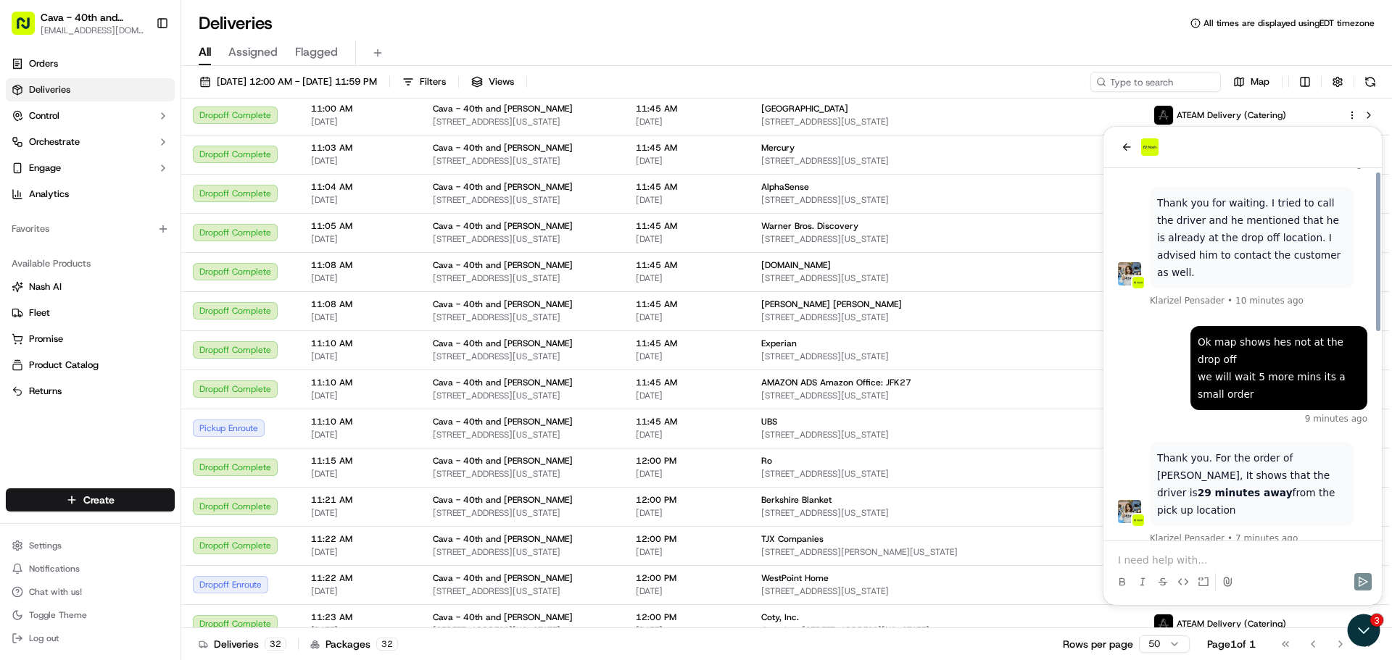
scroll to position [480, 0]
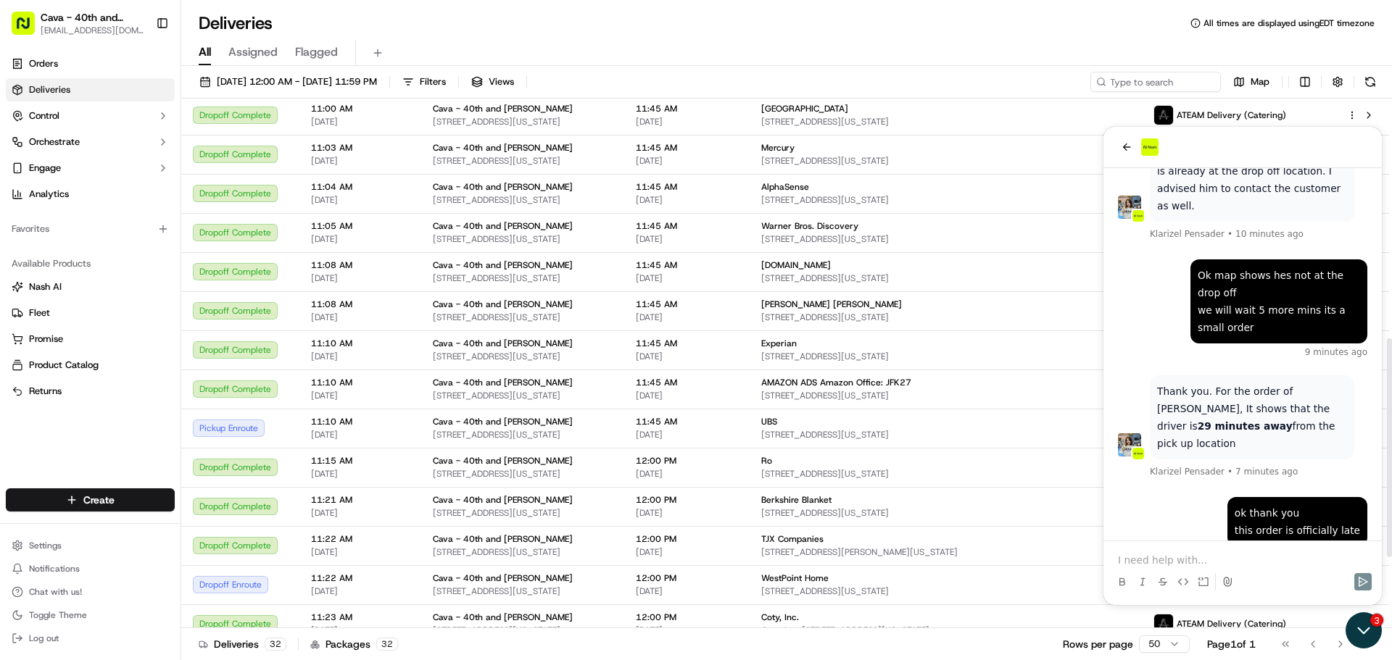
drag, startPoint x: 1373, startPoint y: 623, endPoint x: 2713, endPoint y: 1231, distance: 1471.7
click at [1373, 623] on icon "Open customer support" at bounding box center [1363, 630] width 36 height 36
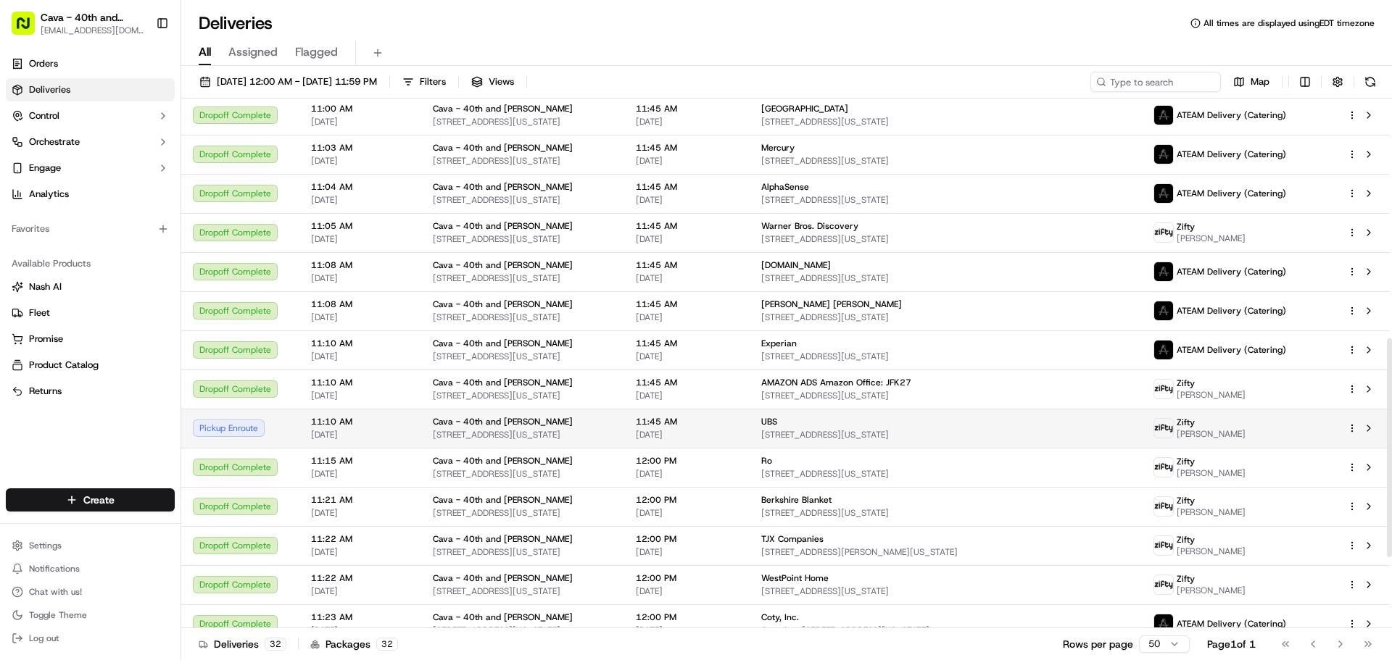
click at [737, 417] on span "11:45 AM" at bounding box center [687, 422] width 102 height 12
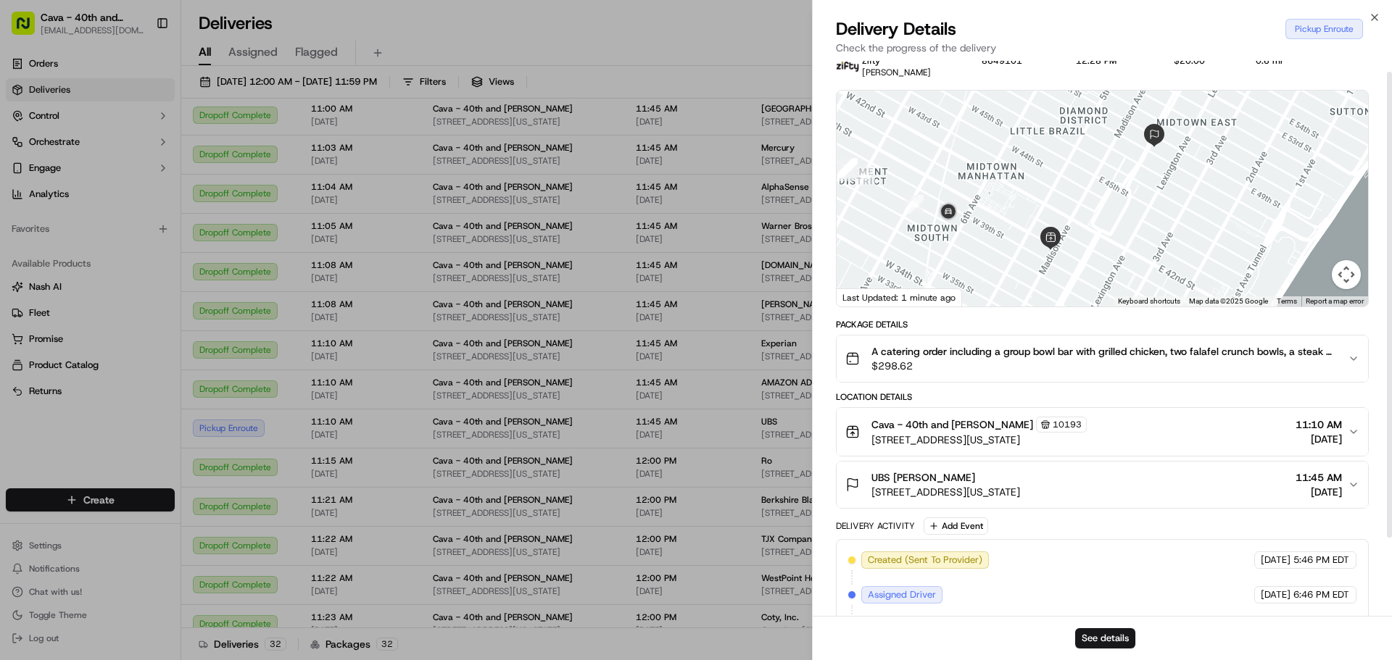
scroll to position [106, 0]
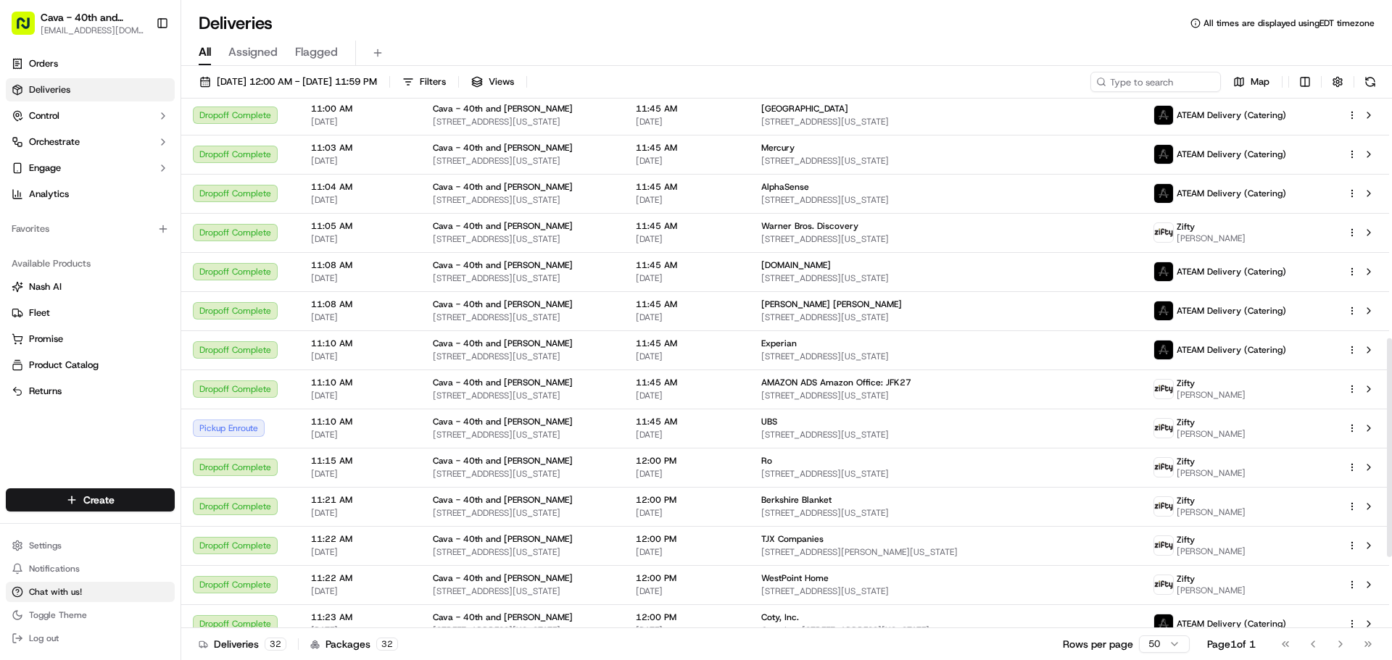
click at [44, 591] on span "Chat with us!" at bounding box center [55, 592] width 53 height 12
click at [54, 592] on span "Chat with us!" at bounding box center [55, 592] width 53 height 12
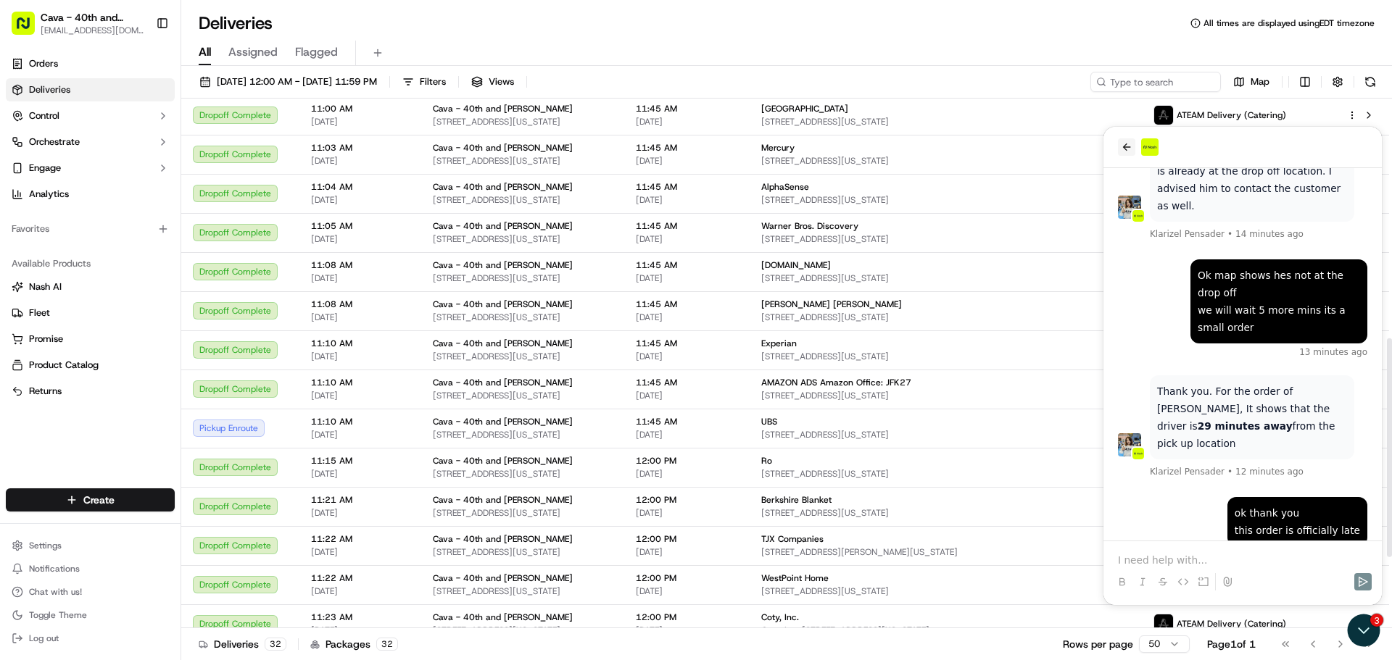
click at [1130, 143] on icon "back" at bounding box center [1127, 147] width 12 height 12
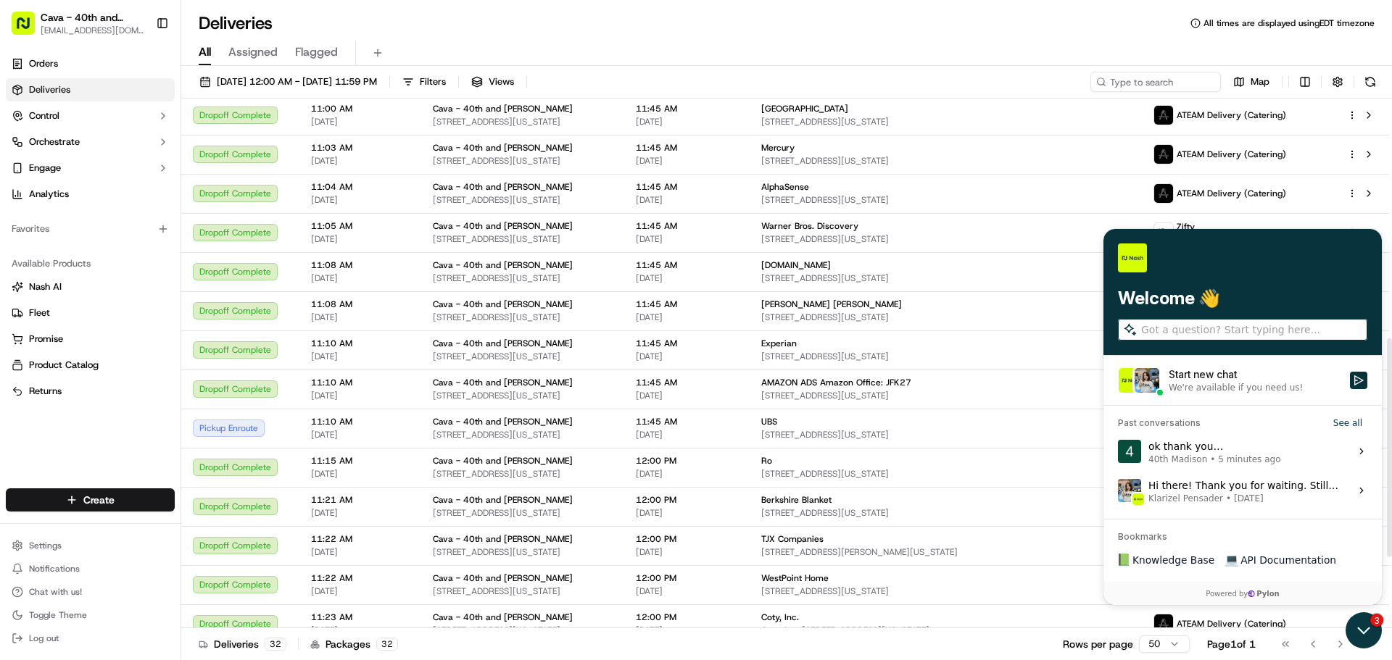
click at [1361, 639] on icon "Open customer support" at bounding box center [1363, 630] width 36 height 36
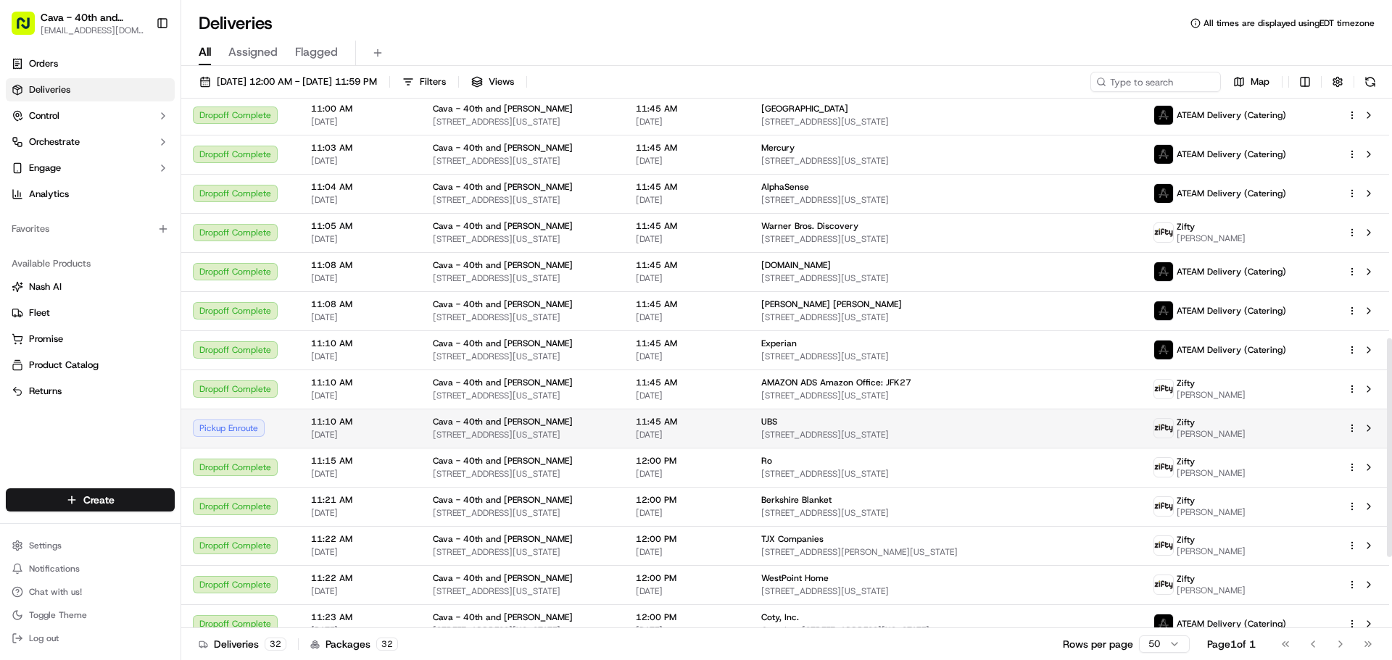
click at [820, 429] on span "[STREET_ADDRESS][US_STATE]" at bounding box center [945, 435] width 369 height 12
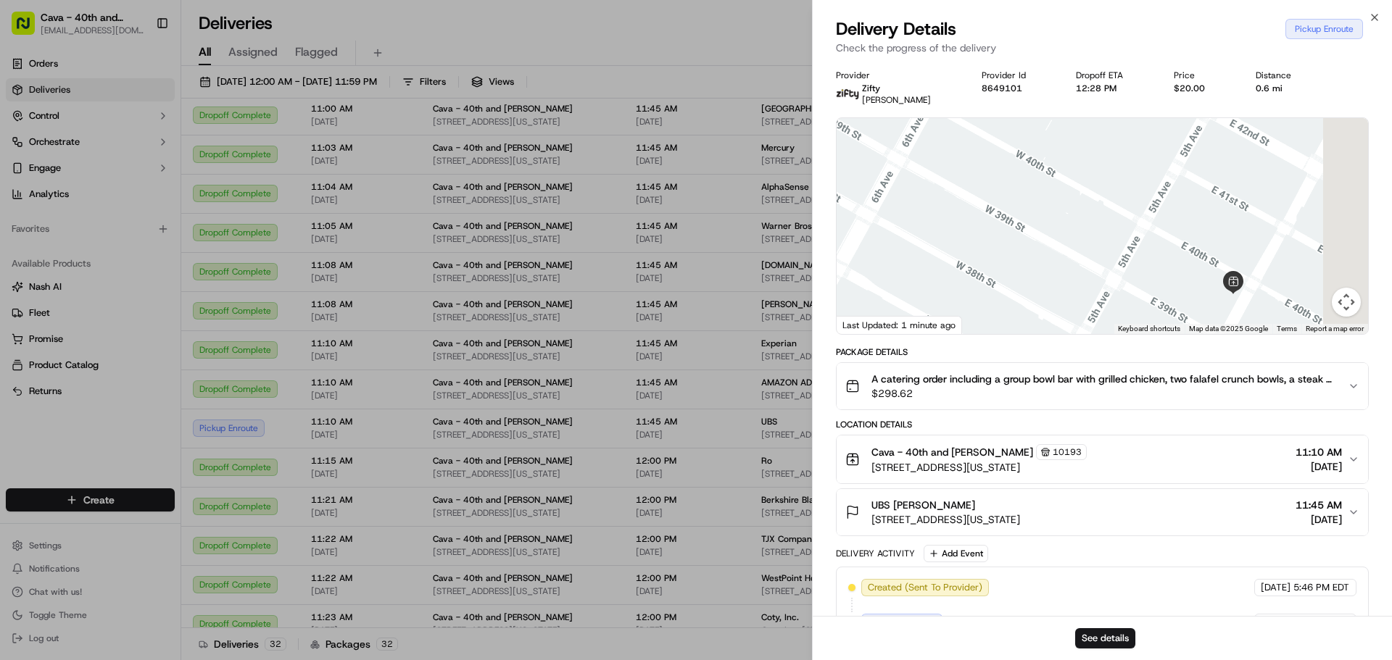
click at [989, 240] on div at bounding box center [1101, 226] width 531 height 216
drag, startPoint x: 1074, startPoint y: 248, endPoint x: 981, endPoint y: 210, distance: 100.1
click at [981, 210] on div at bounding box center [1101, 226] width 531 height 216
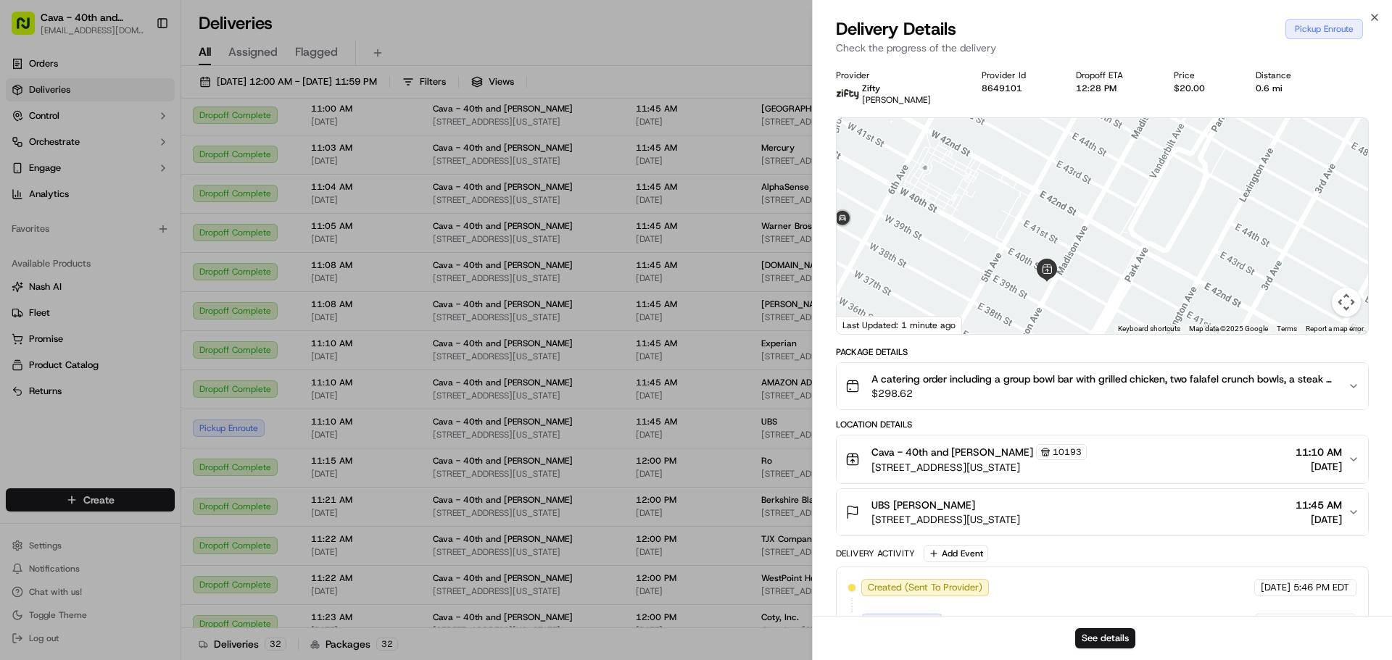
drag, startPoint x: 986, startPoint y: 217, endPoint x: 1002, endPoint y: 273, distance: 58.7
click at [1021, 283] on div at bounding box center [1101, 226] width 531 height 216
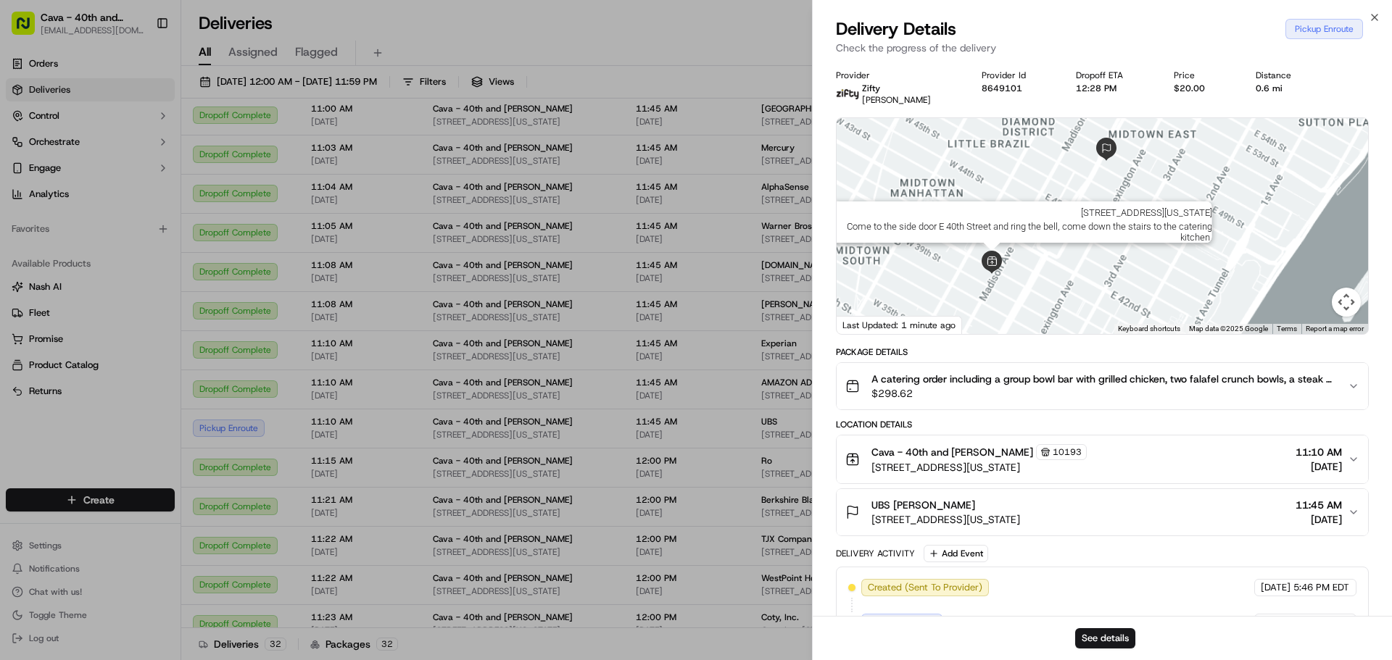
drag, startPoint x: 926, startPoint y: 281, endPoint x: 992, endPoint y: 270, distance: 67.6
click at [992, 270] on div "Address : [STREET_ADDRESS][US_STATE] Instructions : Come to the side door E [GE…" at bounding box center [1101, 226] width 531 height 216
drag, startPoint x: 1092, startPoint y: 163, endPoint x: 1086, endPoint y: 223, distance: 60.4
click at [1086, 223] on div at bounding box center [1101, 226] width 531 height 216
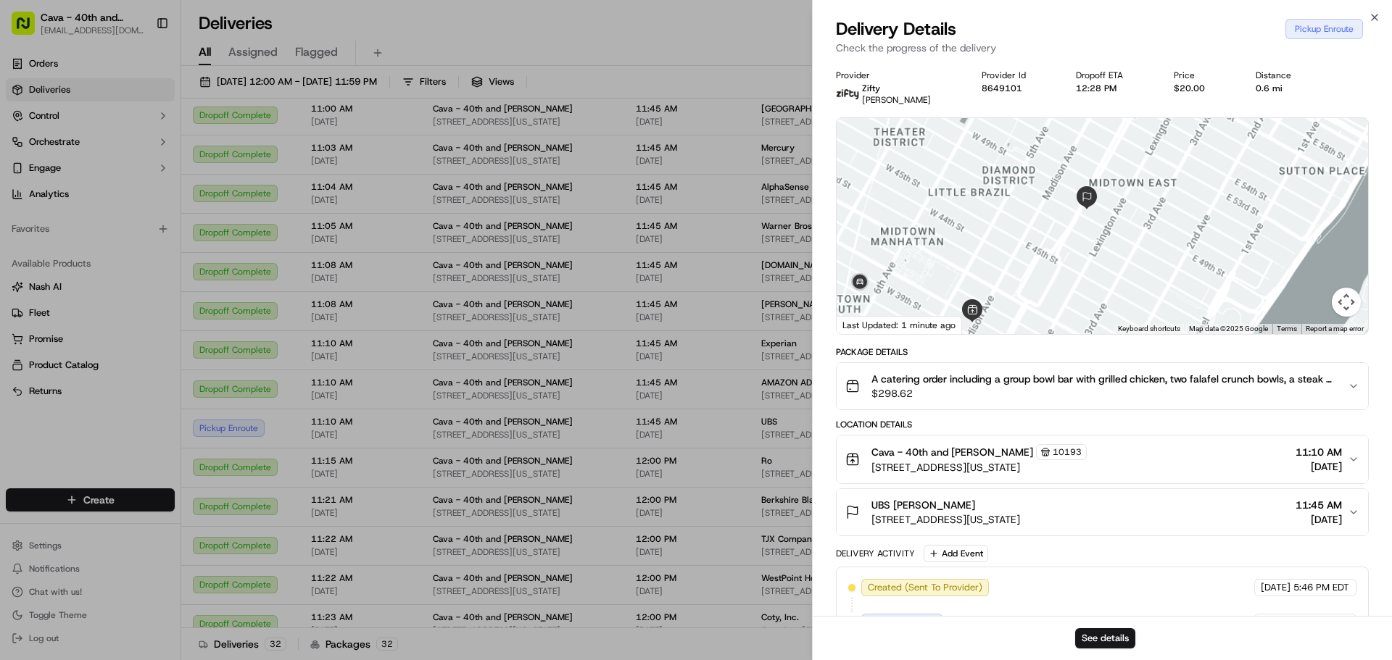
drag, startPoint x: 1043, startPoint y: 246, endPoint x: 1020, endPoint y: 291, distance: 50.6
click at [1013, 315] on div at bounding box center [1101, 226] width 531 height 216
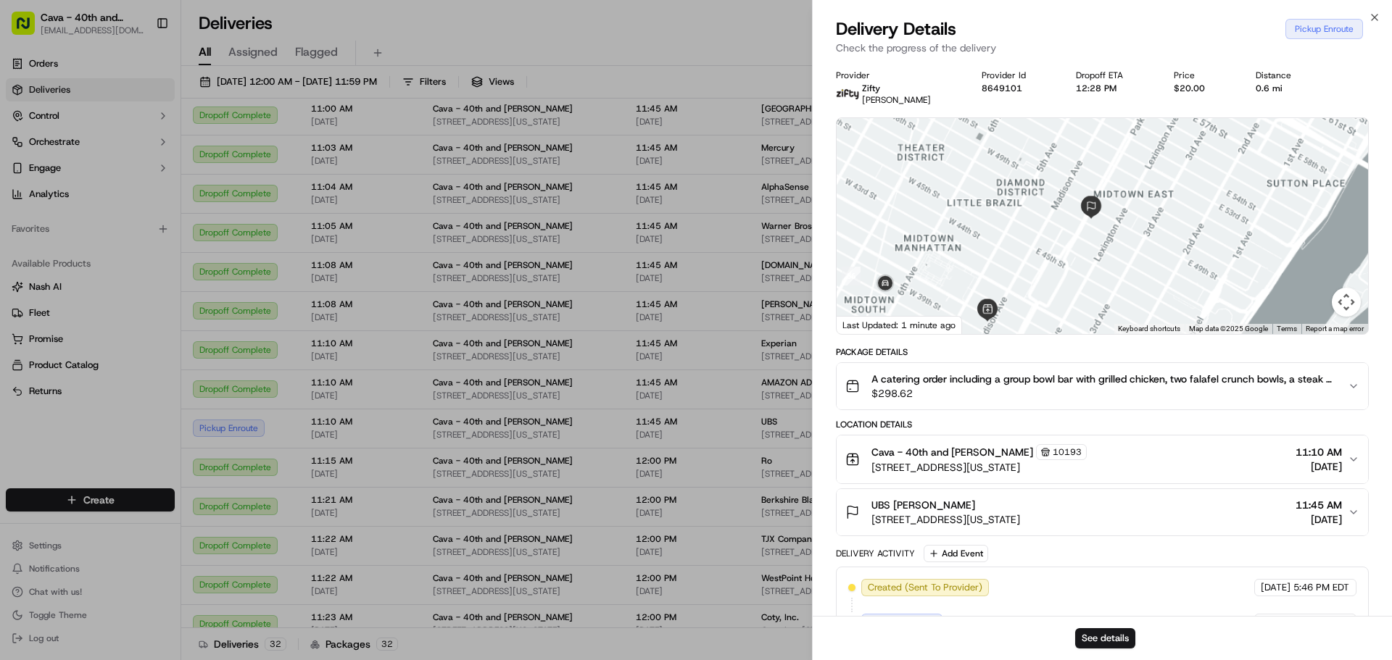
click at [1083, 236] on div at bounding box center [1101, 226] width 531 height 216
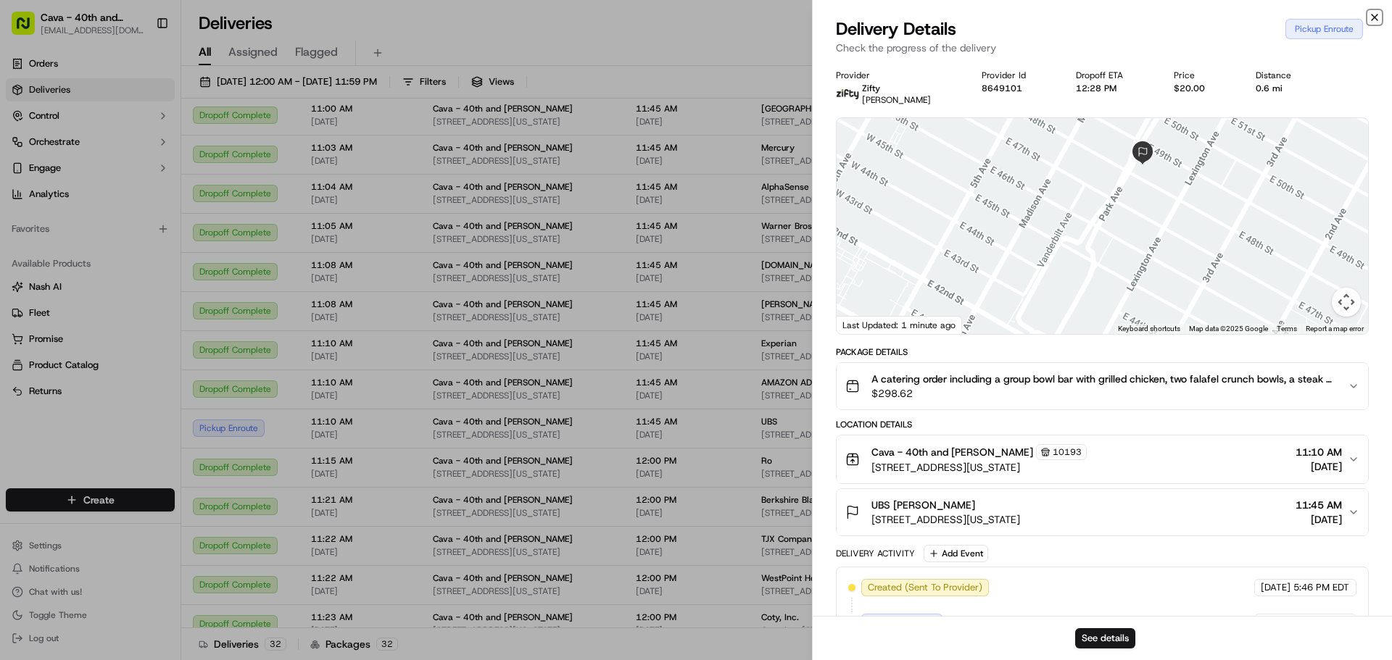
click at [1376, 22] on icon "button" at bounding box center [1374, 18] width 12 height 12
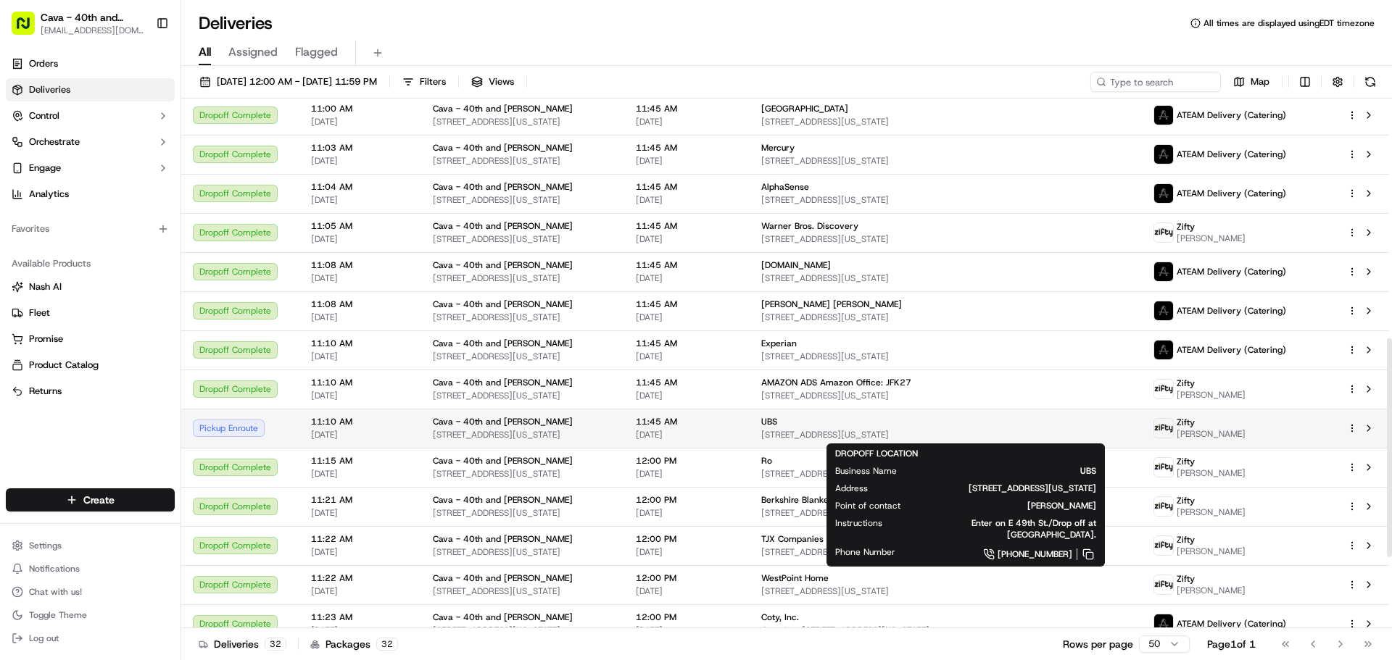
click at [777, 427] on span "UBS" at bounding box center [769, 422] width 16 height 12
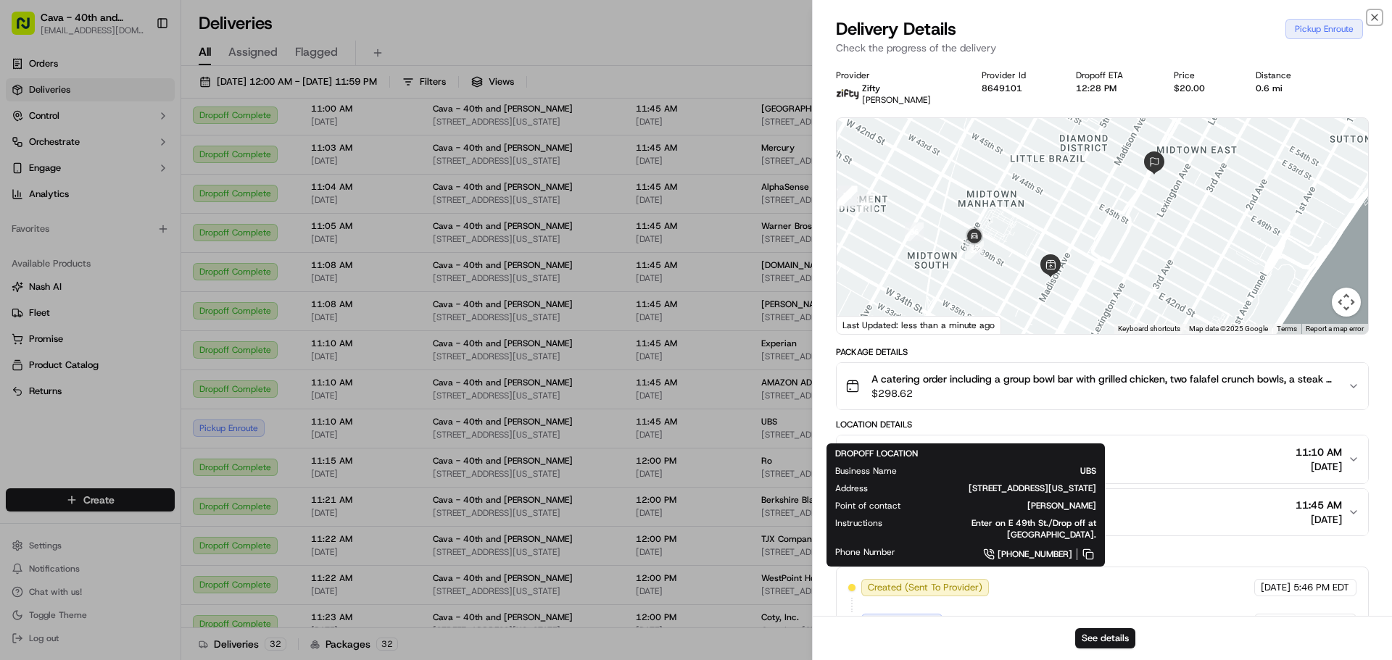
click at [1372, 20] on icon "button" at bounding box center [1374, 17] width 6 height 6
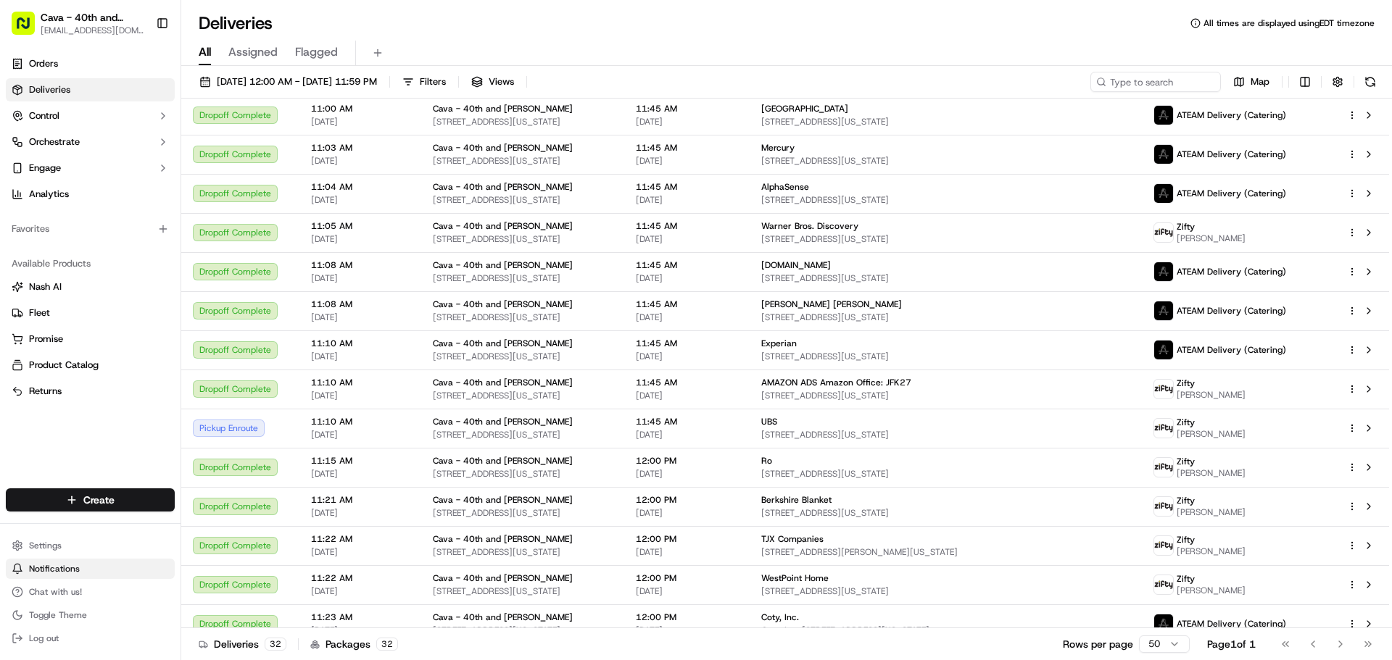
click at [49, 585] on button "Chat with us!" at bounding box center [90, 592] width 169 height 20
click at [46, 596] on span "Chat with us!" at bounding box center [55, 592] width 53 height 12
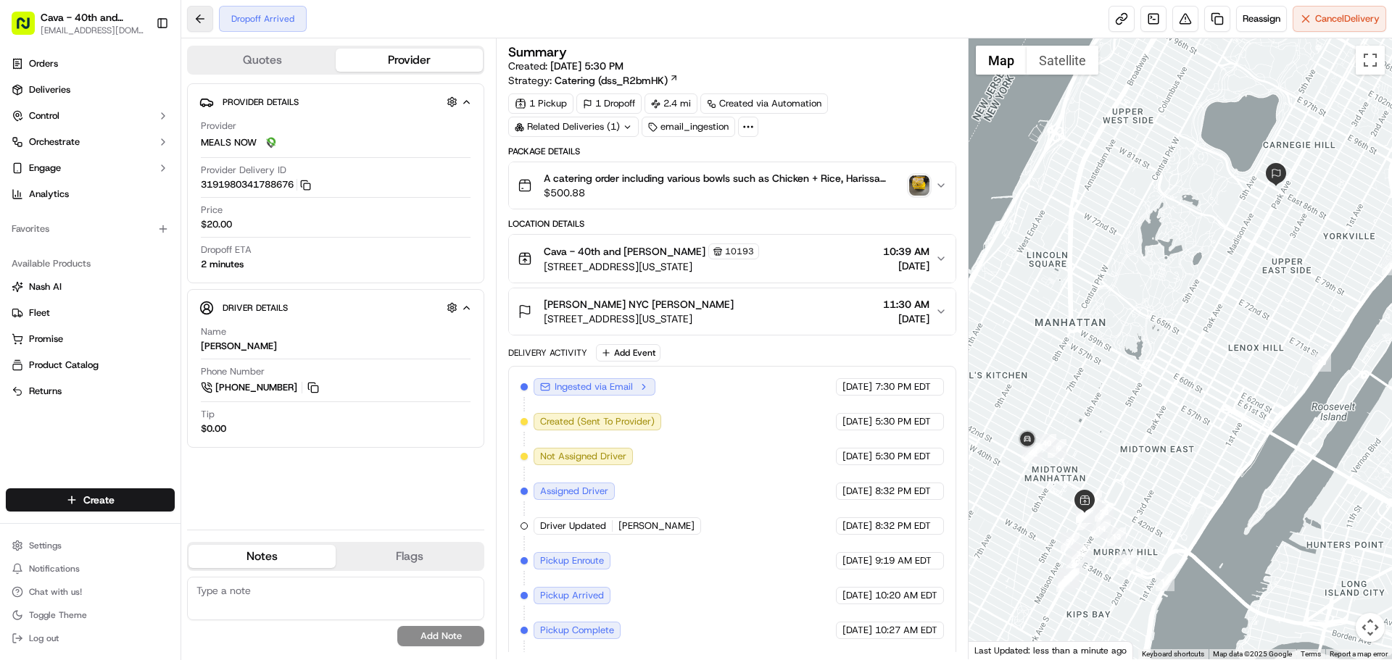
click at [194, 24] on button at bounding box center [200, 19] width 26 height 26
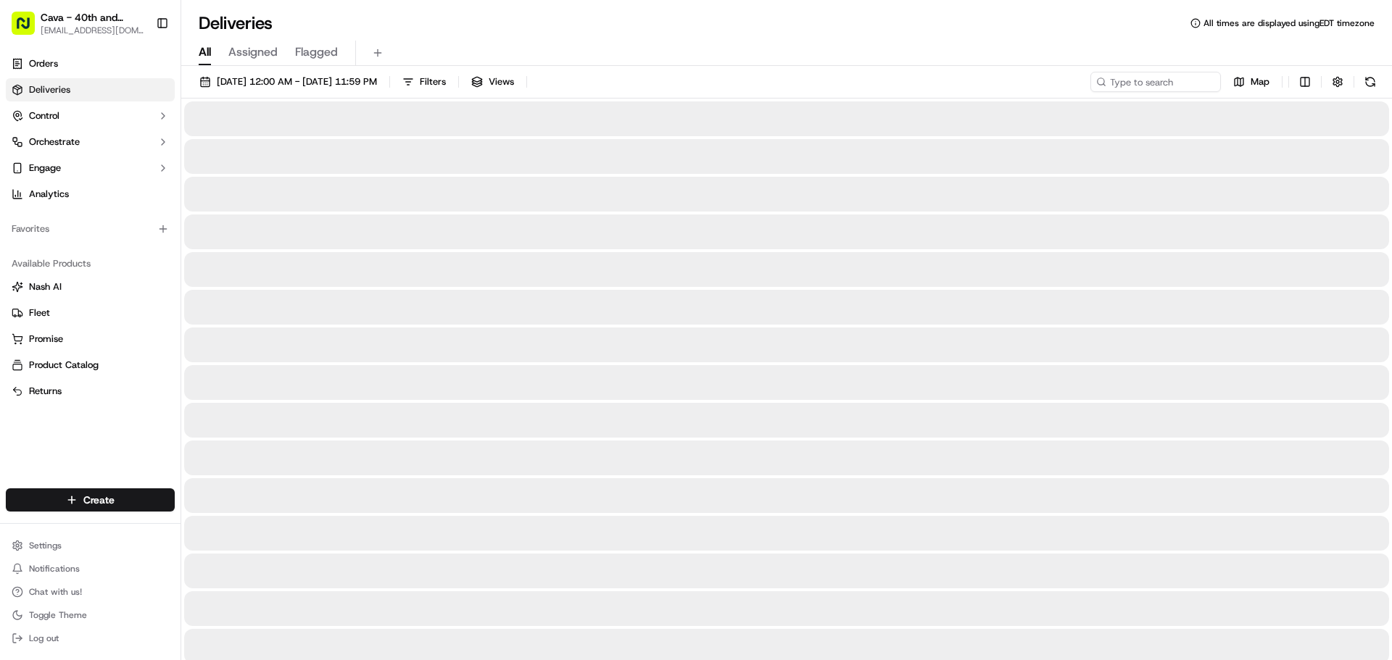
click at [199, 19] on h1 "Deliveries" at bounding box center [236, 23] width 74 height 23
